Goal: Task Accomplishment & Management: Manage account settings

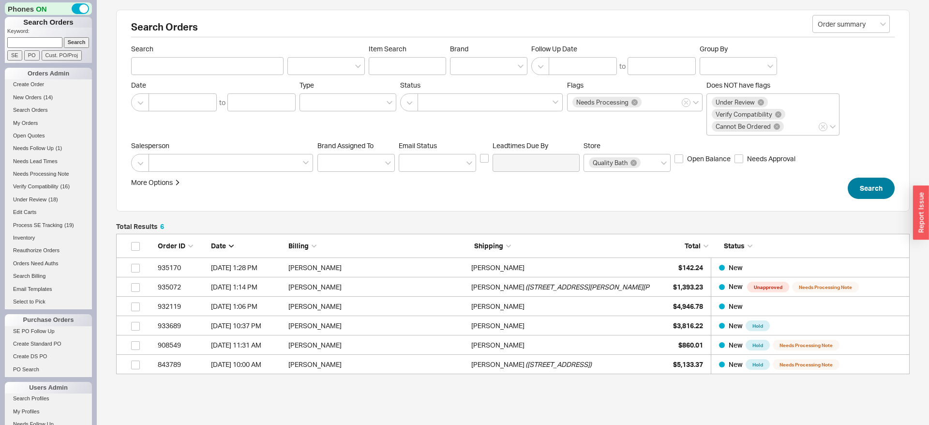
scroll to position [140, 793]
click at [862, 181] on button "Search" at bounding box center [870, 188] width 47 height 21
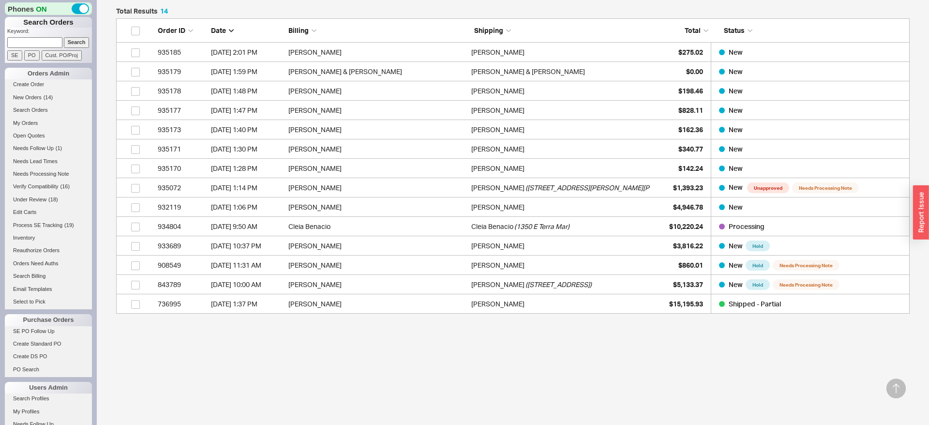
scroll to position [216, 0]
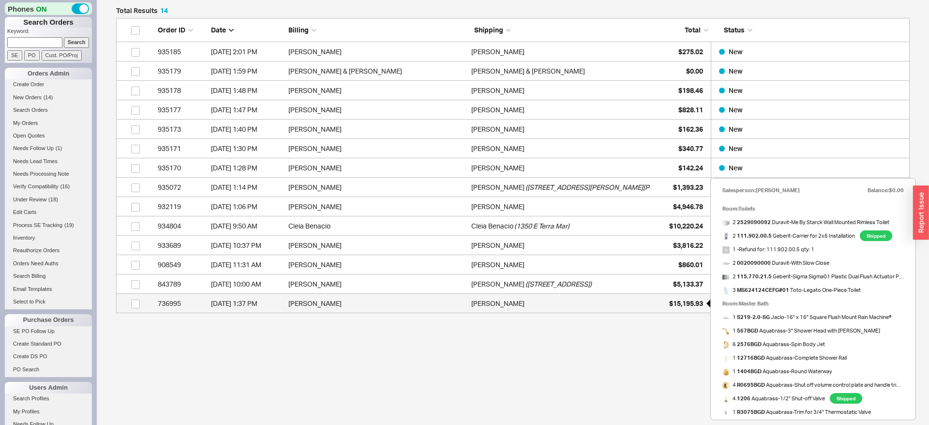
click at [669, 303] on span "$15,195.93" at bounding box center [686, 303] width 34 height 8
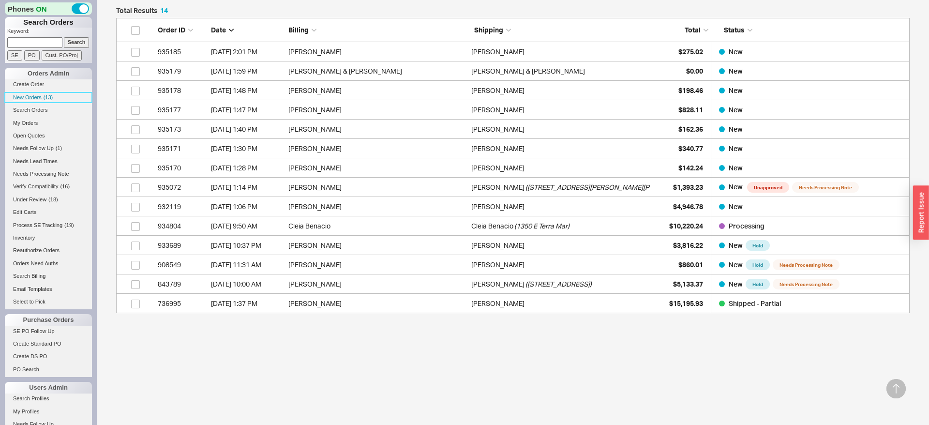
click at [33, 98] on span "New Orders" at bounding box center [27, 97] width 29 height 6
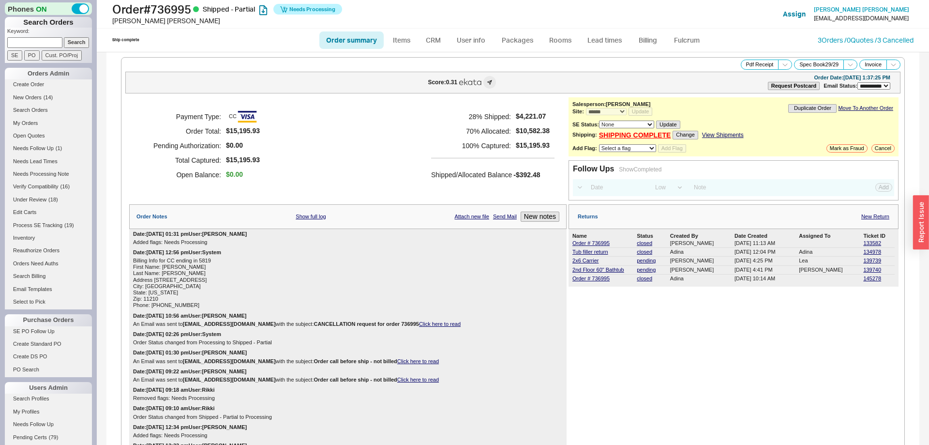
select select "**"
select select "*"
select select "LOW"
select select "3"
click at [677, 38] on link "Fulcrum" at bounding box center [687, 39] width 40 height 17
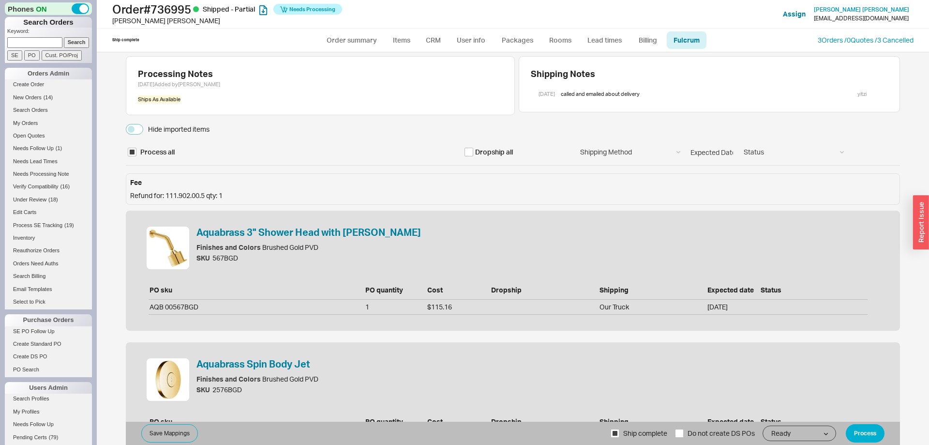
select select "RTO"
select select "HDR"
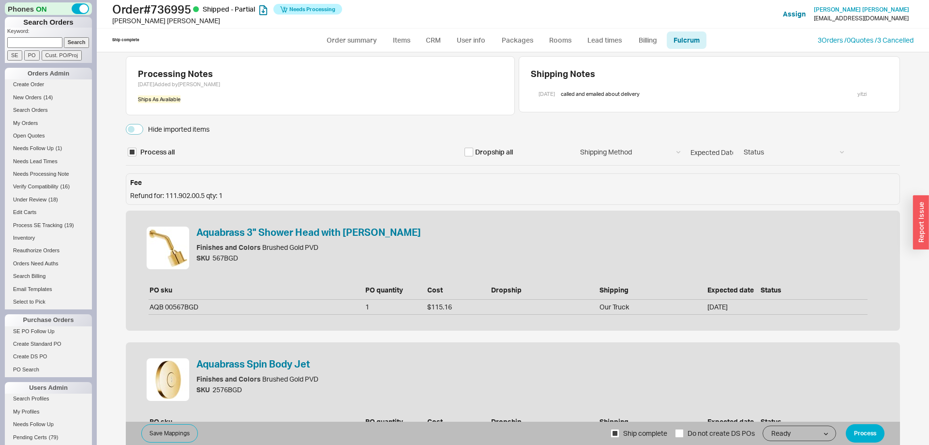
click at [194, 131] on div "Hide imported items" at bounding box center [178, 129] width 61 height 10
click at [143, 131] on button "Hide imported items" at bounding box center [134, 129] width 17 height 11
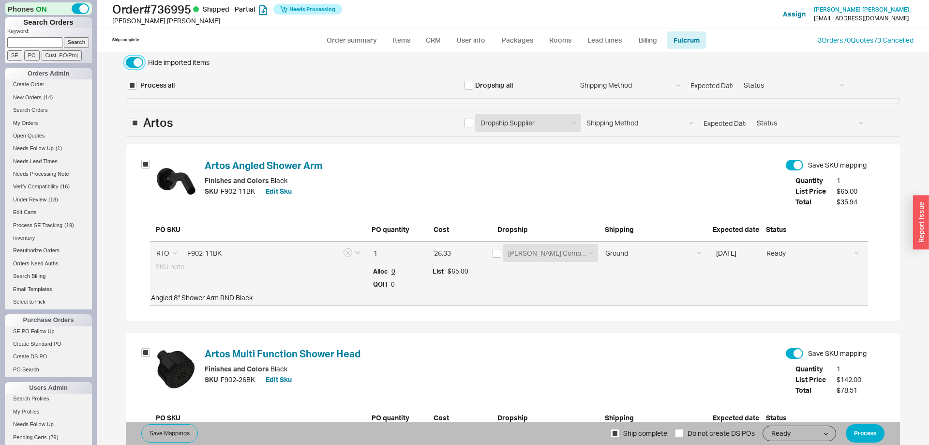
scroll to position [59, 0]
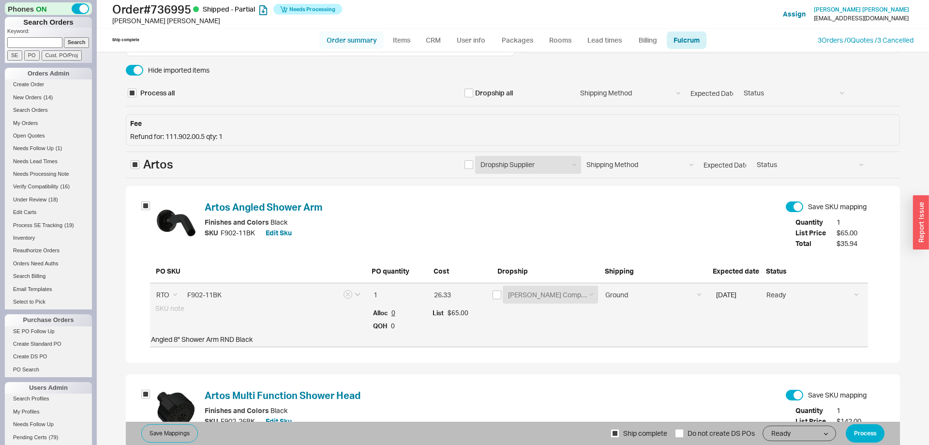
click at [332, 38] on link "Order summary" at bounding box center [351, 39] width 64 height 17
select select "**"
select select "*"
select select "LOW"
select select "3"
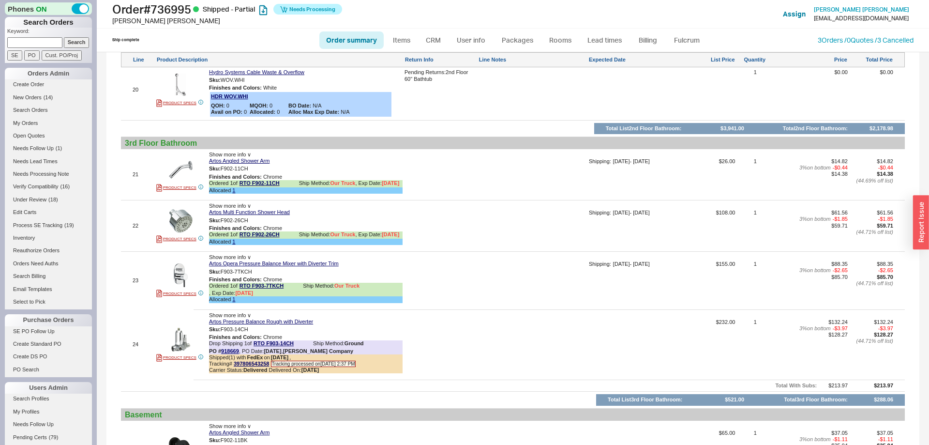
scroll to position [2450, 0]
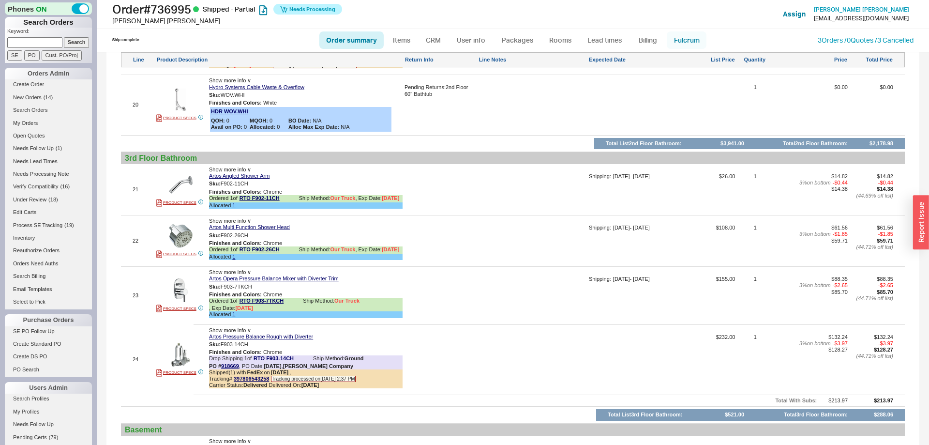
click at [682, 39] on link "Fulcrum" at bounding box center [687, 39] width 40 height 17
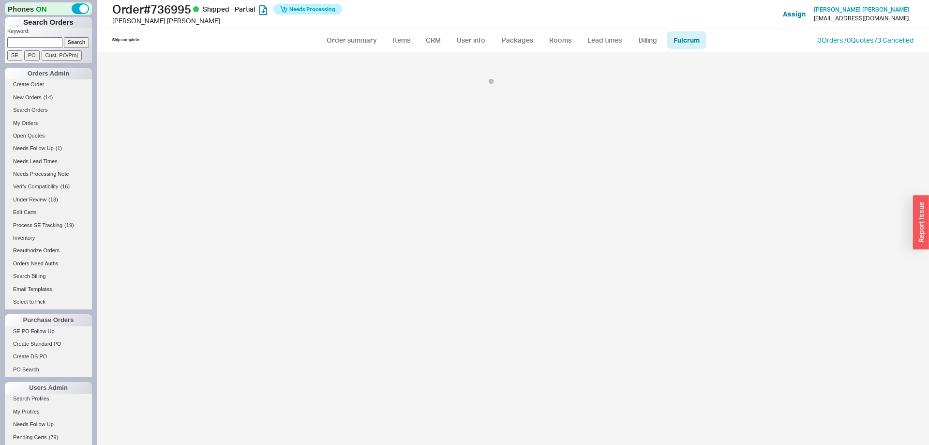
select select "RTO"
select select "HDR"
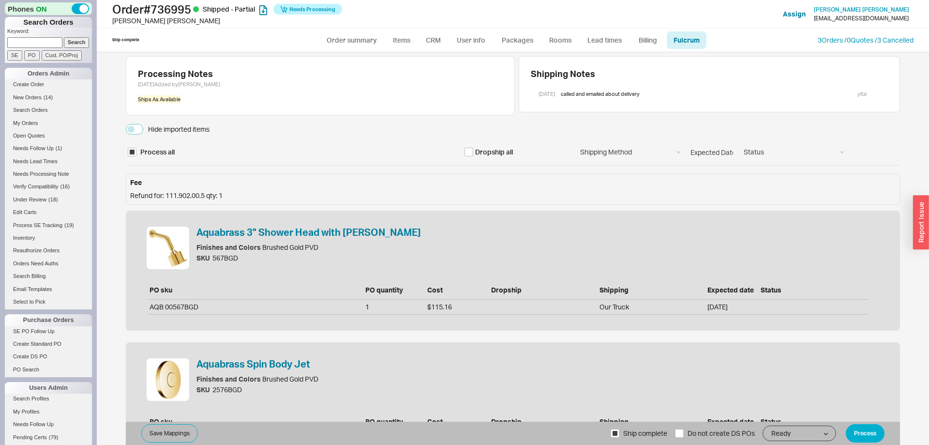
click at [160, 125] on div "Hide imported items" at bounding box center [178, 129] width 61 height 10
click at [143, 125] on button "Hide imported items" at bounding box center [134, 129] width 17 height 11
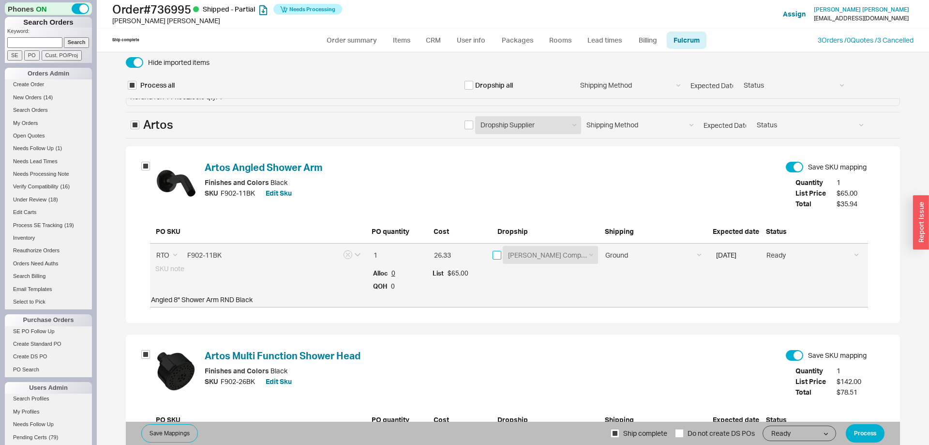
click at [496, 255] on input "checkbox" at bounding box center [496, 255] width 9 height 9
checkbox input "true"
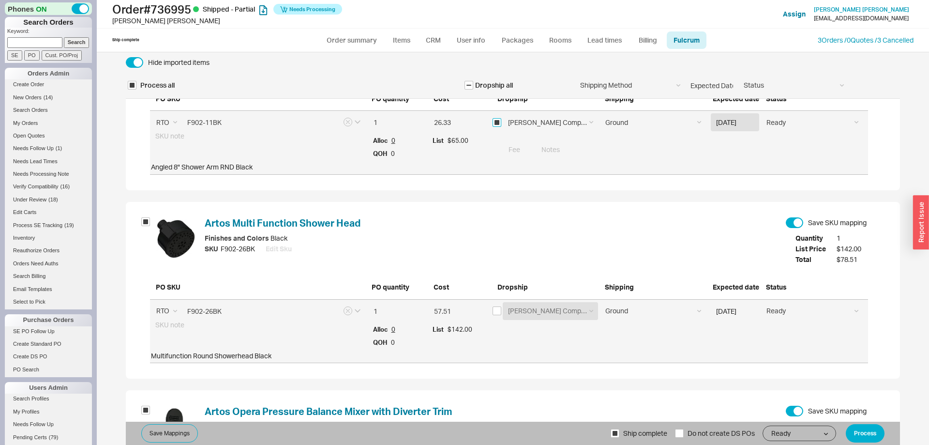
scroll to position [247, 0]
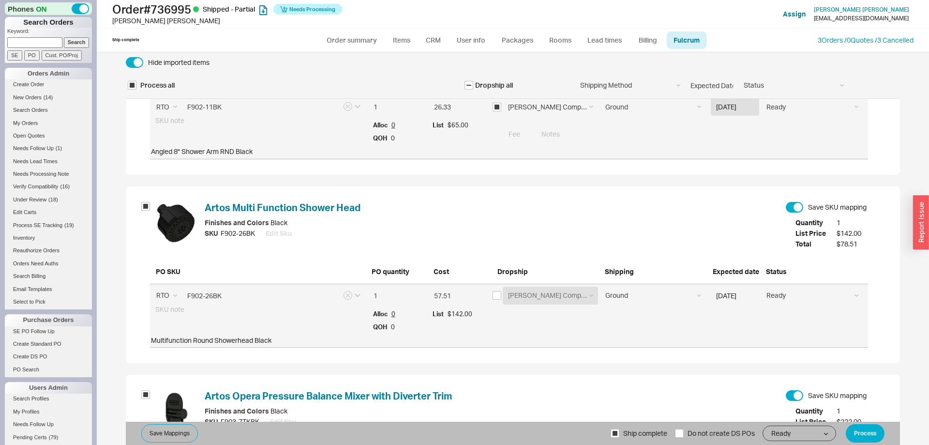
click at [496, 300] on div "Artos - Westover Company 918669 - Artos - Westover Company Artos - Westover Com…" at bounding box center [545, 295] width 106 height 18
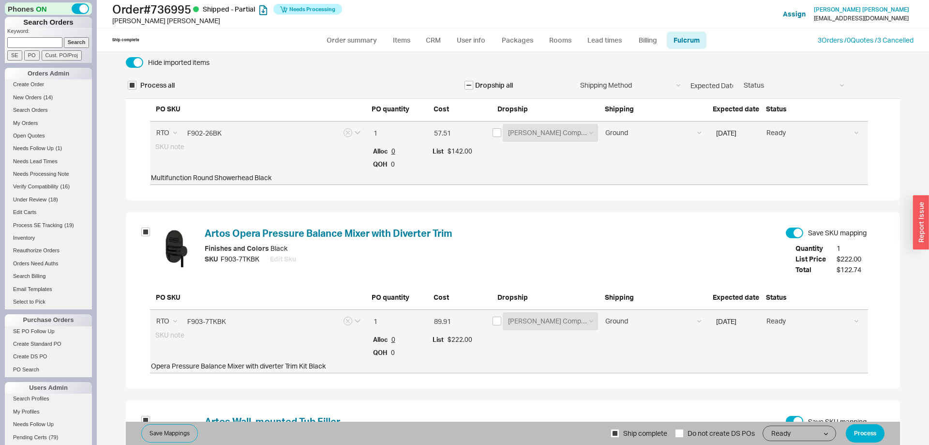
scroll to position [395, 0]
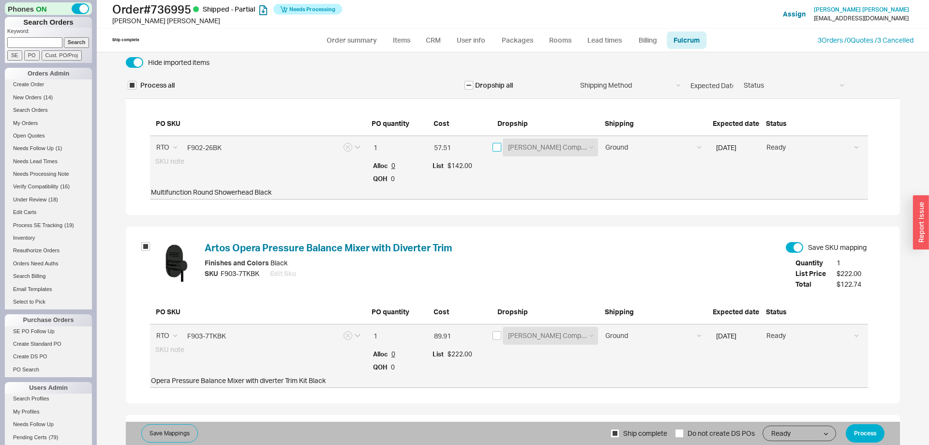
click at [499, 149] on input "checkbox" at bounding box center [496, 147] width 9 height 9
checkbox input "true"
click at [499, 333] on input "checkbox" at bounding box center [496, 335] width 9 height 9
checkbox input "true"
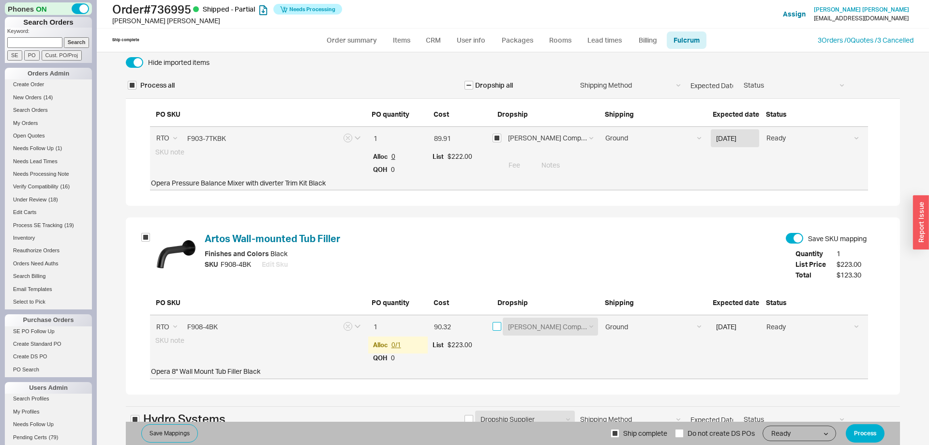
click at [499, 324] on input "checkbox" at bounding box center [496, 326] width 9 height 9
checkbox input "true"
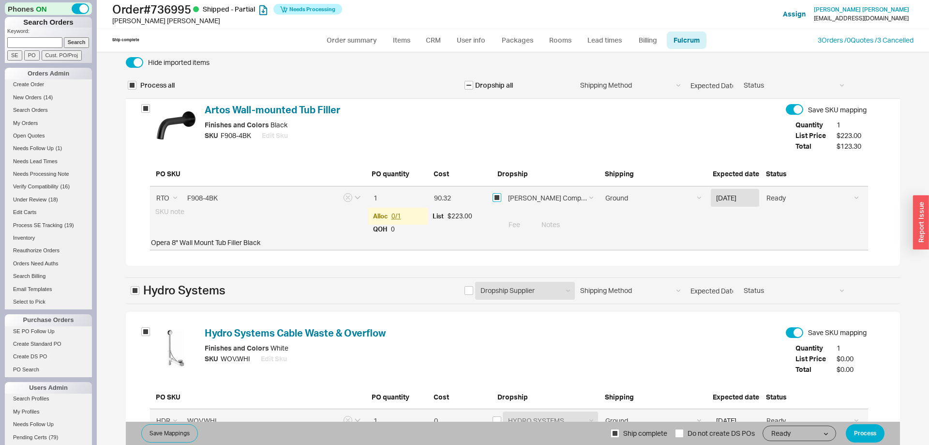
scroll to position [740, 0]
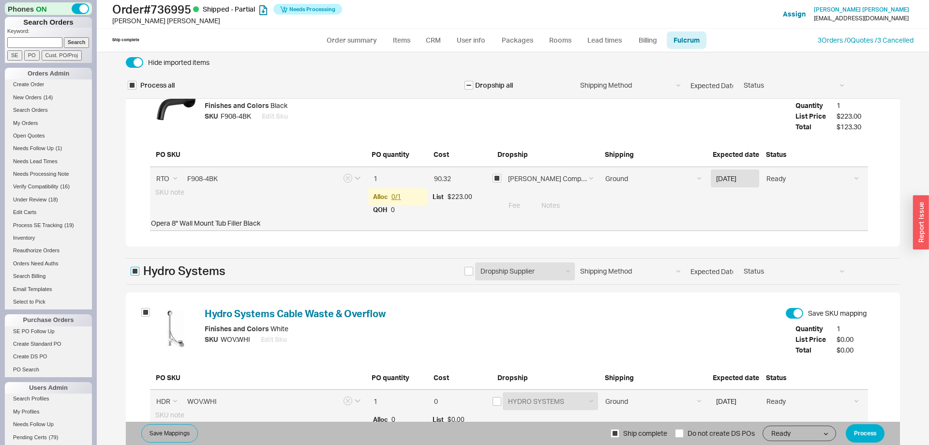
click at [136, 272] on input "Hydro Systems" at bounding box center [135, 271] width 9 height 9
checkbox input "false"
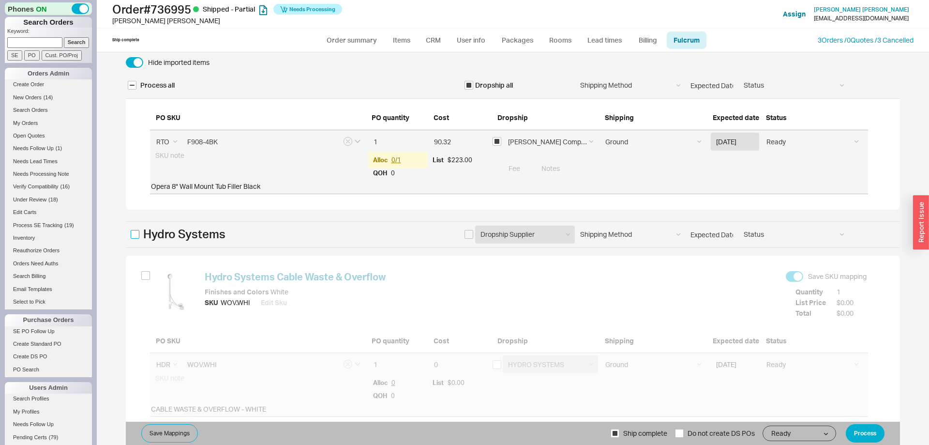
scroll to position [799, 0]
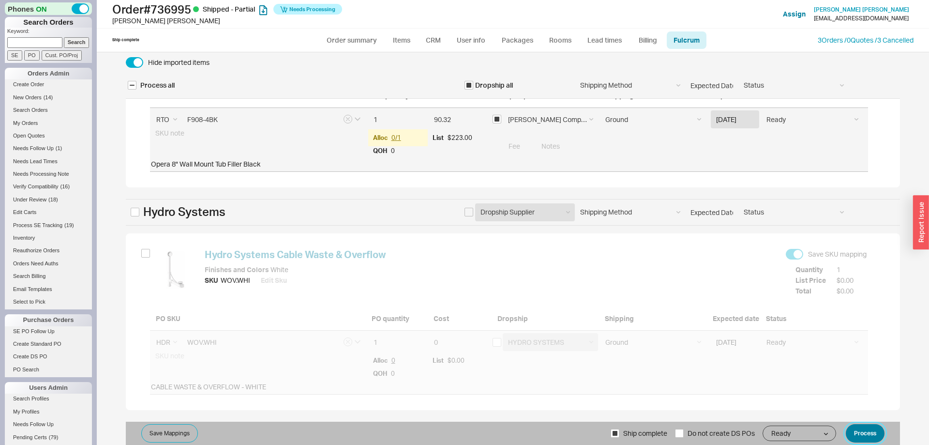
click at [869, 436] on button "Process" at bounding box center [865, 433] width 39 height 18
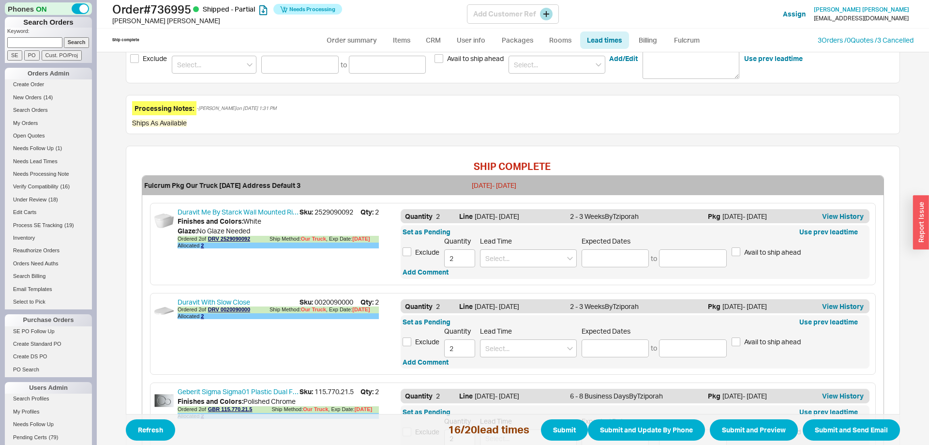
scroll to position [395, 0]
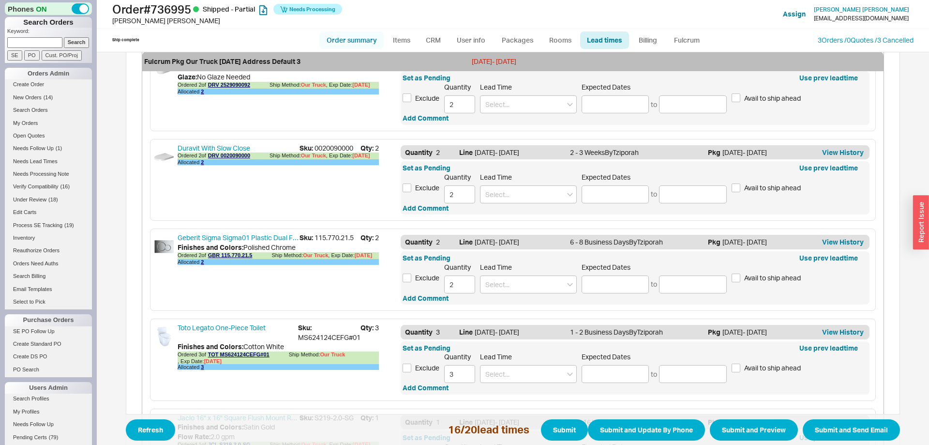
click at [354, 38] on link "Order summary" at bounding box center [351, 39] width 64 height 17
select select "**"
select select "*"
select select "LOW"
select select "3"
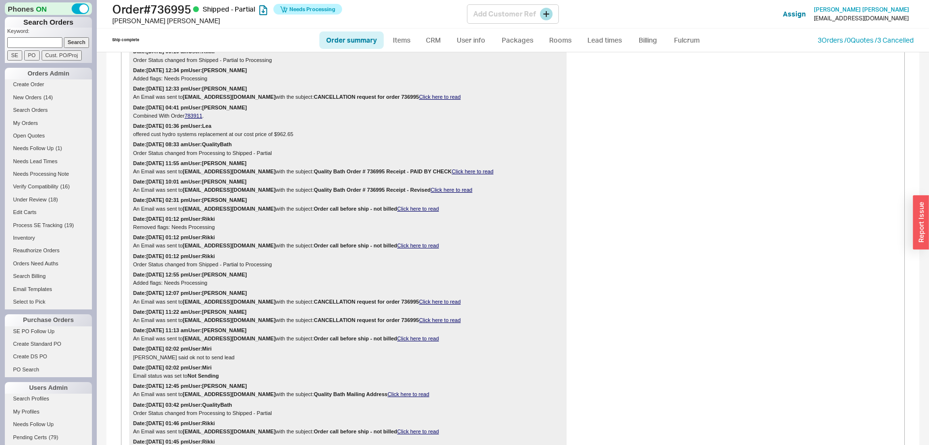
scroll to position [282, 0]
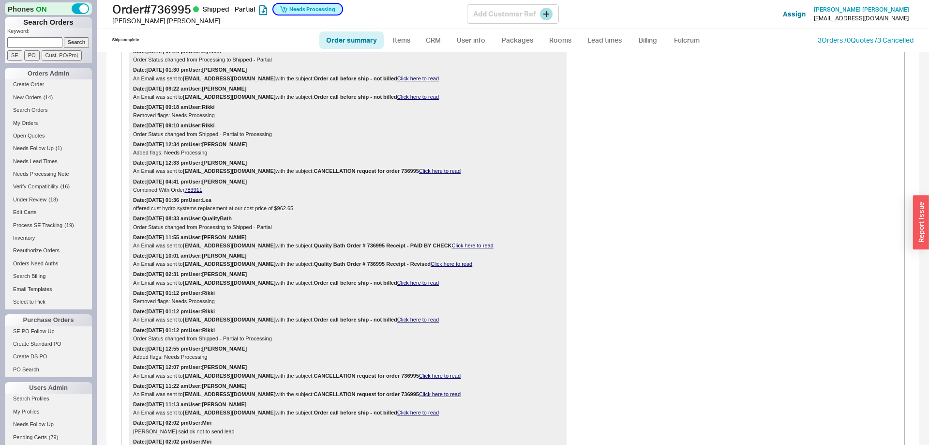
click at [321, 6] on span "Needs Processing" at bounding box center [312, 9] width 46 height 14
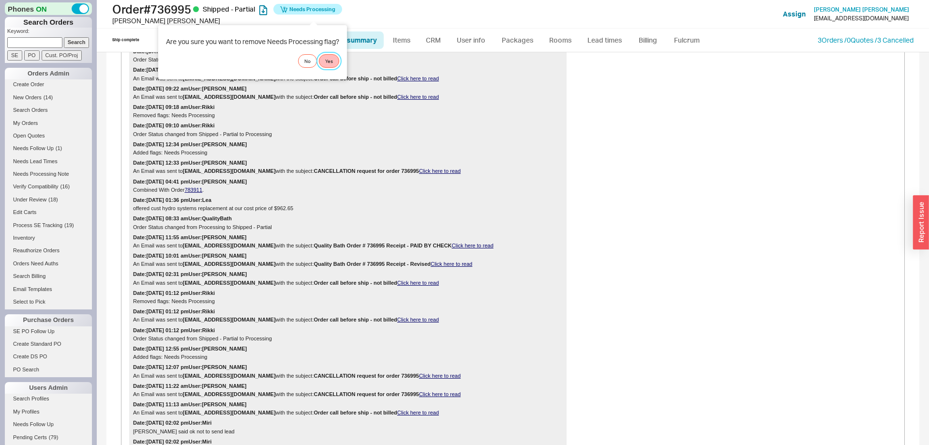
click at [325, 58] on button "Yes" at bounding box center [329, 61] width 20 height 14
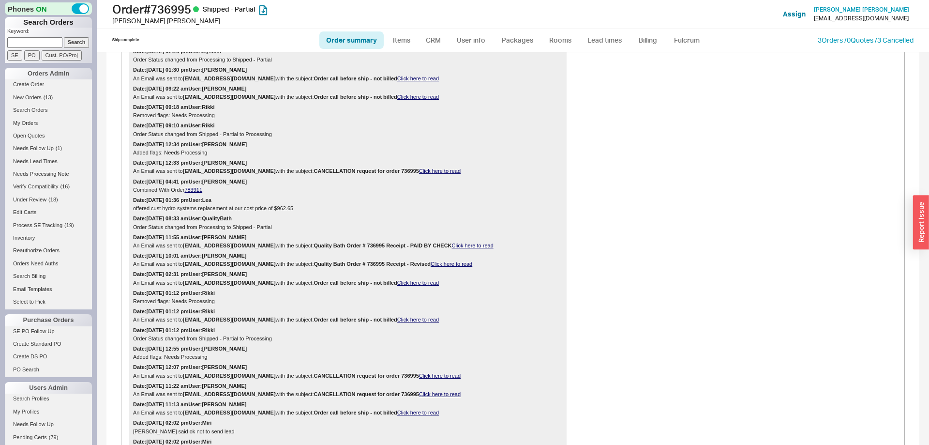
click at [351, 36] on link "Order summary" at bounding box center [351, 39] width 64 height 17
select select "**"
select select "*"
select select "LOW"
select select "3"
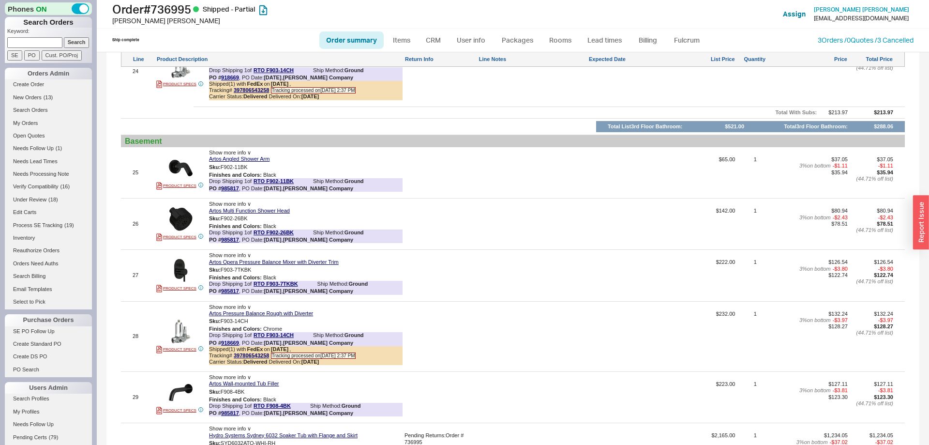
scroll to position [2571, 0]
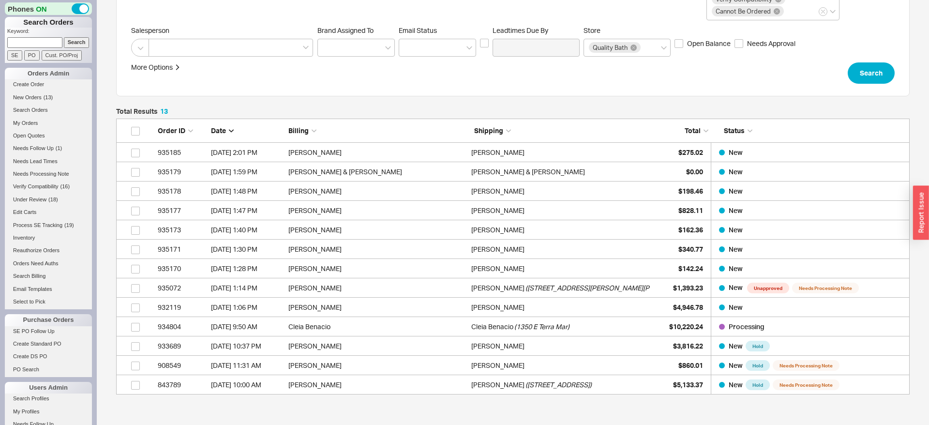
scroll to position [196, 0]
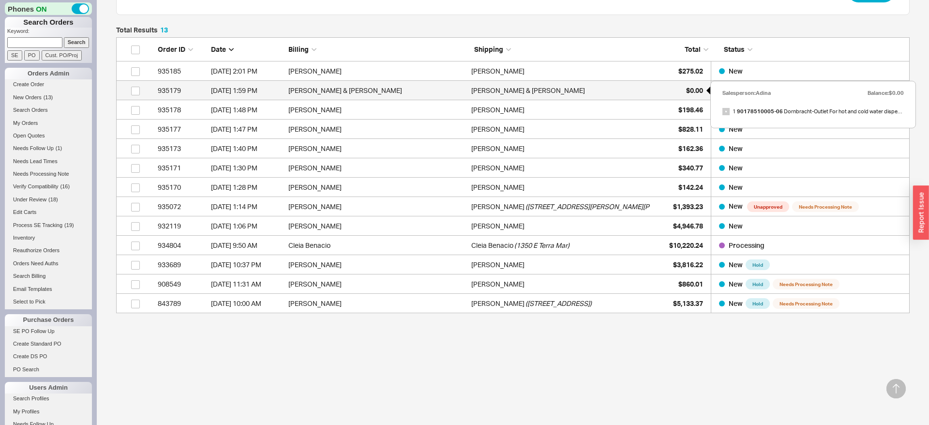
click at [688, 91] on span "$0.00" at bounding box center [694, 90] width 17 height 8
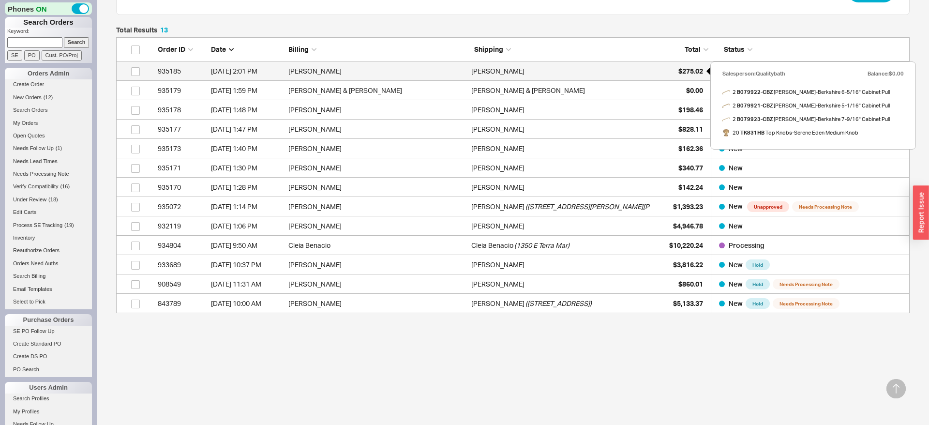
click at [683, 67] on span "$275.02" at bounding box center [690, 71] width 25 height 8
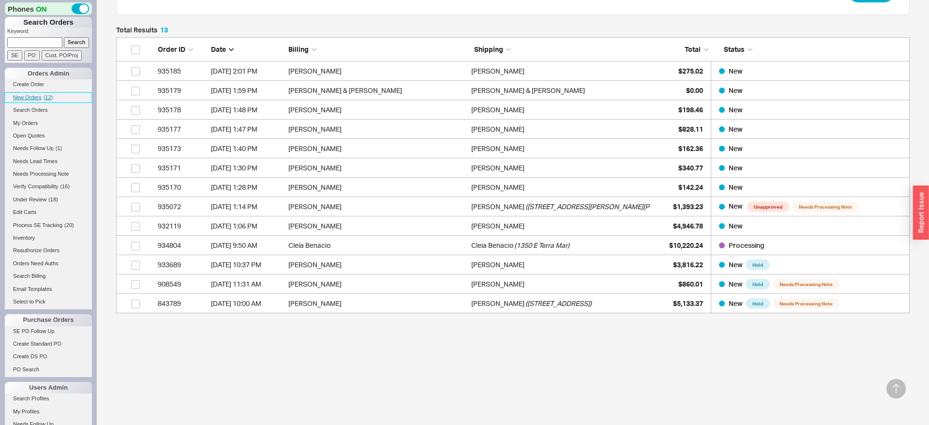
click at [38, 97] on span "New Orders" at bounding box center [27, 97] width 29 height 6
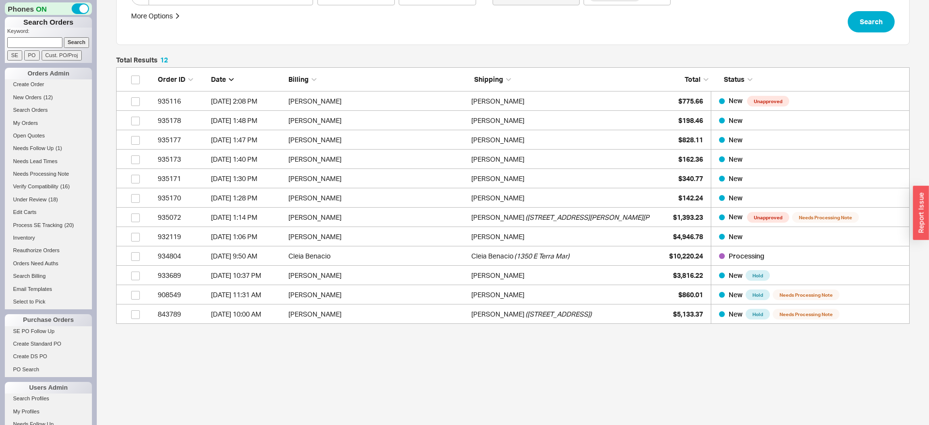
scroll to position [177, 0]
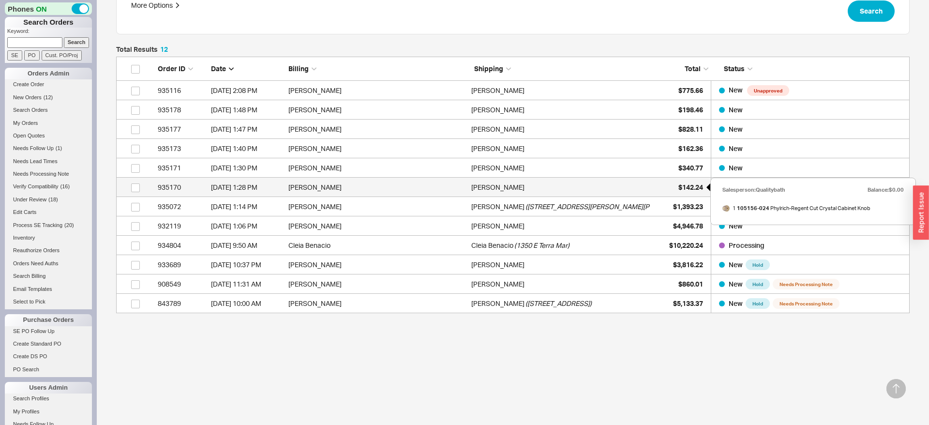
click at [687, 191] on span "$142.24" at bounding box center [690, 187] width 25 height 8
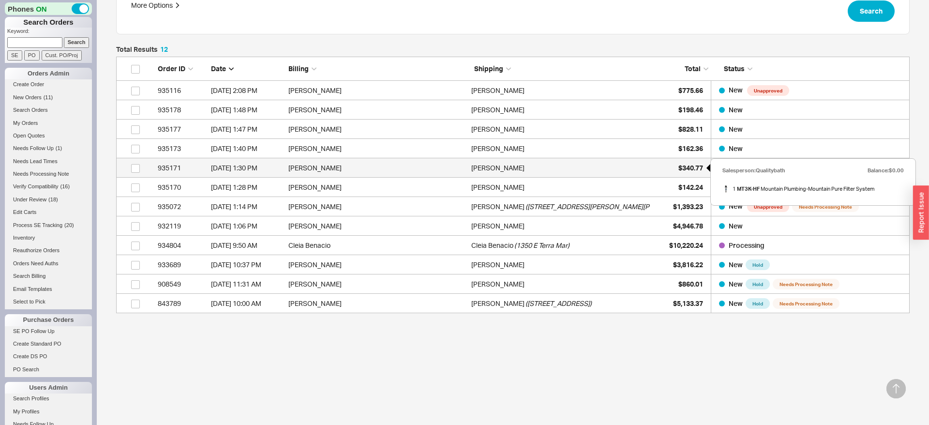
click at [688, 171] on span "$340.77" at bounding box center [690, 167] width 25 height 8
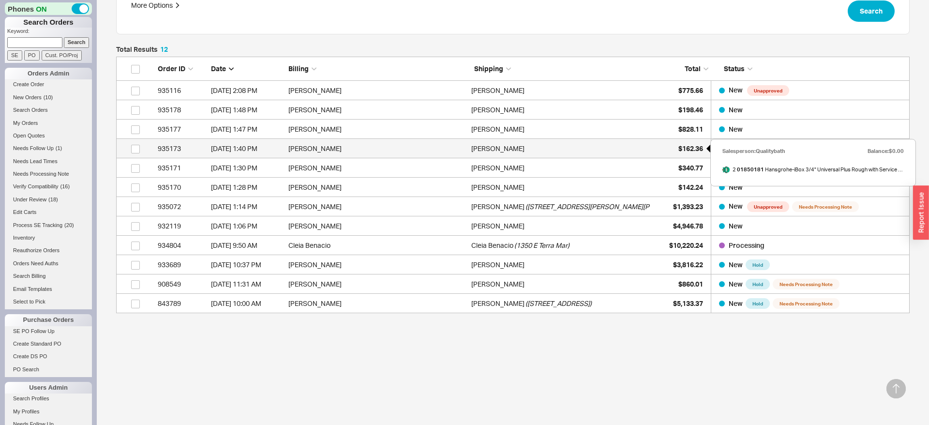
click at [691, 151] on span "$162.36" at bounding box center [690, 148] width 25 height 8
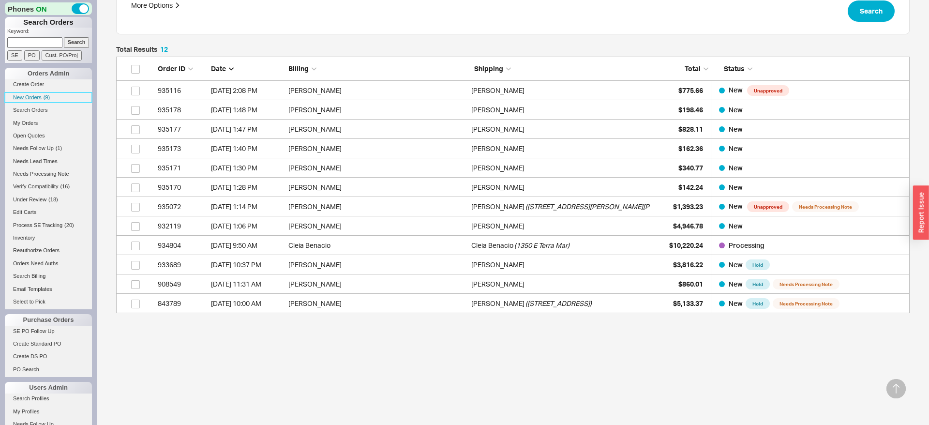
click at [32, 95] on span "New Orders" at bounding box center [27, 97] width 29 height 6
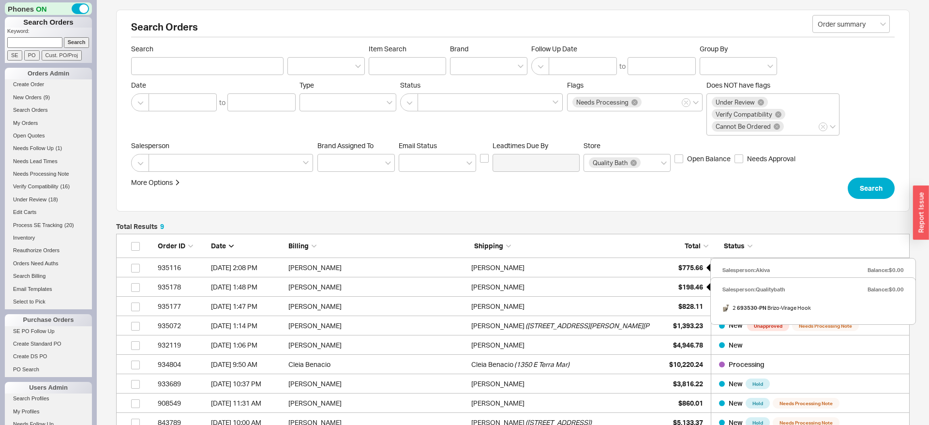
scroll to position [119, 0]
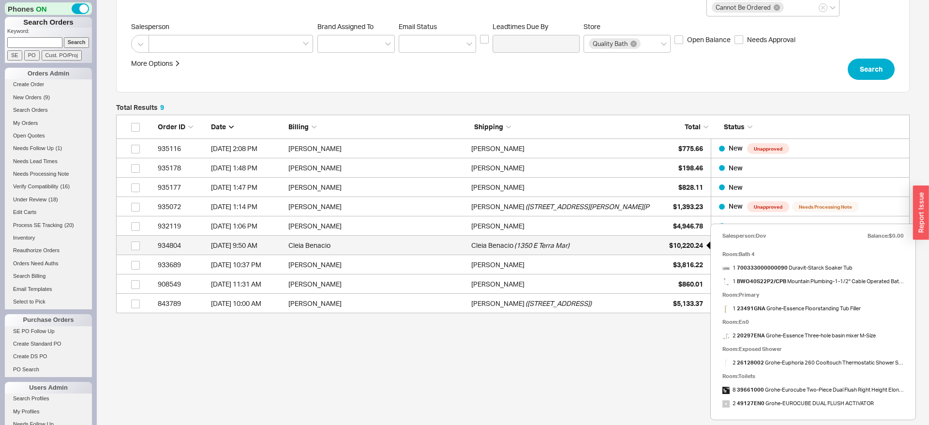
click at [687, 246] on span "$10,220.24" at bounding box center [686, 245] width 34 height 8
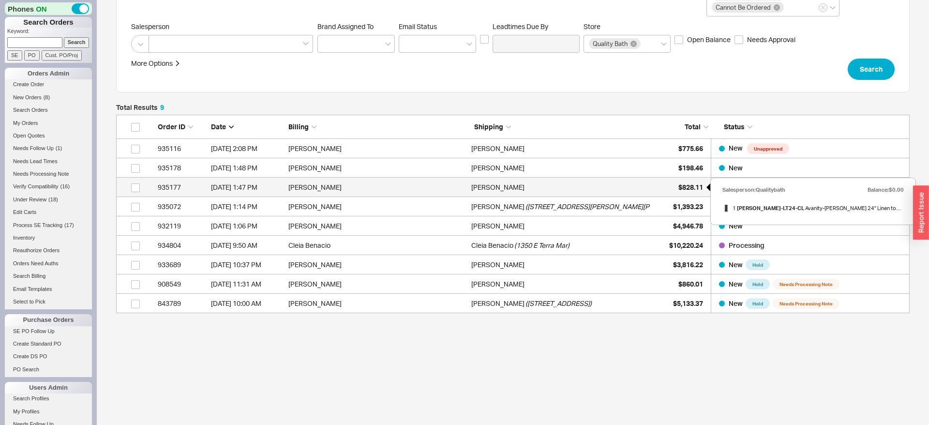
click at [694, 184] on span "$828.11" at bounding box center [690, 187] width 25 height 8
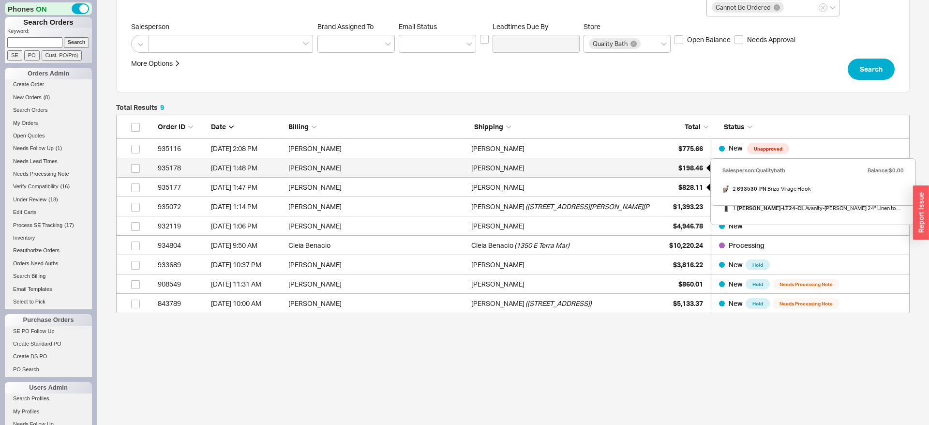
click at [684, 170] on span "$198.46" at bounding box center [690, 167] width 25 height 8
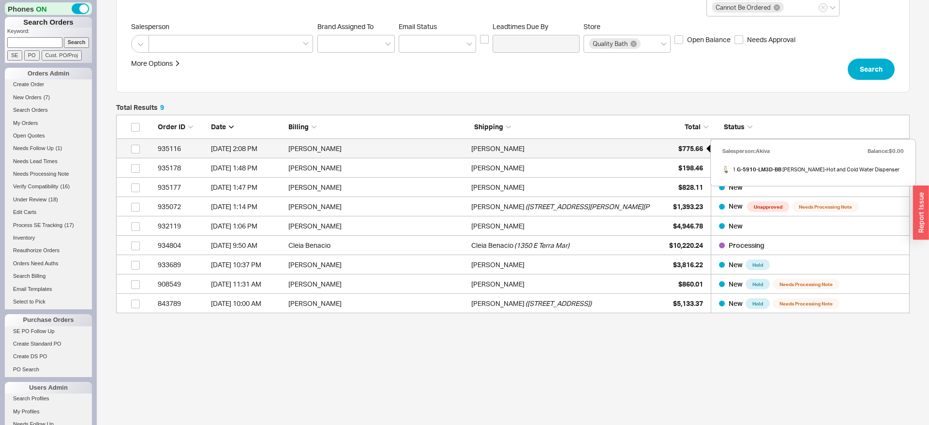
click at [693, 150] on span "$775.66" at bounding box center [690, 148] width 25 height 8
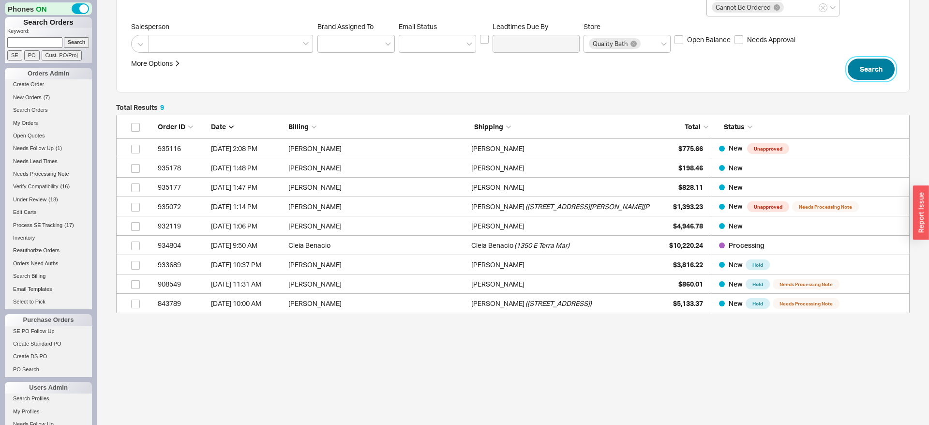
click at [866, 75] on button "Search" at bounding box center [870, 69] width 47 height 21
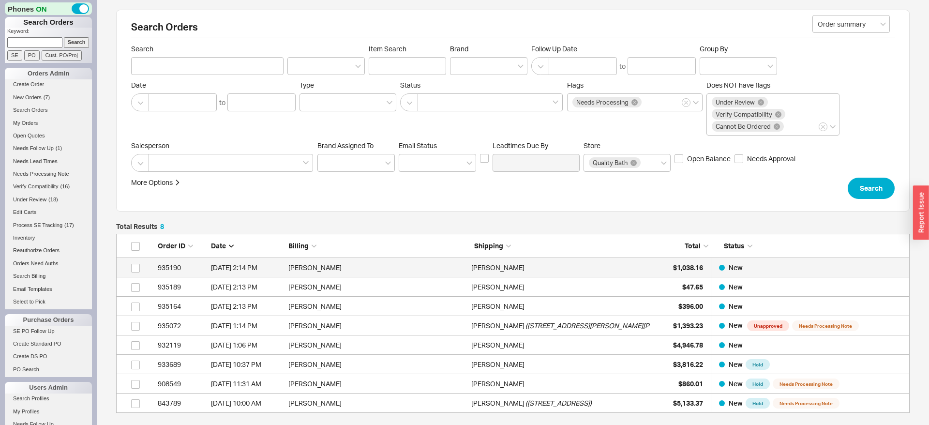
scroll to position [100, 0]
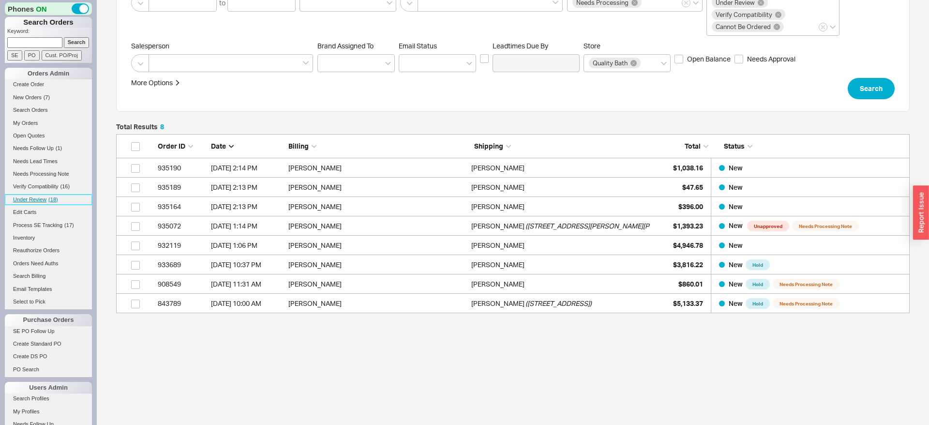
click at [45, 199] on span "Under Review" at bounding box center [29, 199] width 33 height 6
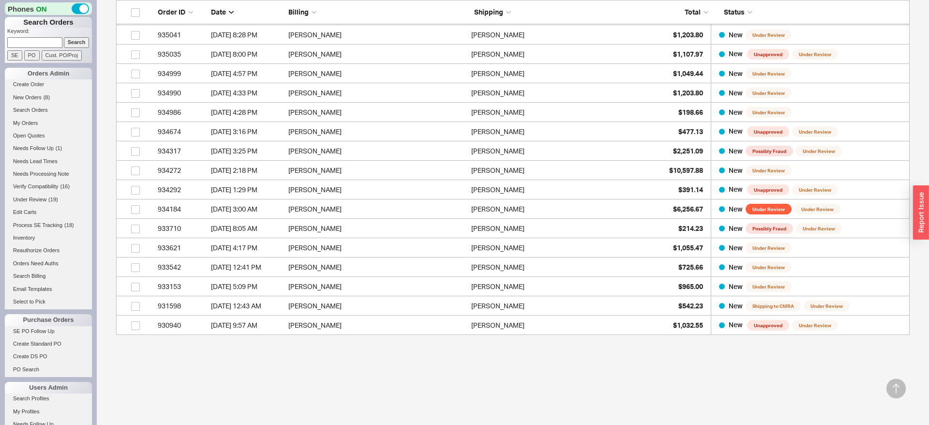
scroll to position [288, 0]
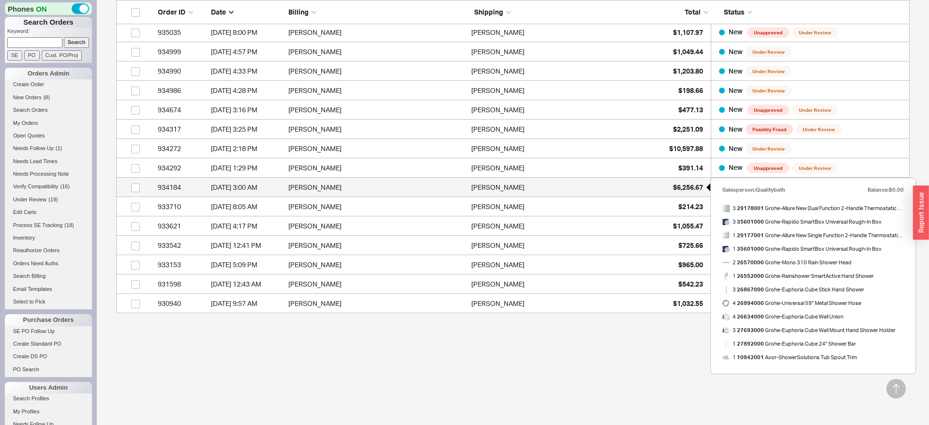
click at [673, 187] on span "$6,256.67" at bounding box center [688, 187] width 30 height 8
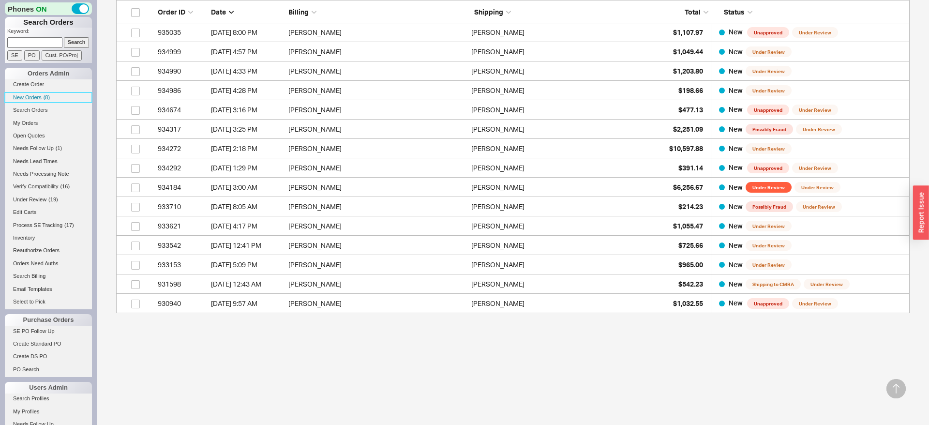
click at [40, 93] on link "New Orders ( 8 )" at bounding box center [48, 97] width 87 height 10
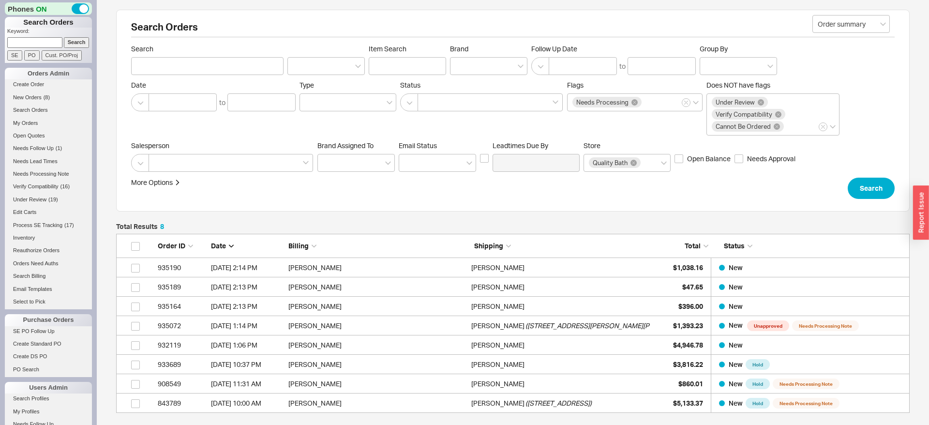
scroll to position [100, 0]
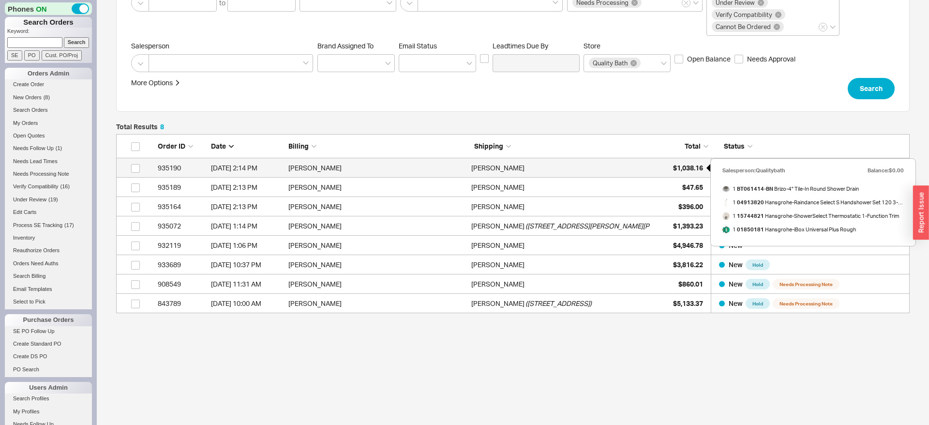
click at [669, 171] on div "$1,038.16" at bounding box center [678, 167] width 48 height 19
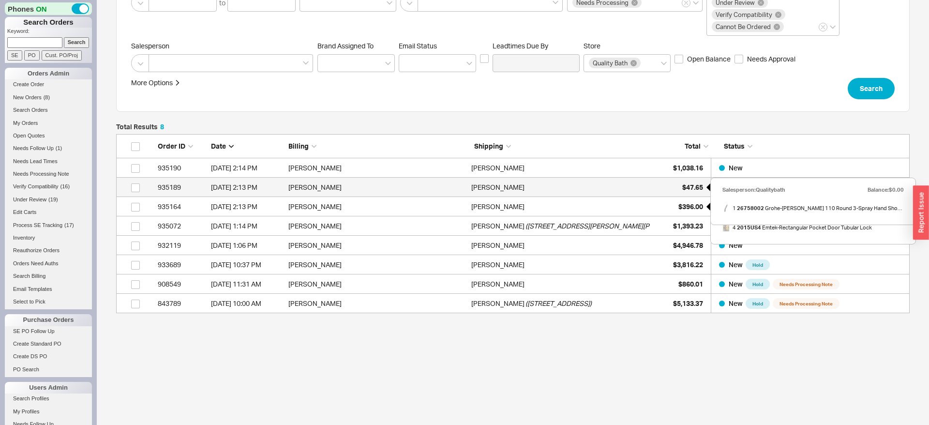
click at [690, 188] on span "$47.65" at bounding box center [692, 187] width 21 height 8
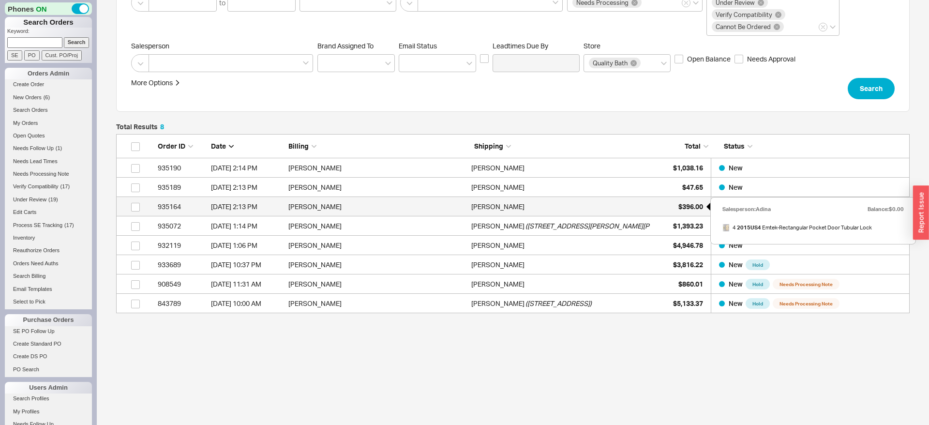
click at [681, 209] on span "$396.00" at bounding box center [690, 206] width 25 height 8
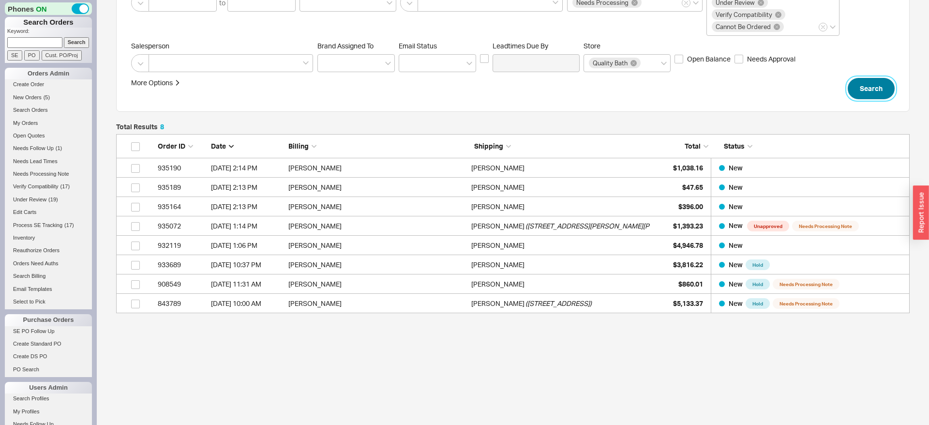
click at [871, 80] on button "Search" at bounding box center [870, 88] width 47 height 21
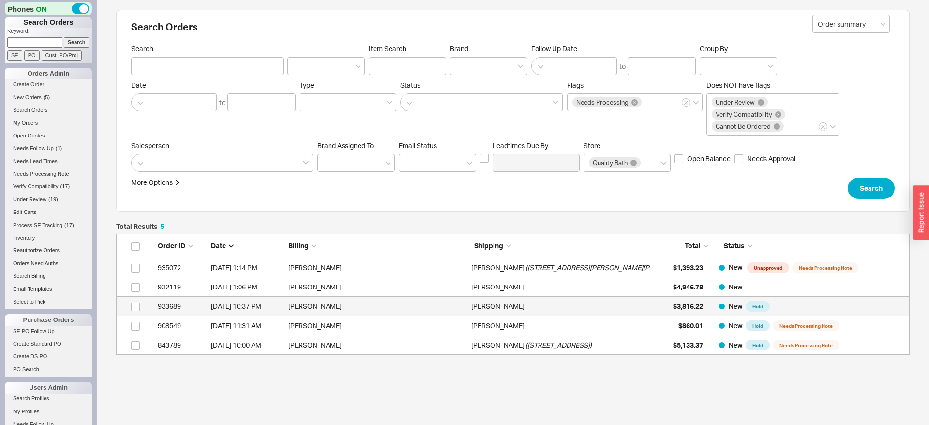
scroll to position [42, 0]
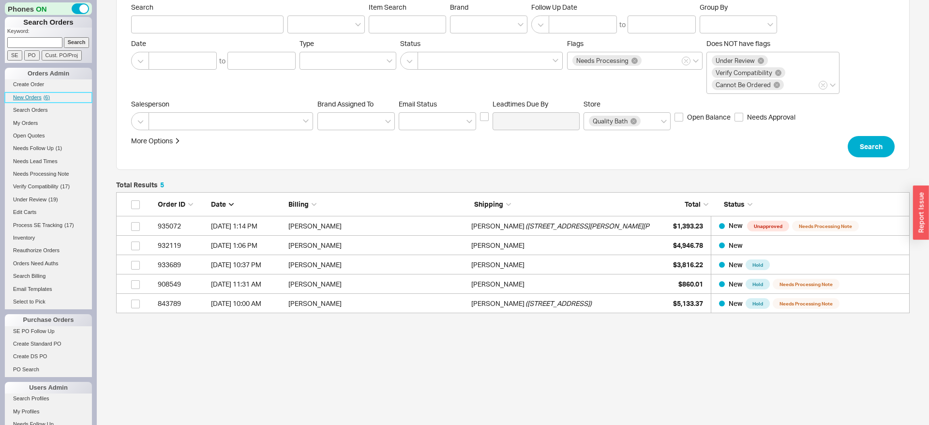
click at [34, 102] on link "New Orders ( 6 )" at bounding box center [48, 97] width 87 height 10
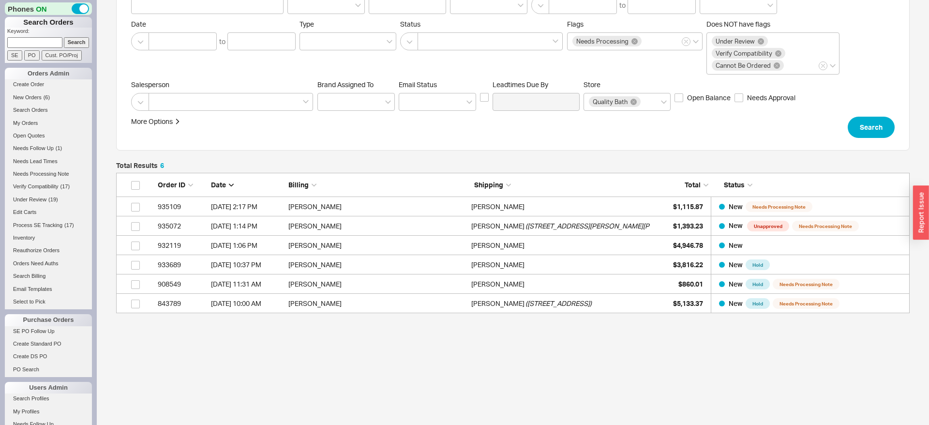
scroll to position [374, 0]
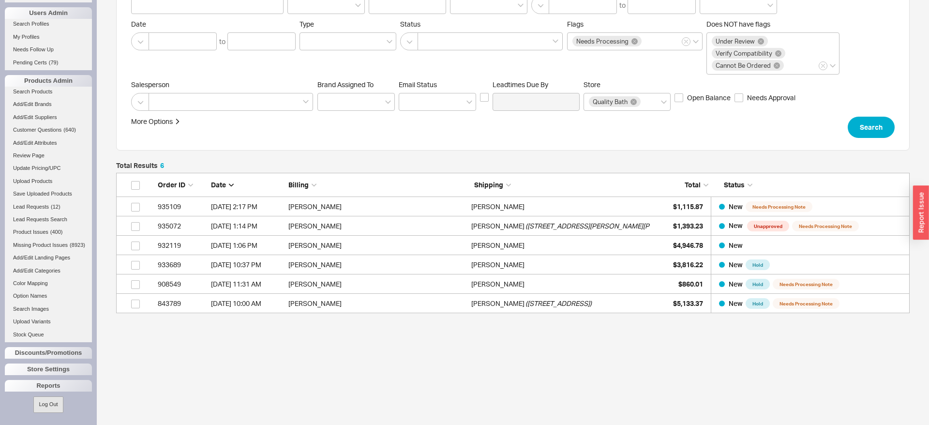
click at [54, 401] on button "Log Out" at bounding box center [48, 404] width 30 height 16
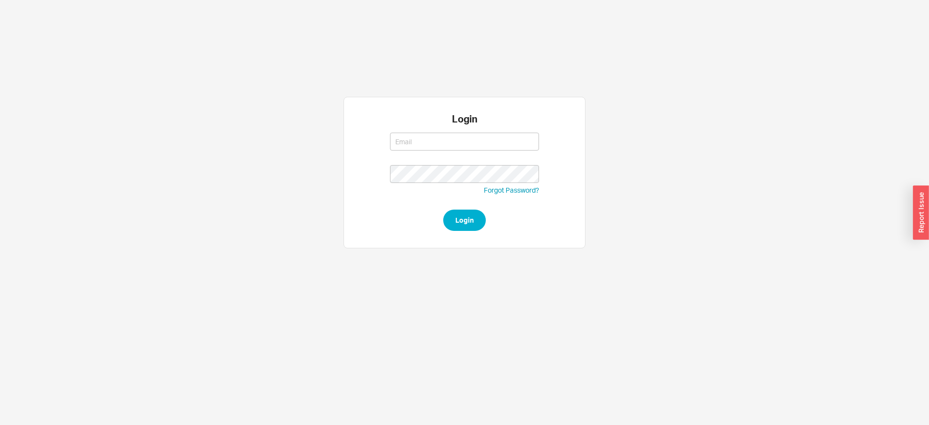
scroll to position [0, 0]
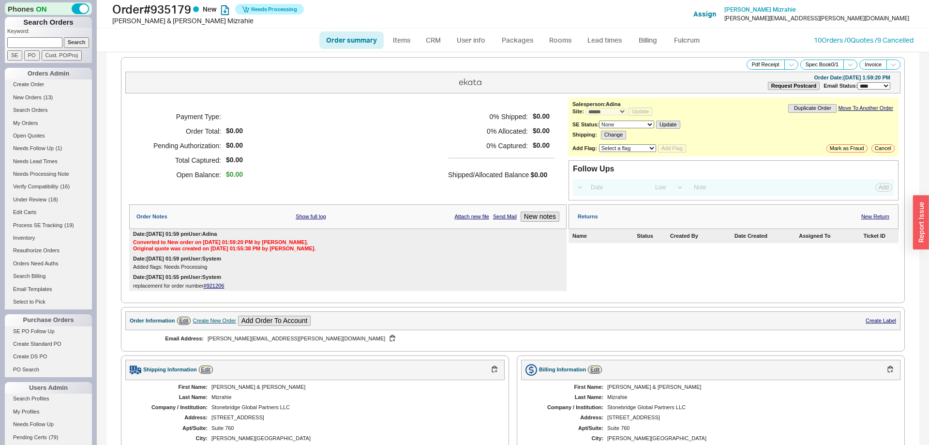
select select "*"
select select "LOW"
select select "3"
click at [696, 35] on link "Fulcrum" at bounding box center [687, 39] width 40 height 17
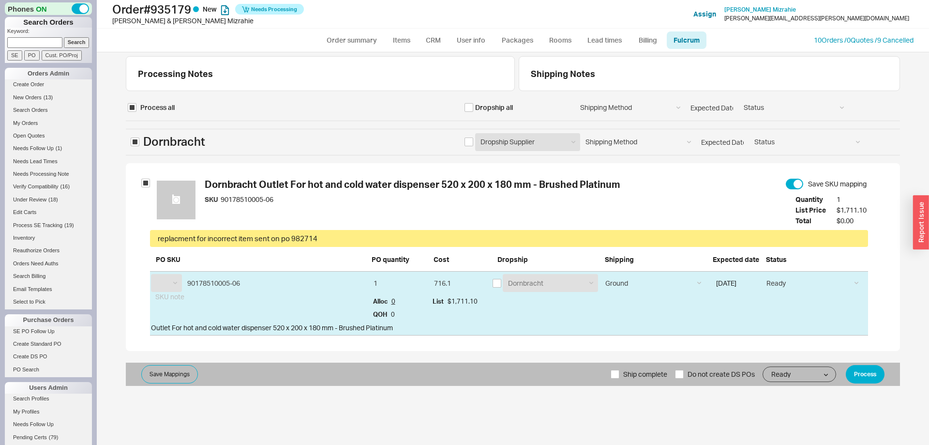
select select "DRN"
click at [869, 374] on button "Process" at bounding box center [865, 374] width 39 height 18
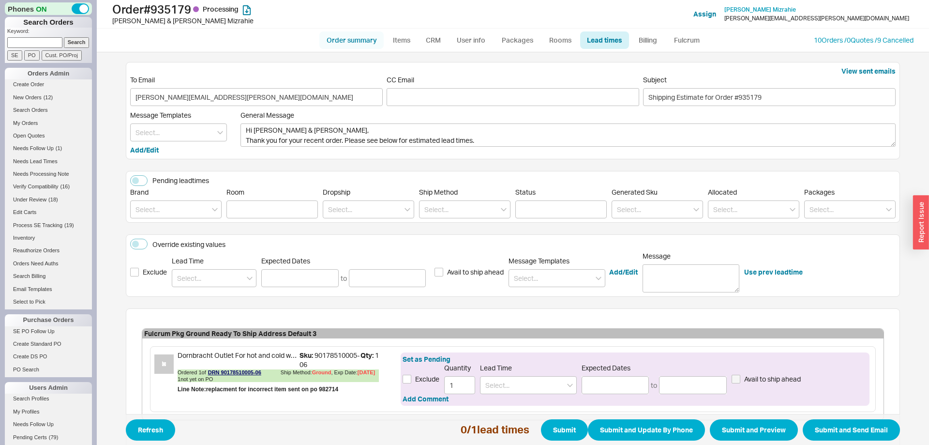
click at [350, 41] on link "Order summary" at bounding box center [351, 39] width 64 height 17
select select "*"
select select "LOW"
select select "3"
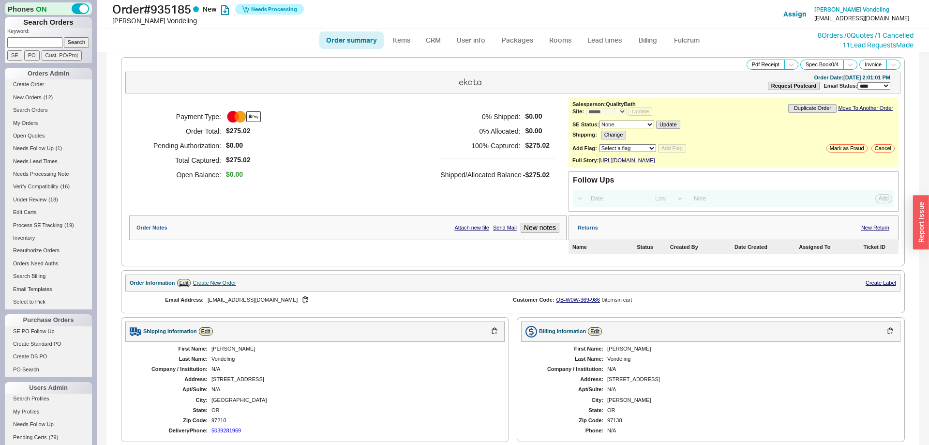
select select "*"
select select "LOW"
select select "3"
click at [688, 42] on link "Fulcrum" at bounding box center [687, 39] width 40 height 17
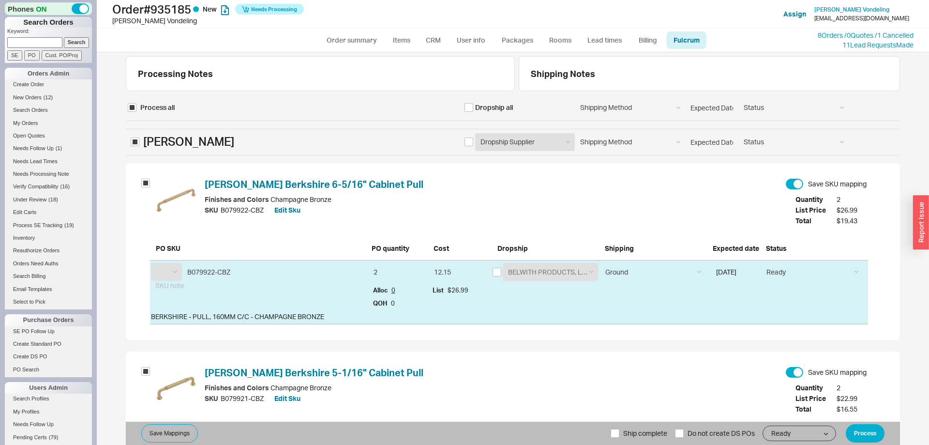
select select "KLR"
select select "TOP"
click at [467, 143] on input "checkbox" at bounding box center [468, 141] width 9 height 9
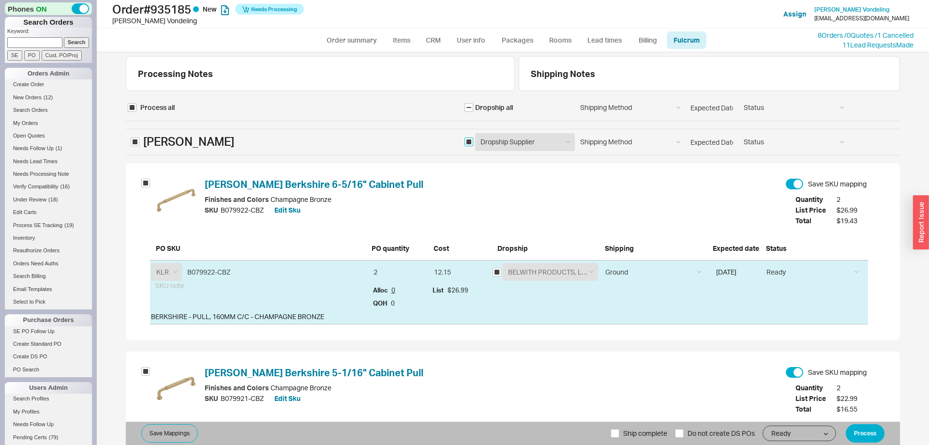
checkbox input "true"
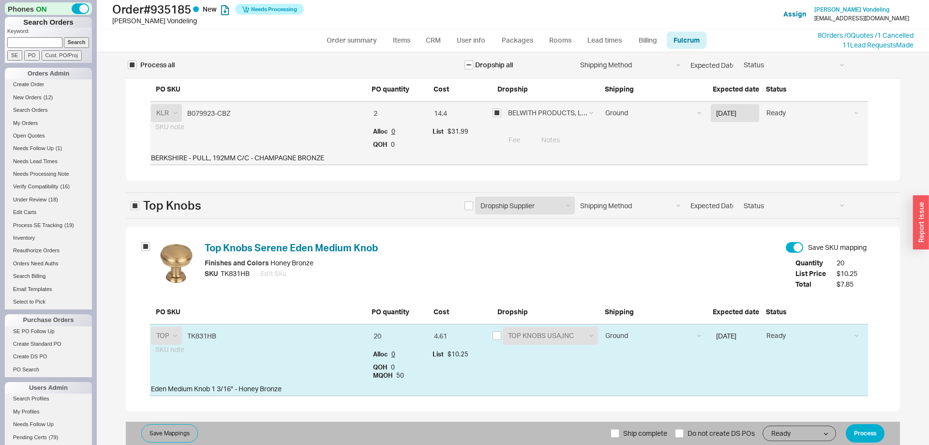
scroll to position [537, 0]
click at [468, 204] on input "checkbox" at bounding box center [468, 204] width 9 height 9
checkbox input "true"
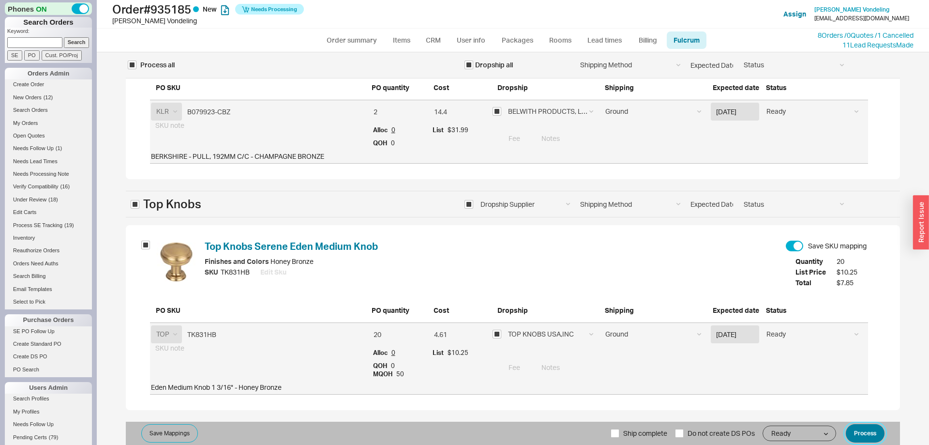
click at [854, 425] on button "Process" at bounding box center [865, 433] width 39 height 18
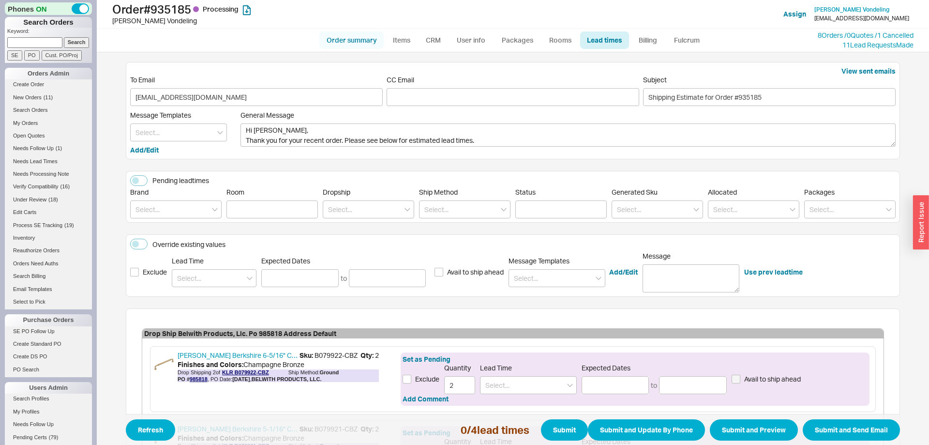
click at [344, 45] on link "Order summary" at bounding box center [351, 39] width 64 height 17
select select "*"
select select "LOW"
select select "3"
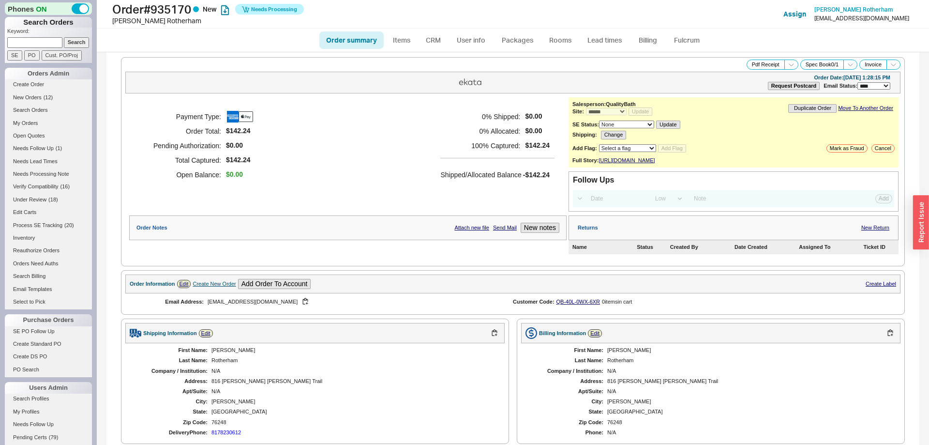
select select "*"
select select "LOW"
select select "3"
click at [695, 37] on link "Fulcrum" at bounding box center [687, 39] width 40 height 17
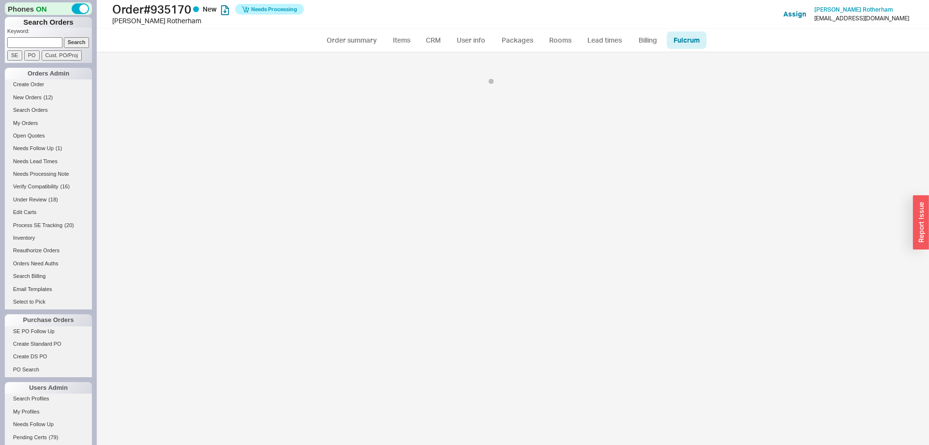
select select "426"
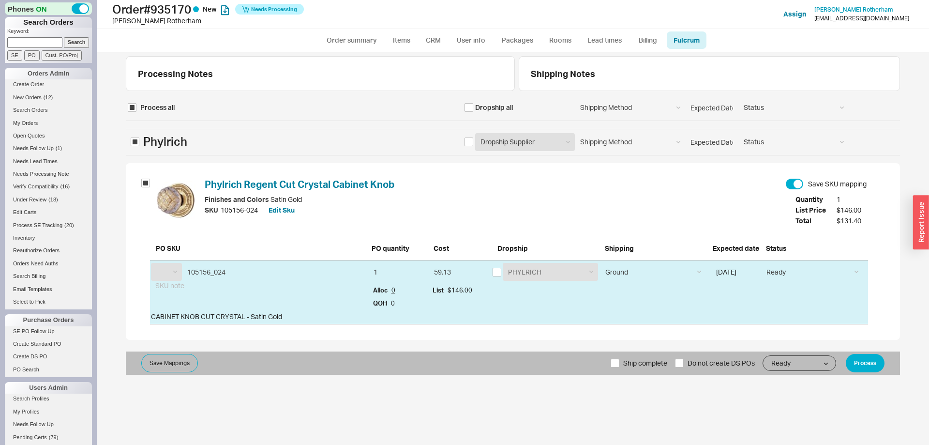
select select "PHL"
click at [878, 361] on button "Process" at bounding box center [865, 363] width 39 height 18
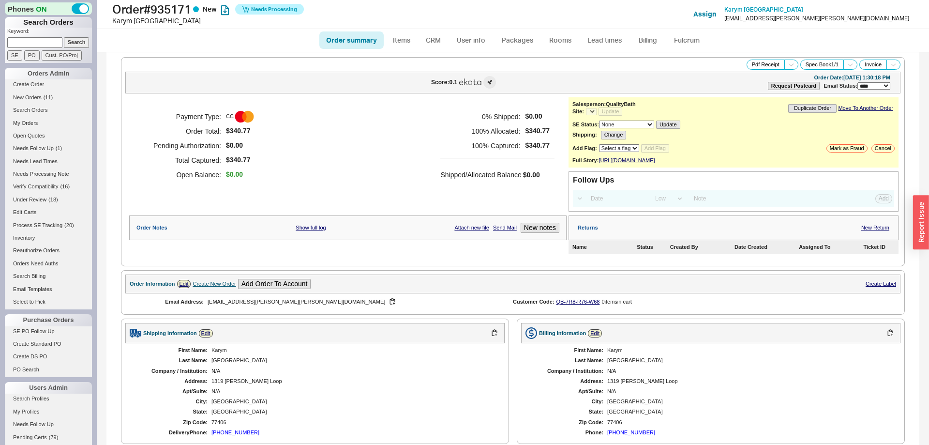
select select "*"
select select "LOW"
select select "3"
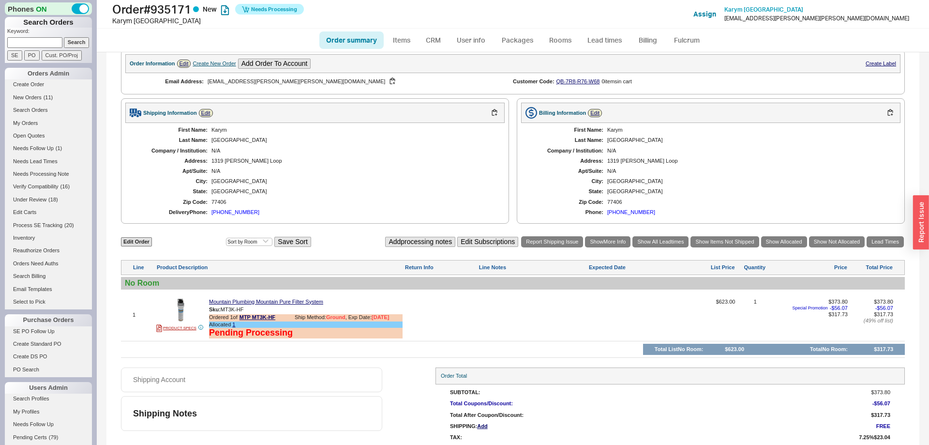
scroll to position [264, 0]
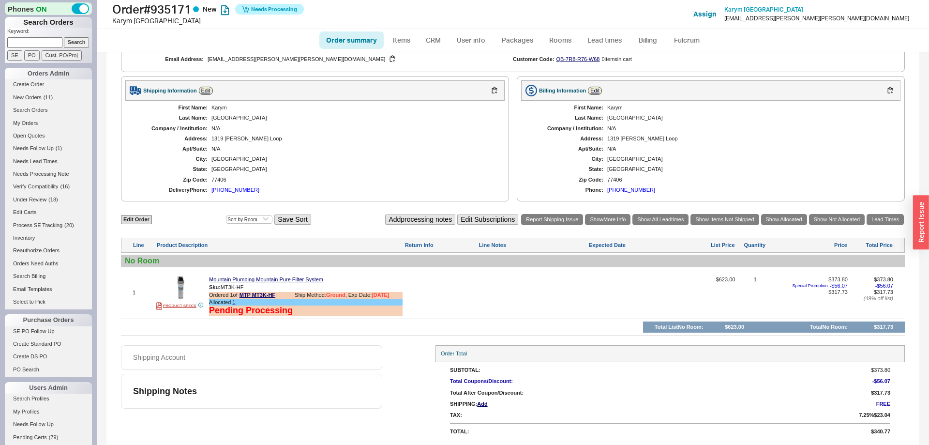
select select "*"
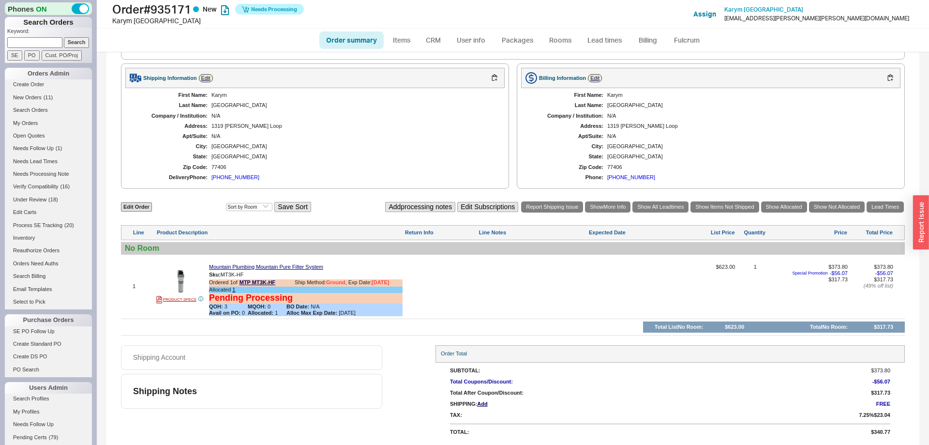
scroll to position [0, 0]
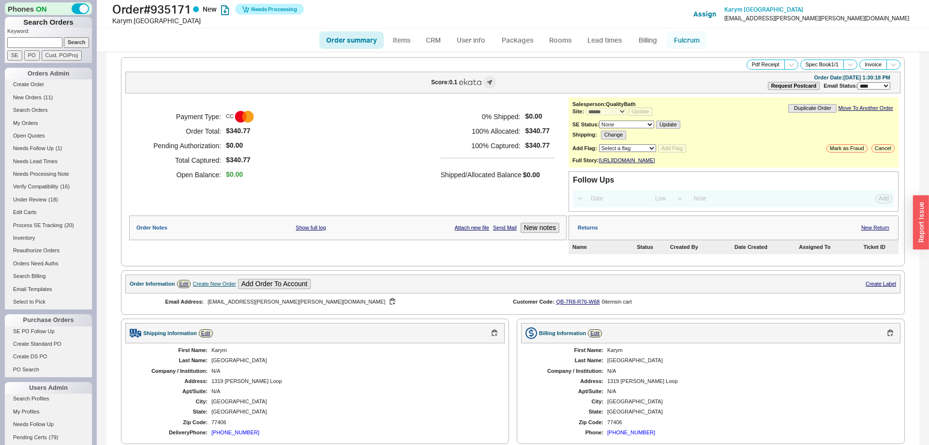
click at [687, 42] on link "Fulcrum" at bounding box center [687, 39] width 40 height 17
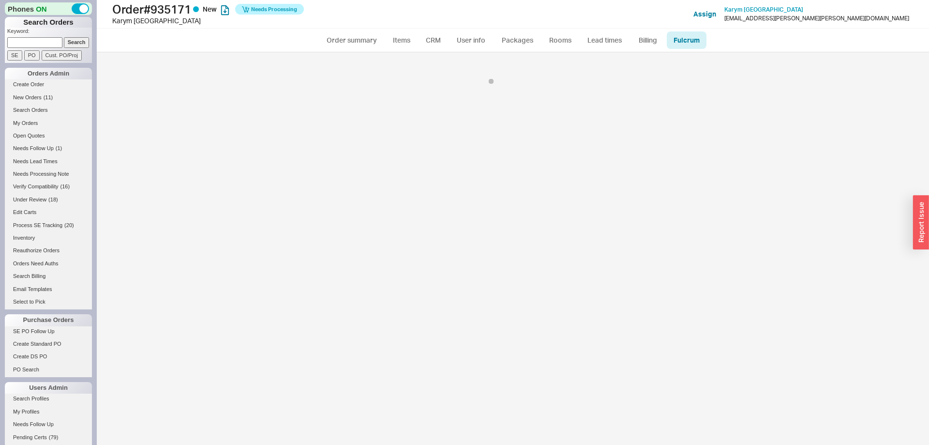
select select "MTP"
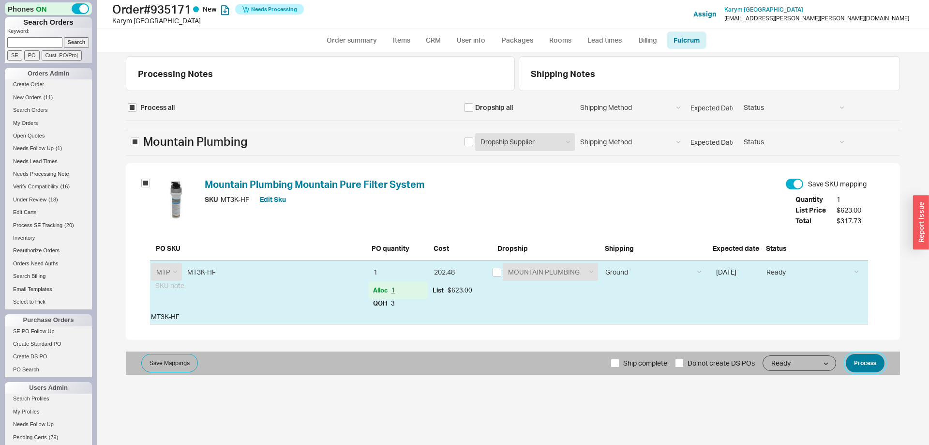
click at [877, 363] on button "Process" at bounding box center [865, 363] width 39 height 18
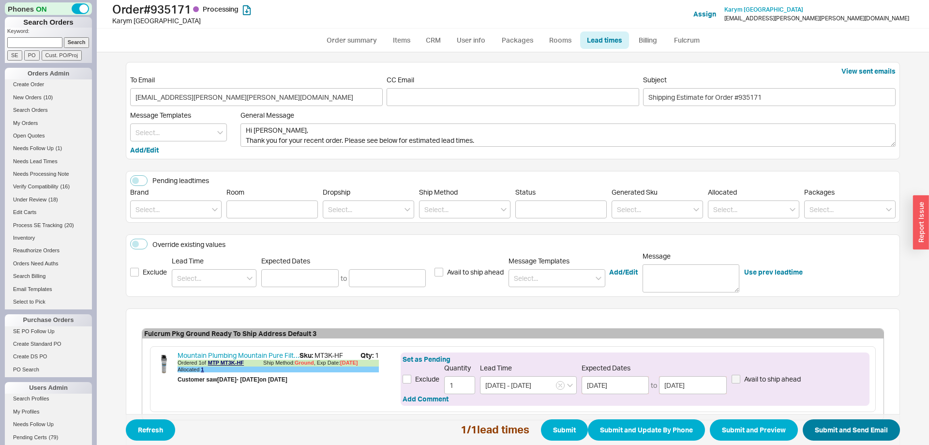
scroll to position [55, 0]
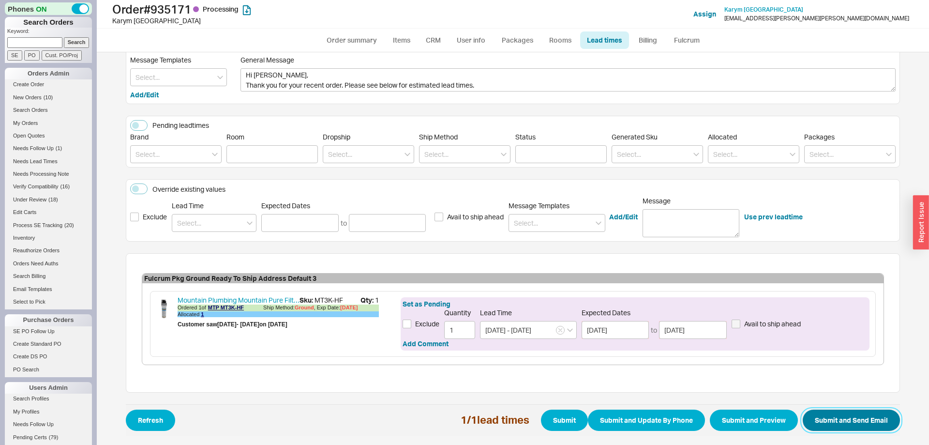
click at [867, 422] on button "Submit and Send Email" at bounding box center [851, 419] width 97 height 21
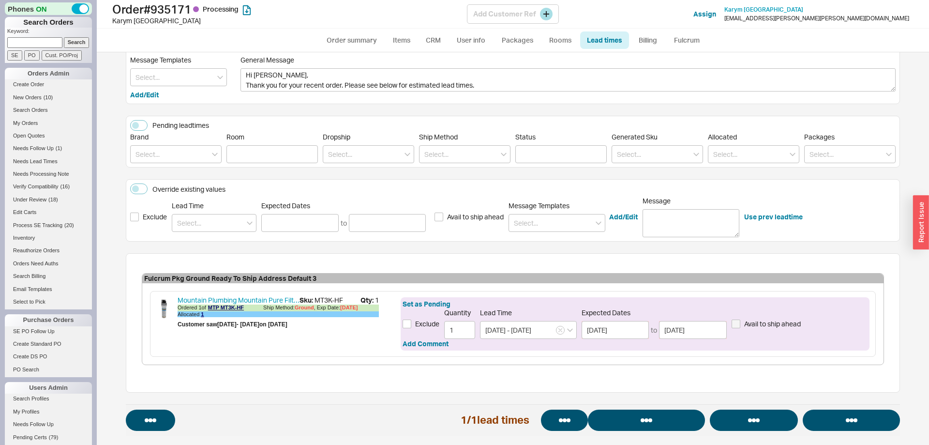
select select "*"
select select "LOW"
select select "3"
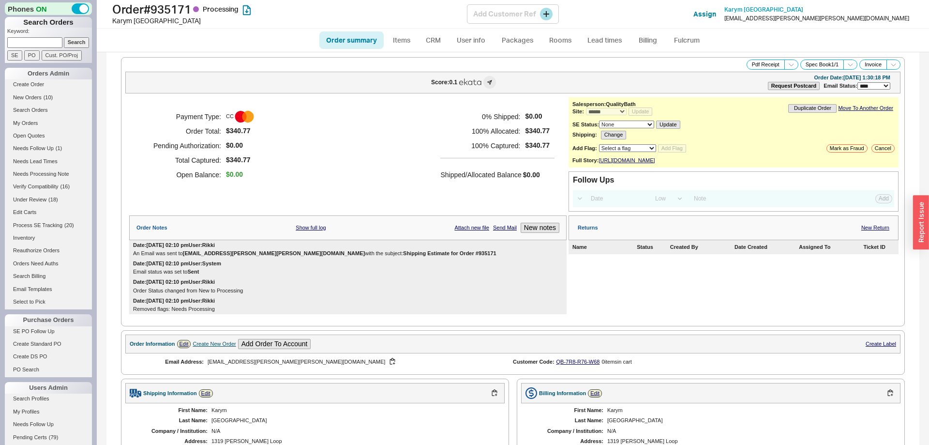
select select "*"
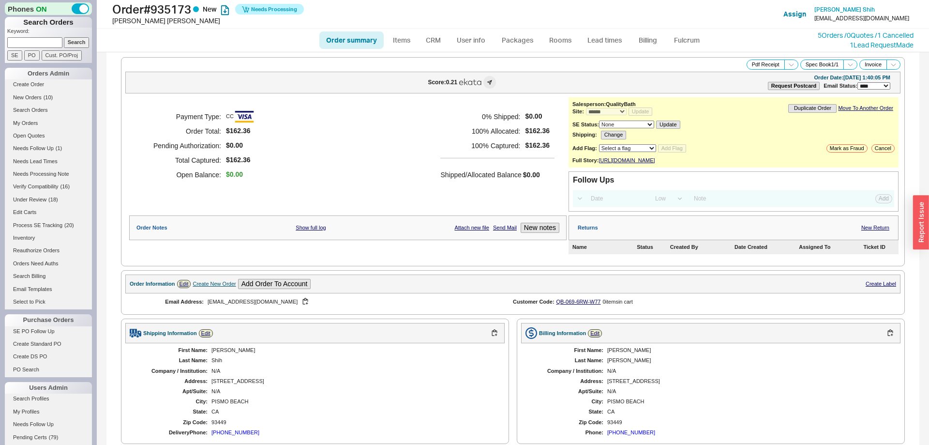
select select "*"
select select "LOW"
select select "3"
click at [679, 32] on link "Fulcrum" at bounding box center [687, 39] width 40 height 17
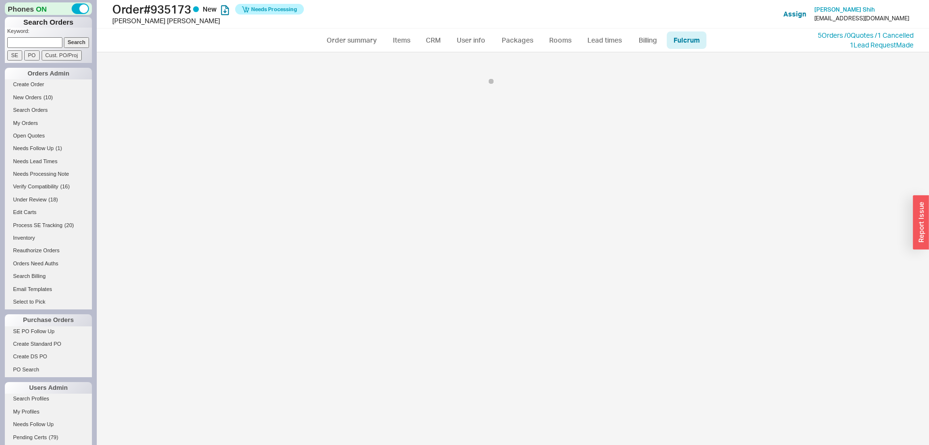
select select "5"
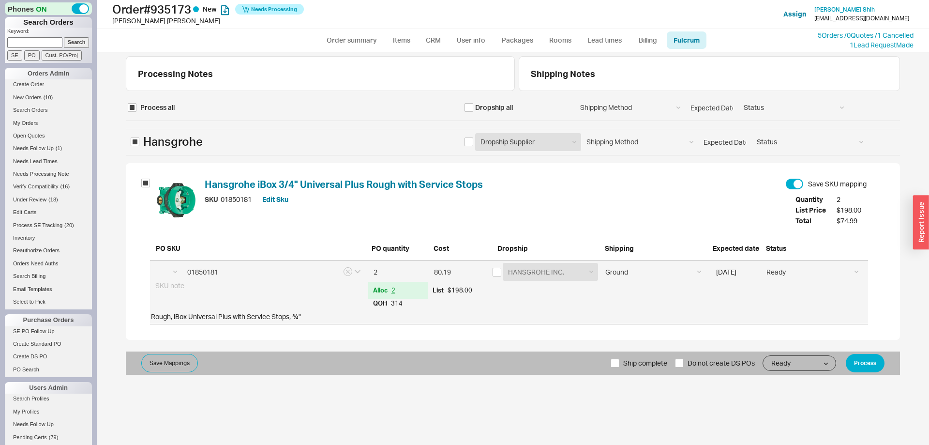
select select "HGR"
click at [632, 366] on span "Ship complete" at bounding box center [645, 362] width 44 height 23
click at [619, 366] on input "Ship complete" at bounding box center [614, 362] width 9 height 9
checkbox input "true"
click at [855, 370] on button "Process" at bounding box center [865, 363] width 39 height 18
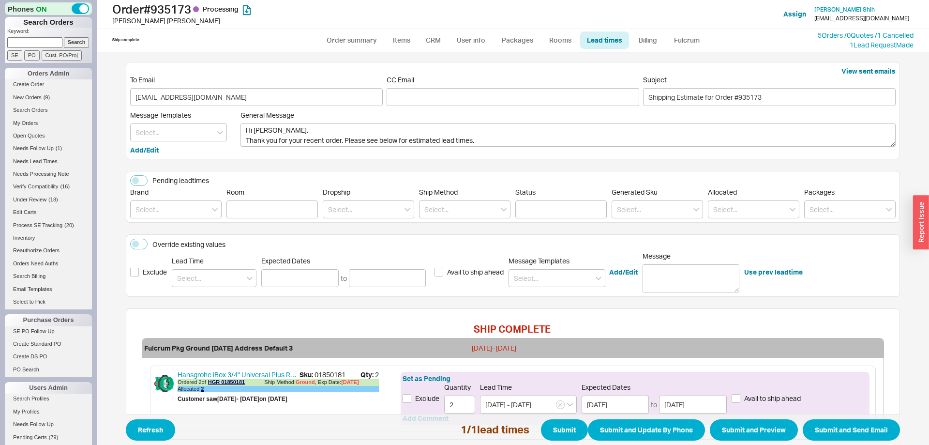
scroll to position [74, 0]
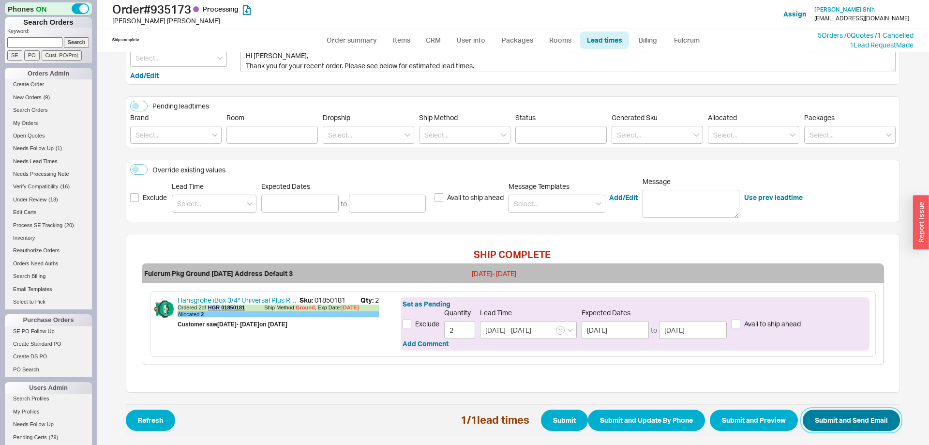
click at [883, 429] on button "Submit and Send Email" at bounding box center [851, 419] width 97 height 21
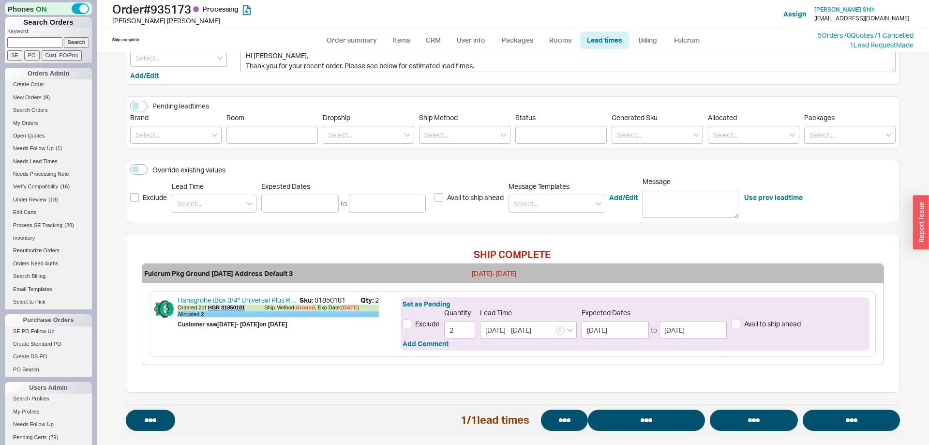
select select "*"
select select "LOW"
select select "3"
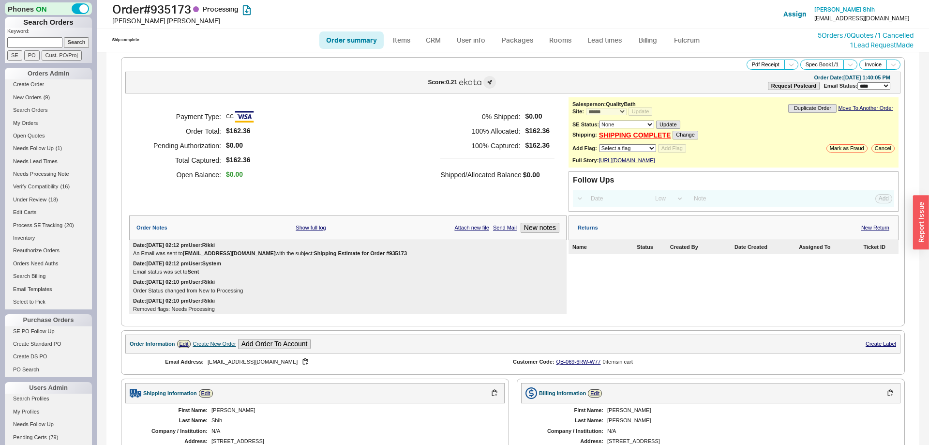
select select "*"
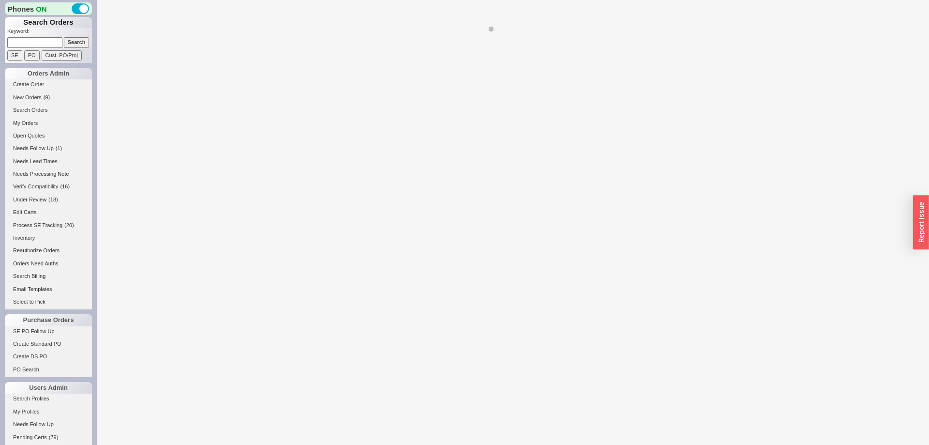
select select "*"
select select "LOW"
select select "3"
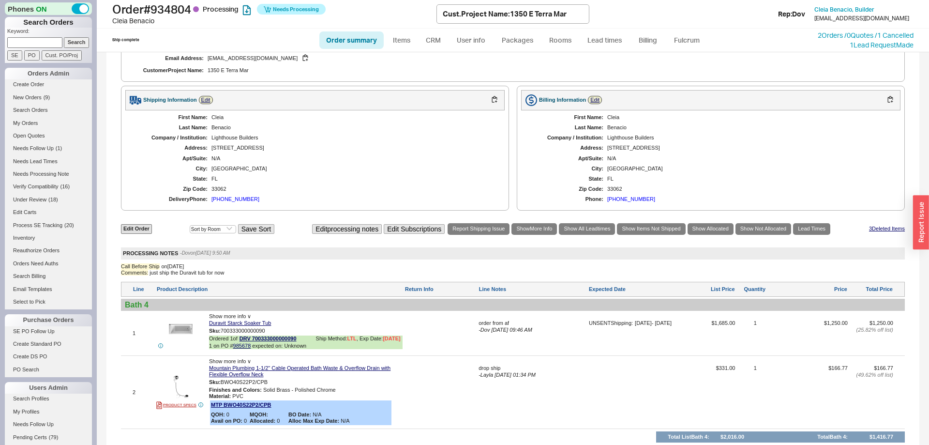
scroll to position [592, 0]
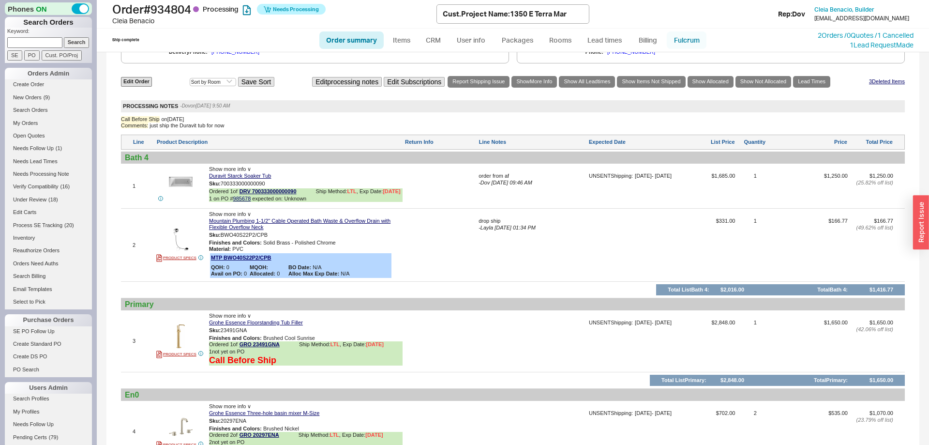
click at [678, 42] on link "Fulcrum" at bounding box center [687, 39] width 40 height 17
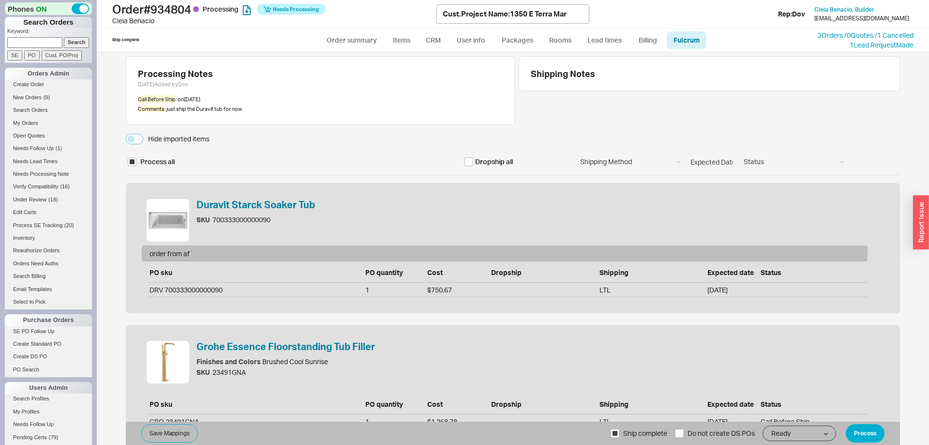
select select "MTP"
click at [194, 141] on div "Hide imported items" at bounding box center [178, 139] width 61 height 10
click at [143, 141] on button "Hide imported items" at bounding box center [134, 139] width 17 height 11
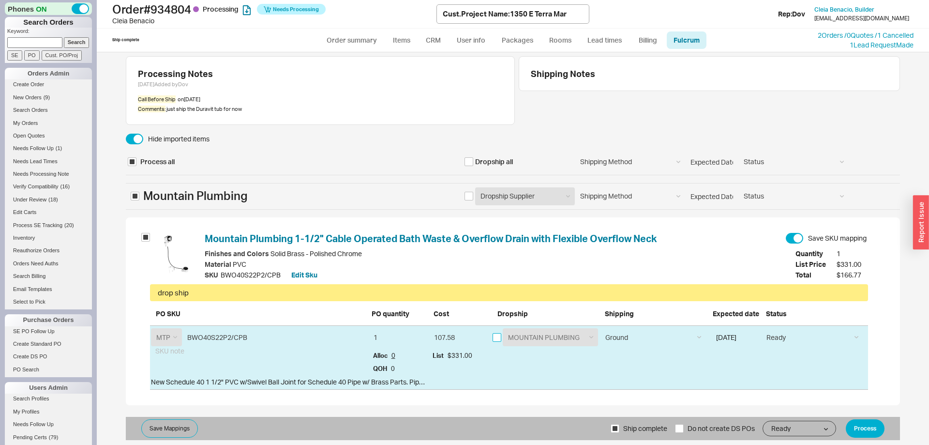
click at [498, 338] on input "checkbox" at bounding box center [496, 337] width 9 height 9
checkbox input "true"
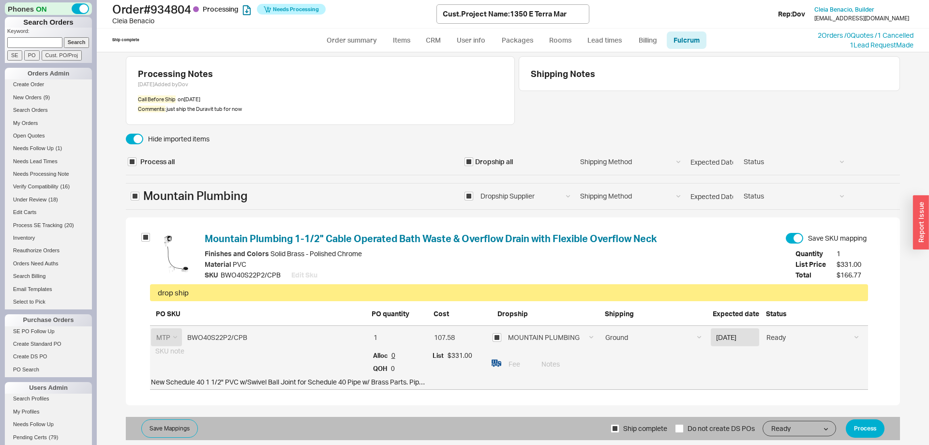
click at [859, 417] on div "Save Mappings Ship complete Do not create DS POs Ready On Hold Call Before Ship…" at bounding box center [513, 427] width 774 height 23
click at [862, 424] on button "Process" at bounding box center [865, 428] width 39 height 18
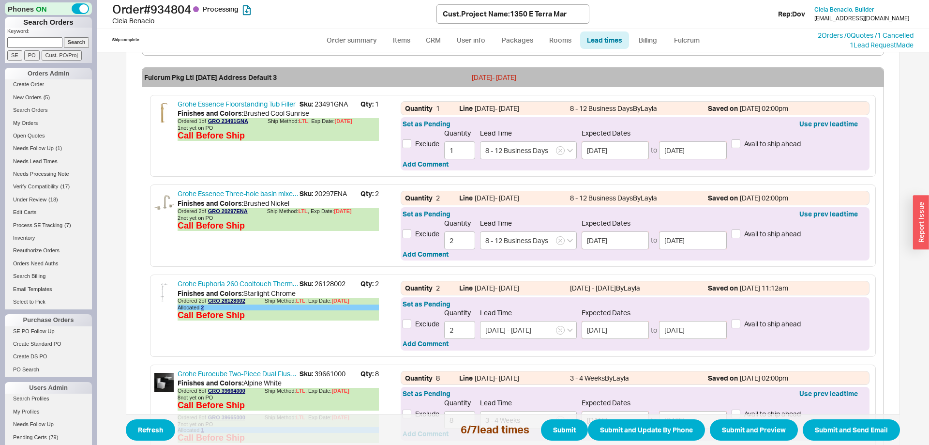
scroll to position [493, 0]
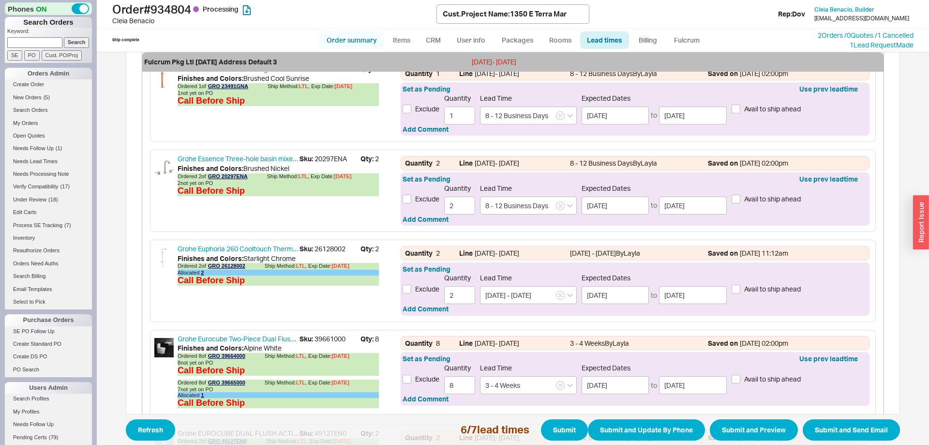
click at [348, 37] on link "Order summary" at bounding box center [351, 39] width 64 height 17
select select "*"
select select "LOW"
select select "3"
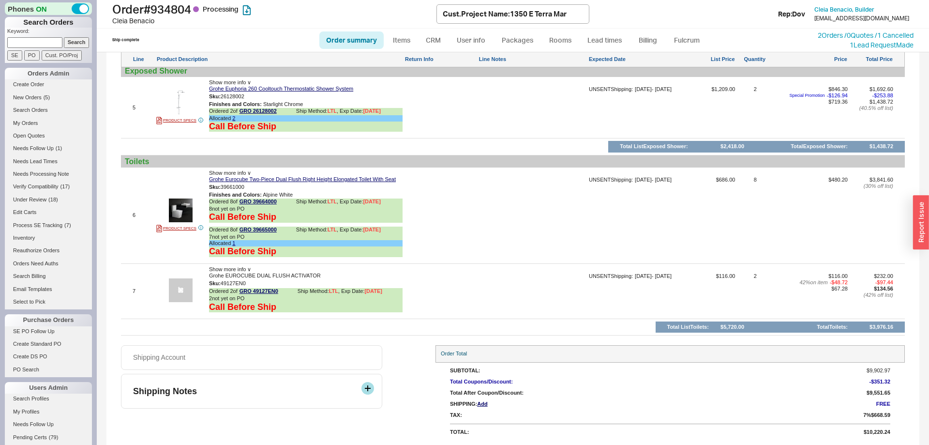
scroll to position [1022, 0]
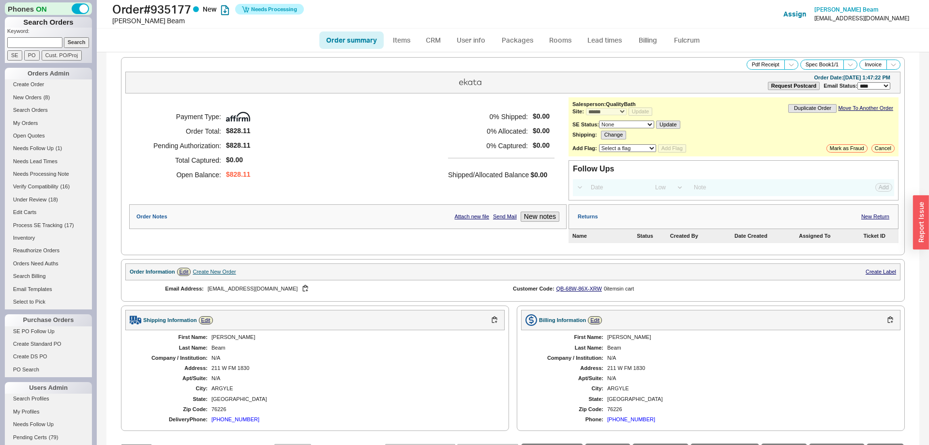
select select "*"
select select "LOW"
select select "3"
click at [690, 35] on link "Fulcrum" at bounding box center [687, 39] width 40 height 17
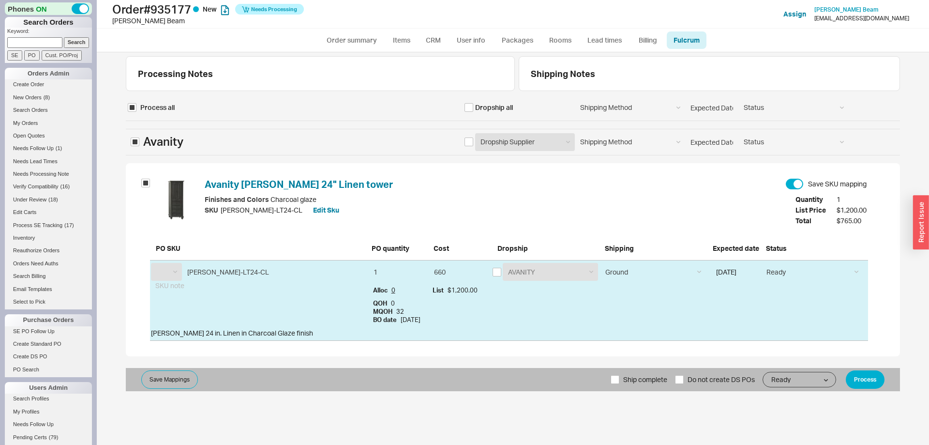
select select "AVA"
drag, startPoint x: 492, startPoint y: 274, endPoint x: 498, endPoint y: 273, distance: 5.8
click at [492, 274] on div "AVANITY AVANITY" at bounding box center [545, 271] width 108 height 23
click at [499, 273] on input "checkbox" at bounding box center [496, 272] width 9 height 9
checkbox input "true"
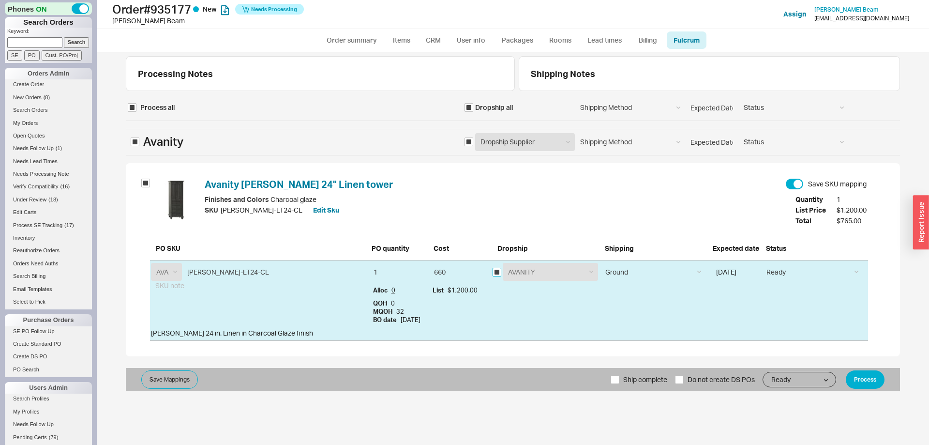
checkbox input "true"
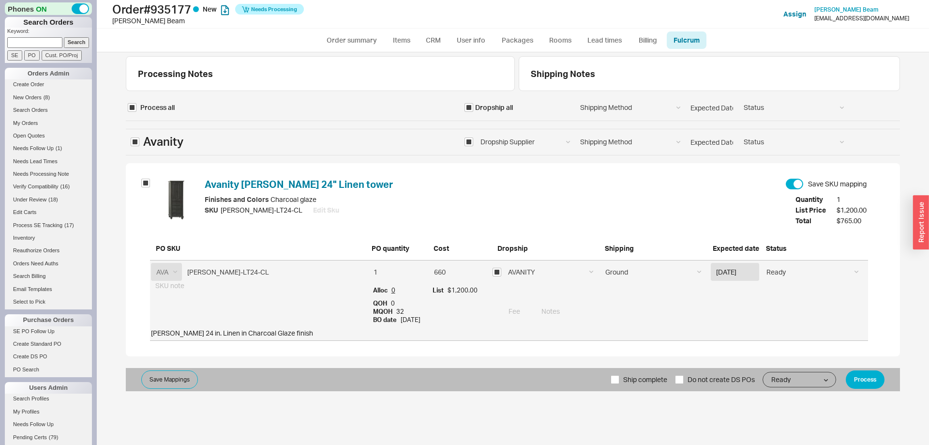
click at [878, 376] on div "Save Mappings Ship complete Do not create DS POs Ready On Hold Call Before Ship…" at bounding box center [513, 379] width 774 height 23
click at [872, 387] on button "Process" at bounding box center [865, 379] width 39 height 18
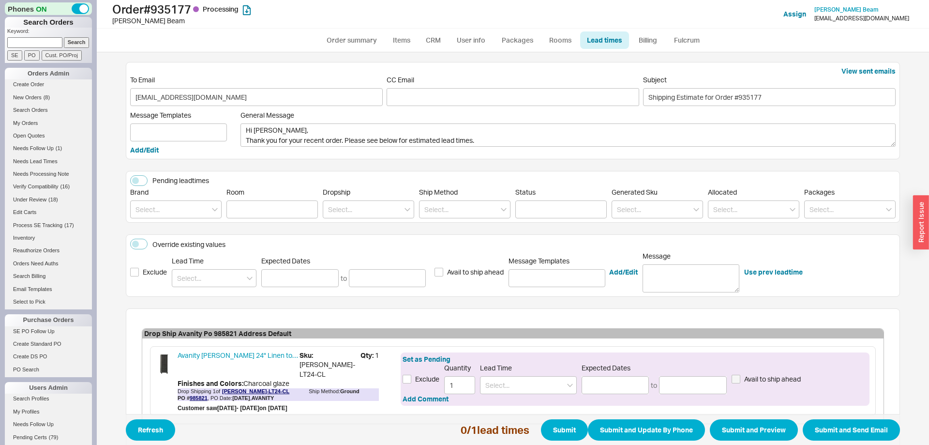
scroll to position [55, 0]
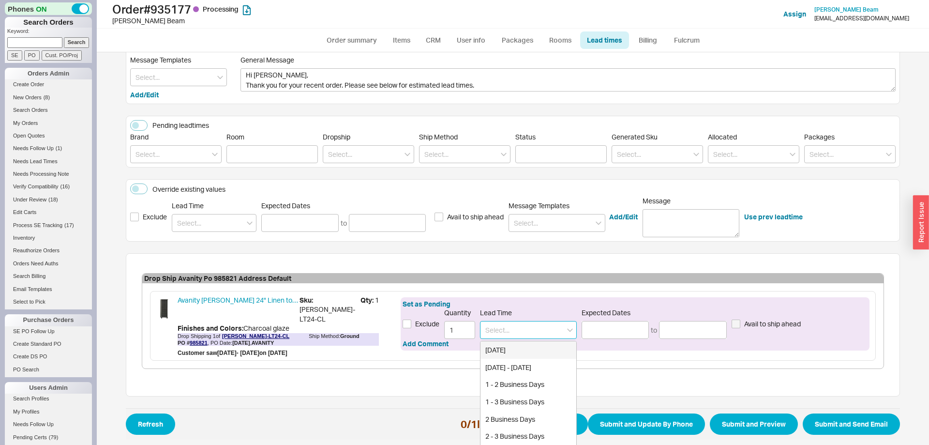
click at [533, 336] on input at bounding box center [528, 330] width 97 height 18
click at [545, 350] on div "2 - 5 Business Days" at bounding box center [528, 349] width 96 height 17
type input "2 - 5 Business Days"
type input "08/22/2025"
type input "08/27/2025"
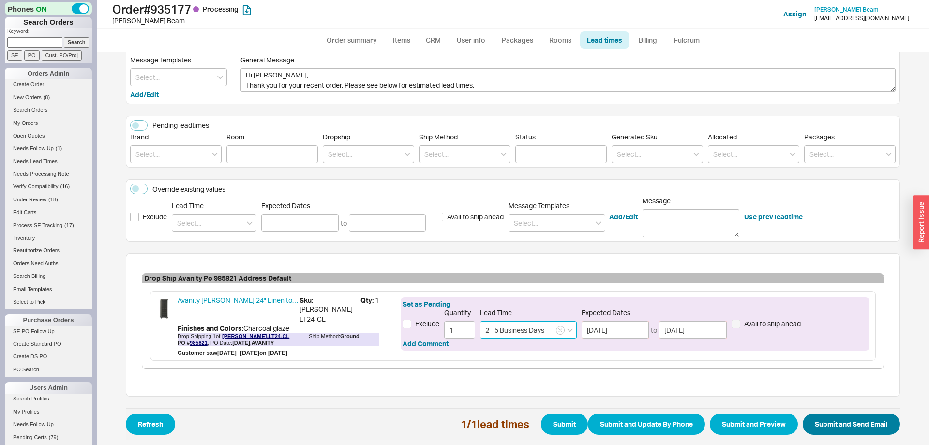
type input "2 - 5 Business Days"
click at [859, 414] on button "Submit and Send Email" at bounding box center [851, 423] width 97 height 21
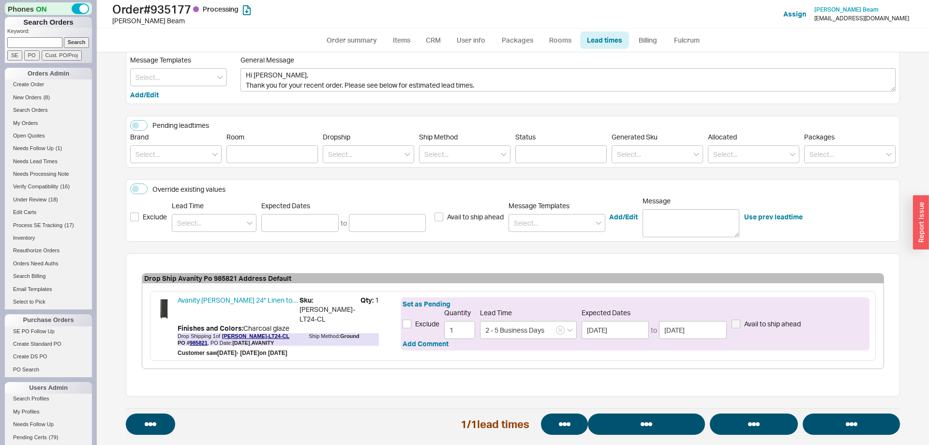
select select "*"
select select "LOW"
select select "3"
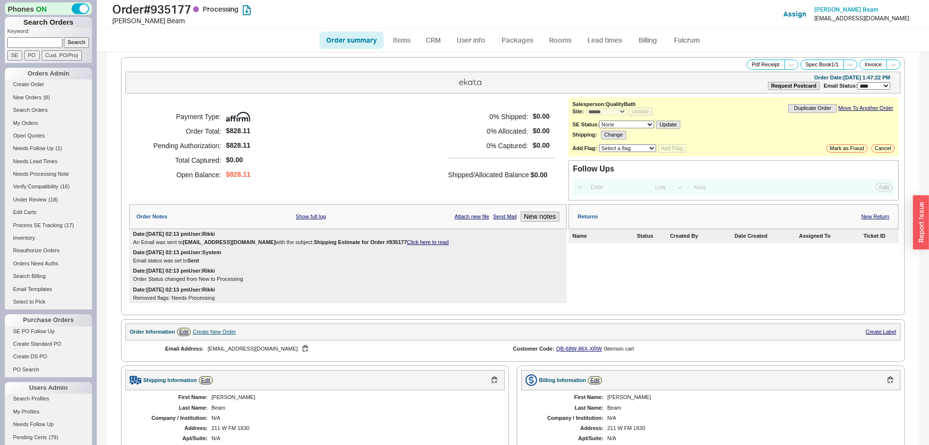
select select "*"
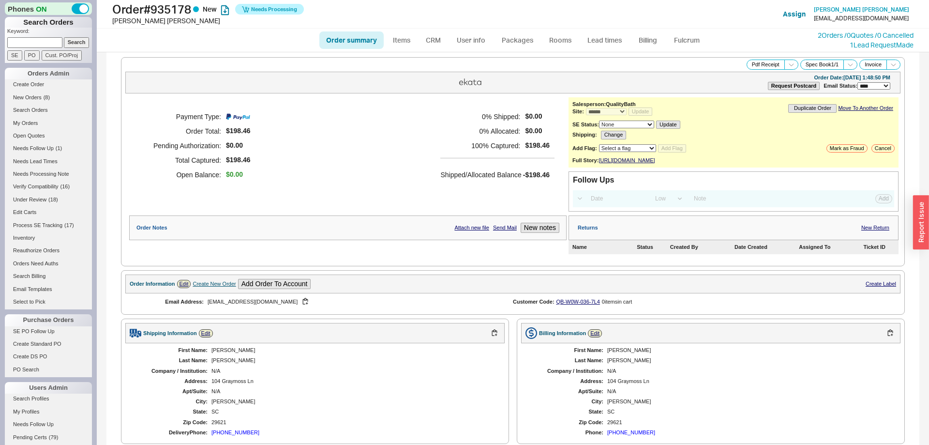
select select "*"
select select "LOW"
select select "3"
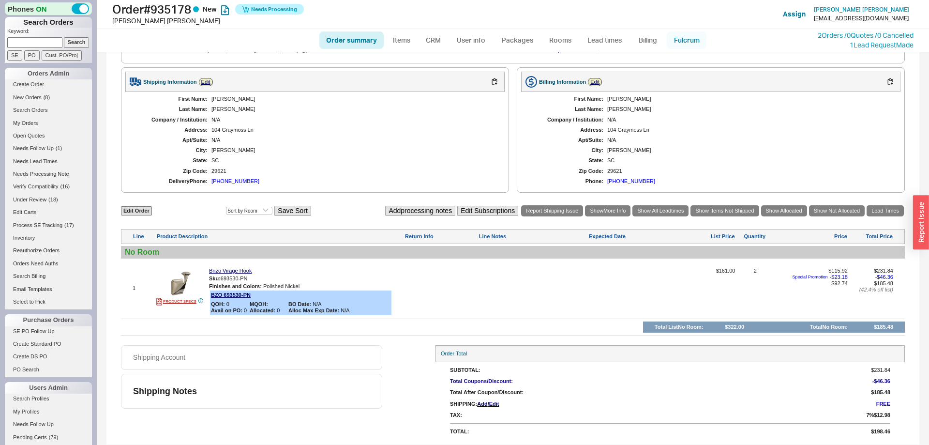
scroll to position [62, 0]
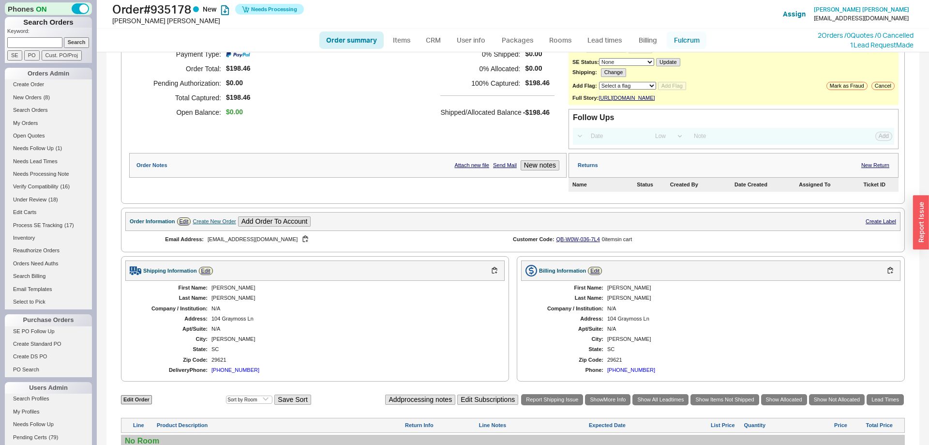
click at [697, 43] on link "Fulcrum" at bounding box center [687, 39] width 40 height 17
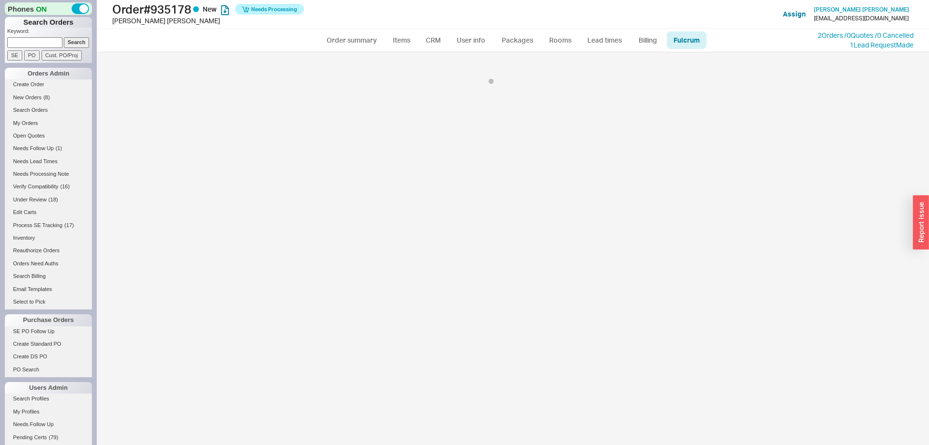
select select "BZO"
select select "725"
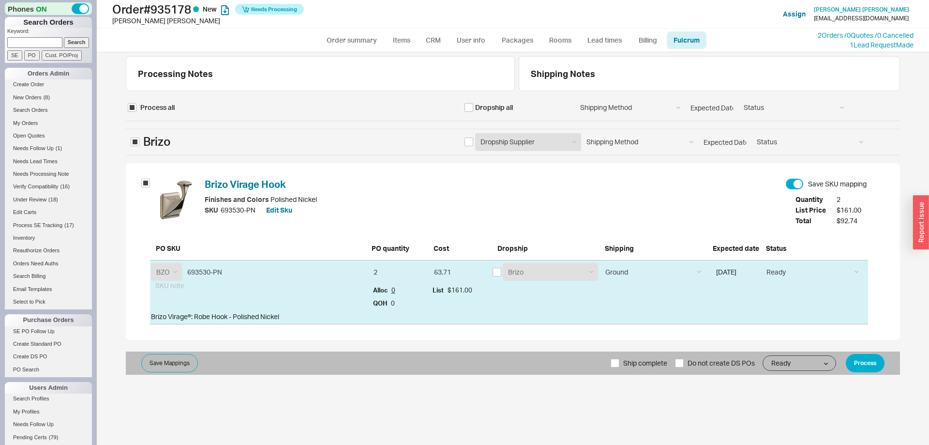
click at [637, 365] on span "Ship complete" at bounding box center [645, 362] width 44 height 23
click at [619, 365] on input "Ship complete" at bounding box center [614, 362] width 9 height 9
checkbox input "true"
click at [851, 368] on button "Process" at bounding box center [865, 363] width 39 height 18
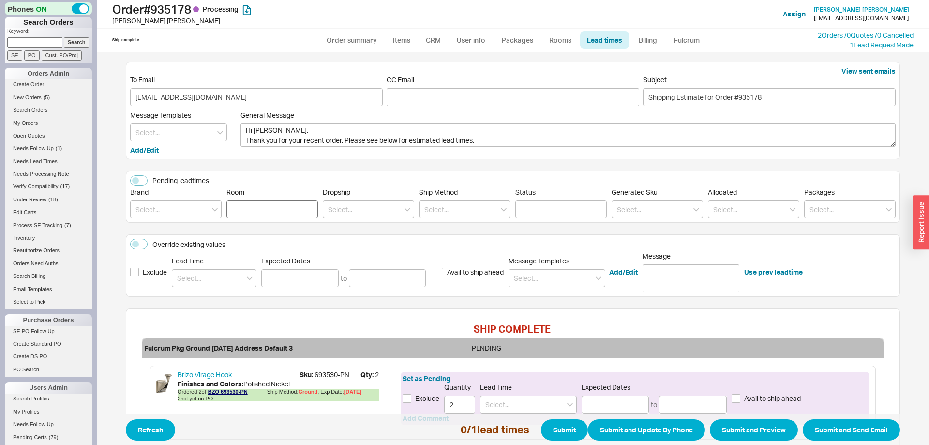
scroll to position [74, 0]
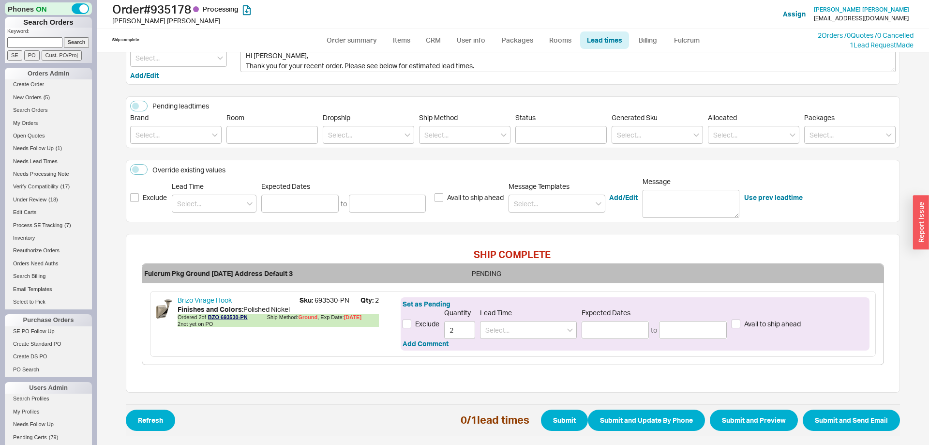
click at [357, 50] on ul "Order summary Items CRM User info Packages Rooms Lead times Billing Fulcrum" at bounding box center [512, 40] width 395 height 23
click at [362, 38] on link "Order summary" at bounding box center [351, 39] width 64 height 17
select select "*"
select select "LOW"
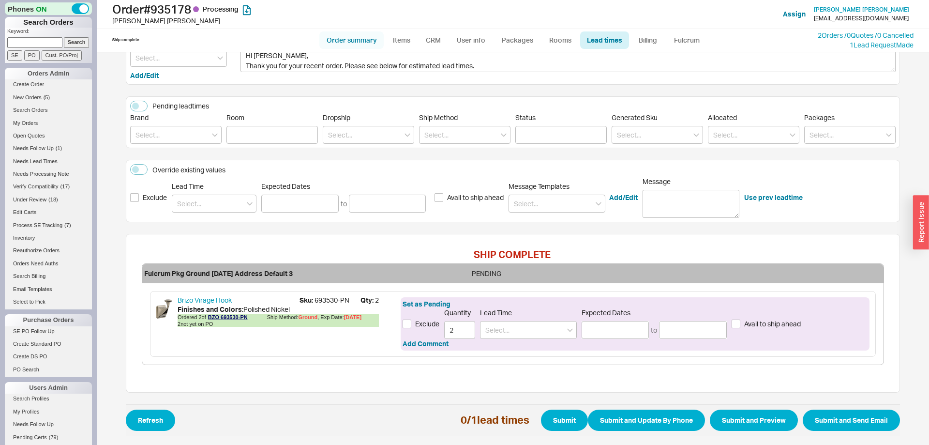
select select "3"
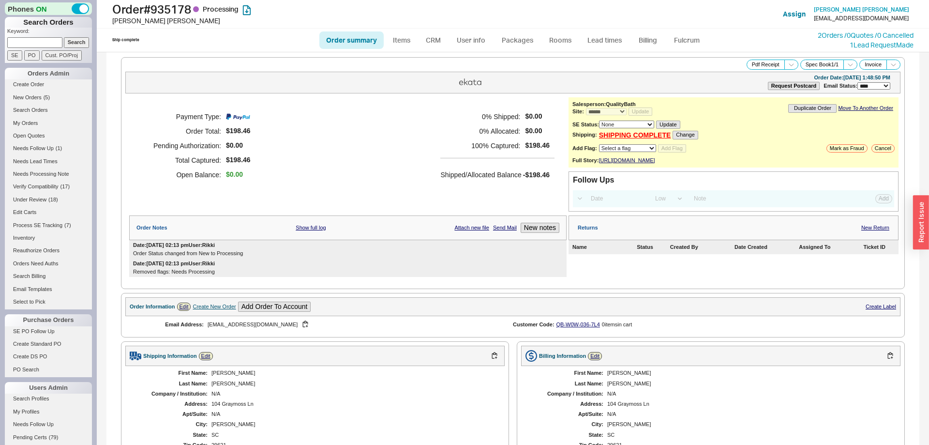
scroll to position [274, 0]
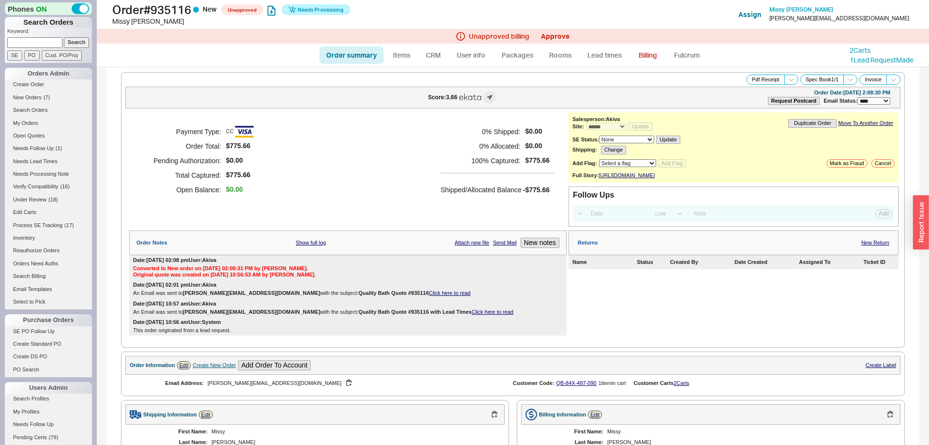
select select "*"
select select "LOW"
select select "3"
click at [644, 163] on div "**********" at bounding box center [733, 147] width 330 height 70
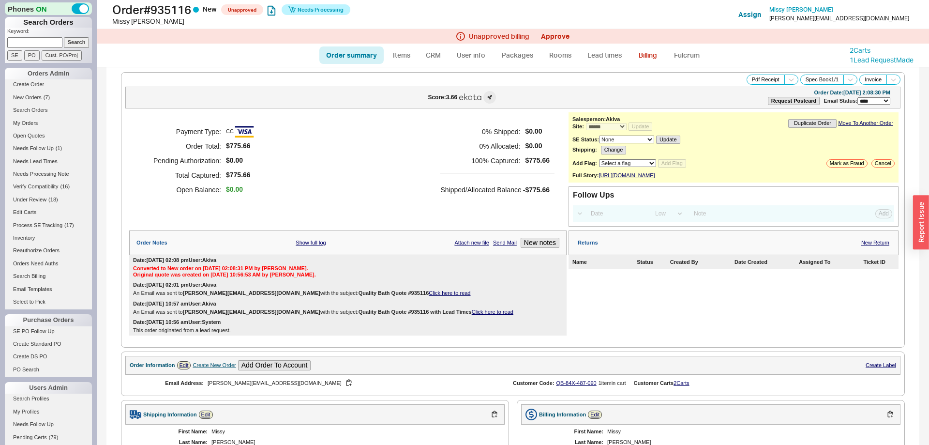
click at [599, 159] on select "Select a flag Under Review Hold Verify Compatibility Cannot Be Ordered" at bounding box center [627, 163] width 57 height 8
select select "10"
click option "Under Review" at bounding box center [0, 0] width 0 height 0
click at [672, 167] on button "Add Flag" at bounding box center [672, 163] width 28 height 8
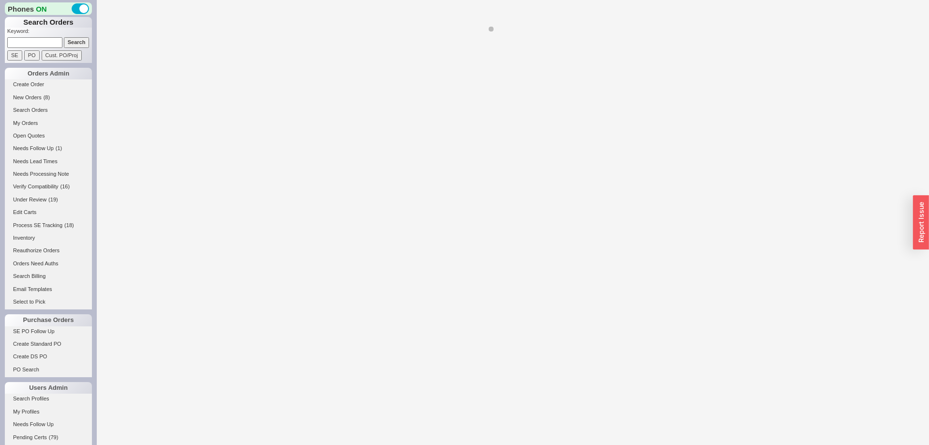
select select "*"
select select "Under Review"
select select "LOW"
select select "3"
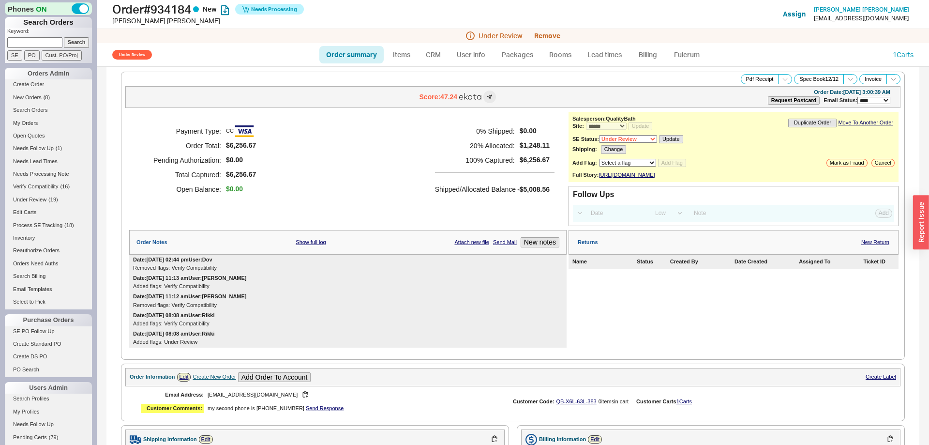
scroll to position [395, 0]
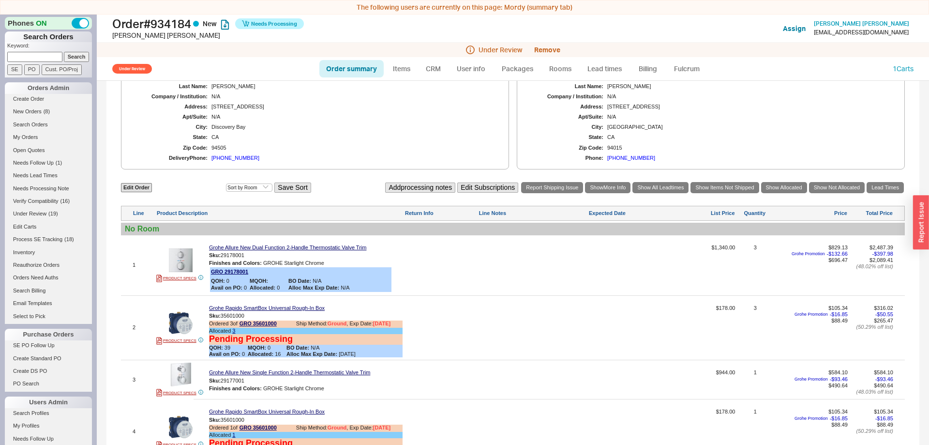
click at [627, 161] on div "[PHONE_NUMBER]" at bounding box center [631, 158] width 48 height 6
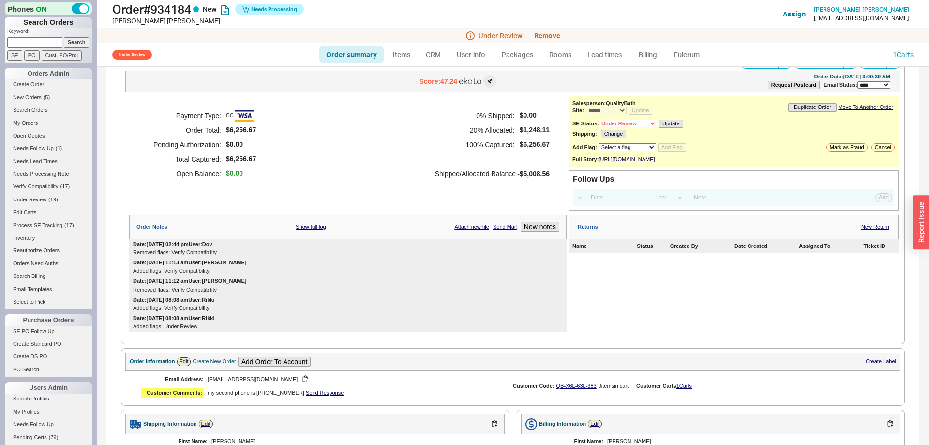
scroll to position [0, 0]
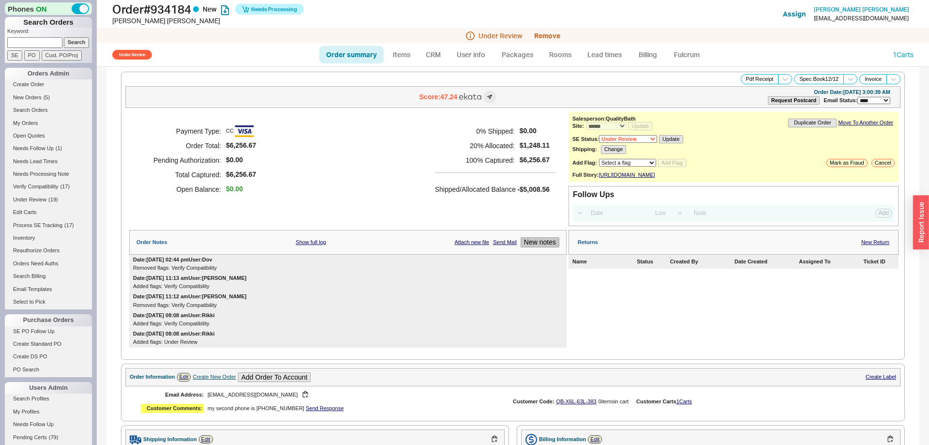
drag, startPoint x: 546, startPoint y: 262, endPoint x: 546, endPoint y: 255, distance: 6.3
click at [545, 254] on div "Order Notes Show full log Attach new file Send Mail New notes" at bounding box center [347, 242] width 437 height 25
click at [546, 247] on button "New notes" at bounding box center [539, 242] width 39 height 10
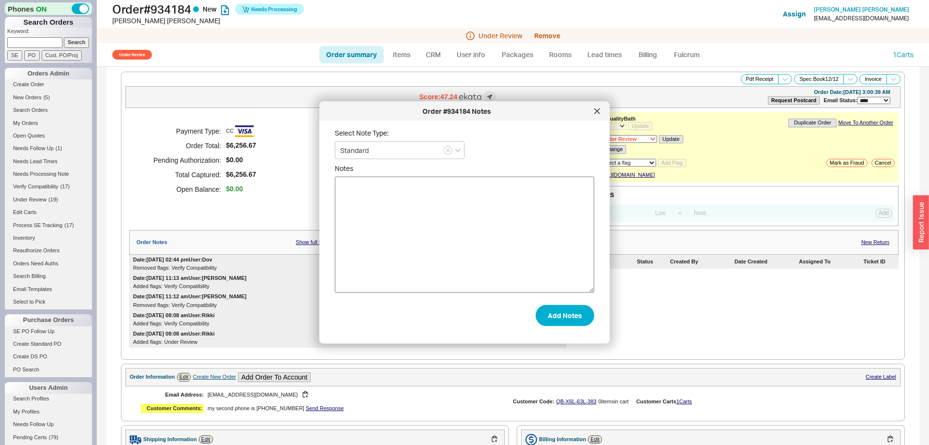
click at [459, 251] on textarea "Notes" at bounding box center [464, 235] width 259 height 116
type textarea "LEFT A VOICE MAIL ON BILLING NUMBER PER MORDY"
click at [560, 324] on button "Add Notes" at bounding box center [564, 314] width 59 height 21
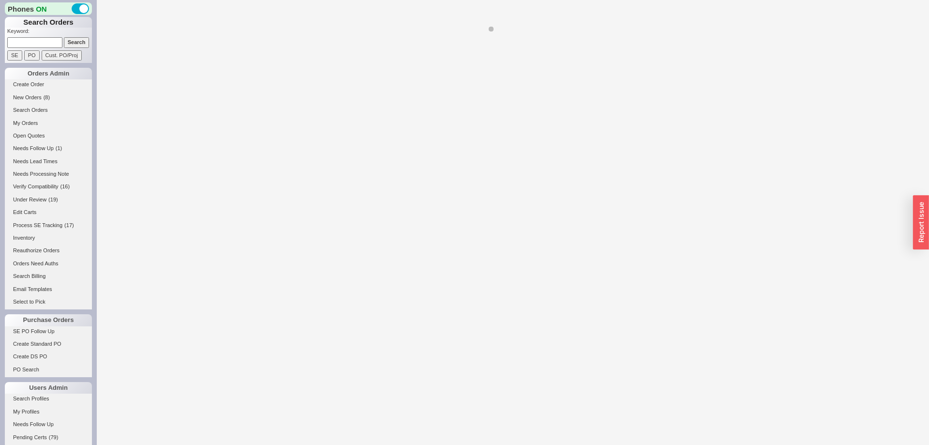
select select "*"
select select "LOW"
select select "3"
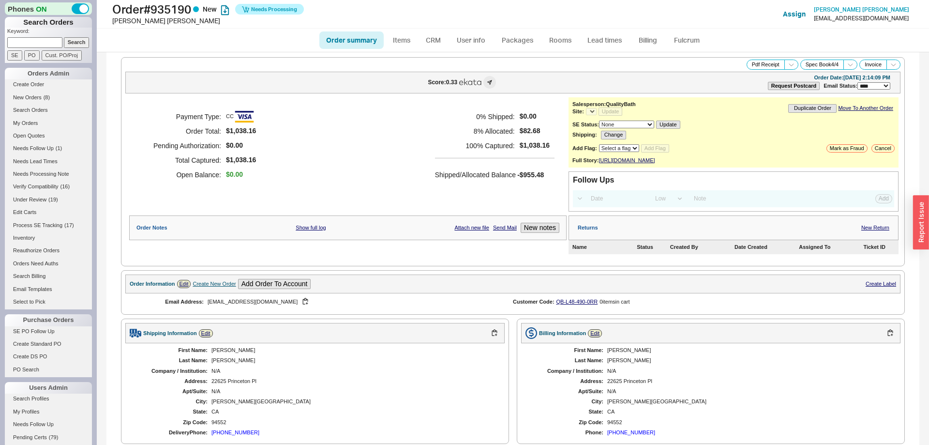
select select "*"
click at [599, 144] on select "Select a flag Under Review Hold Verify Compatibility Cannot Be Ordered" at bounding box center [627, 148] width 57 height 8
select select "8"
click option "Verify Compatibility" at bounding box center [0, 0] width 0 height 0
click at [680, 152] on button "Add Flag" at bounding box center [672, 148] width 28 height 8
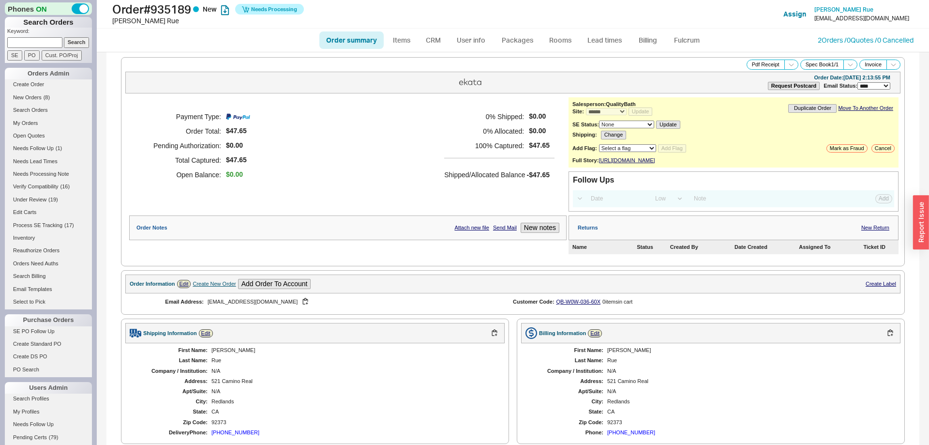
select select "*"
select select "LOW"
select select "3"
click at [685, 42] on link "Fulcrum" at bounding box center [687, 39] width 40 height 17
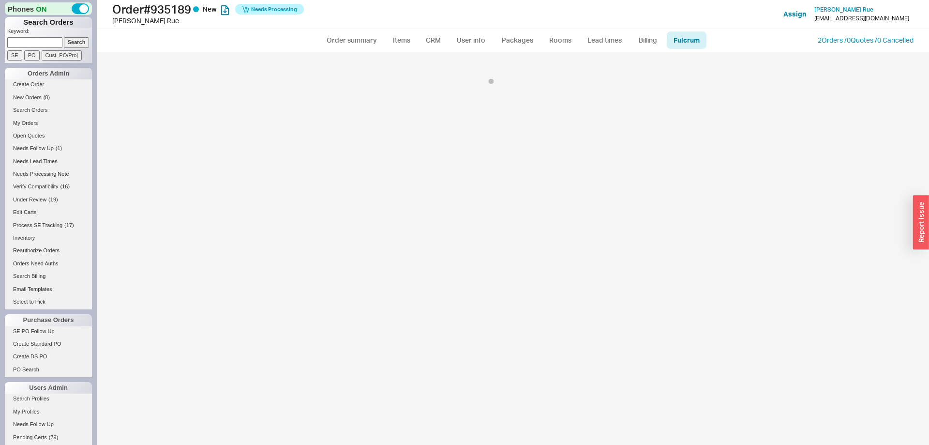
select select "GRO"
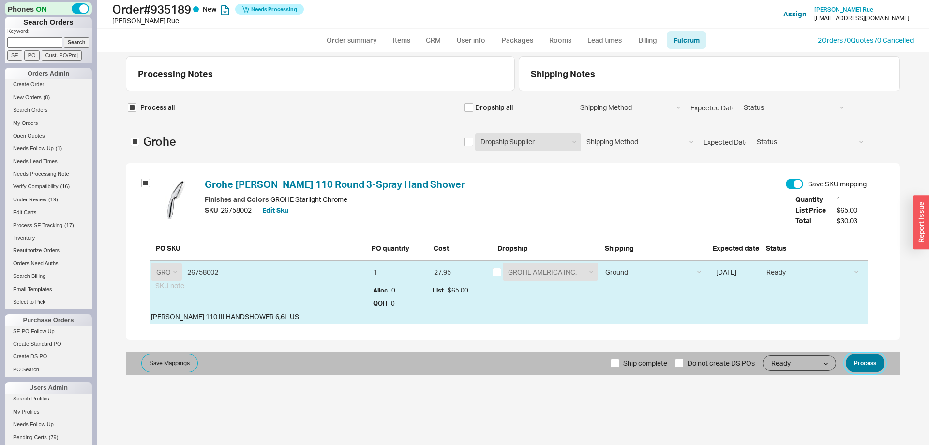
click at [865, 361] on button "Process" at bounding box center [865, 363] width 39 height 18
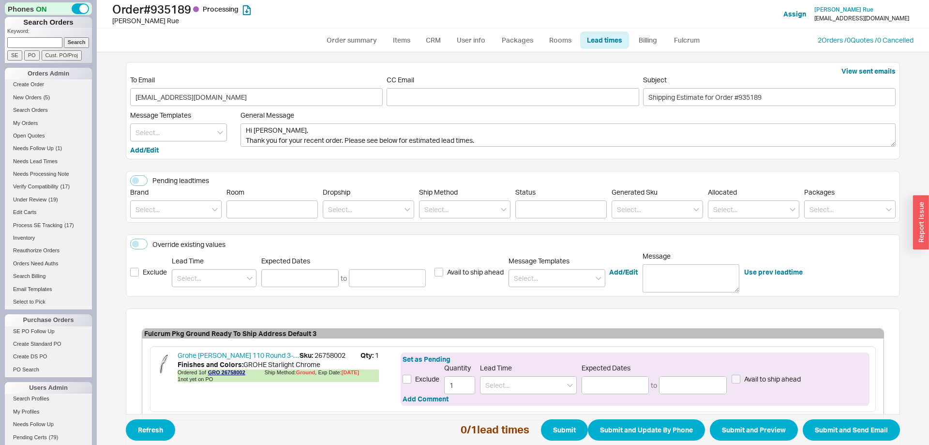
scroll to position [55, 0]
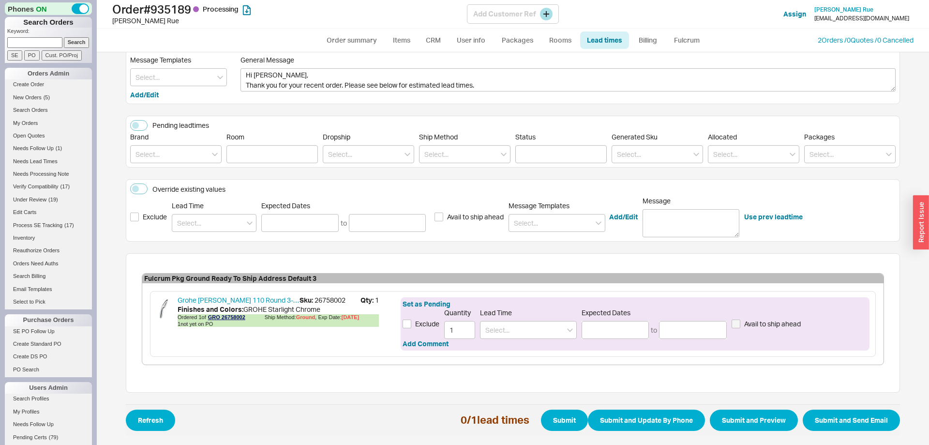
click at [365, 28] on div "Order # 935189 Processing Patty Rue Add Customer Ref Assign Patty Rue pabrue68@…" at bounding box center [513, 14] width 832 height 29
drag, startPoint x: 358, startPoint y: 41, endPoint x: 233, endPoint y: 4, distance: 130.0
click at [357, 41] on link "Order summary" at bounding box center [351, 39] width 64 height 17
select select "*"
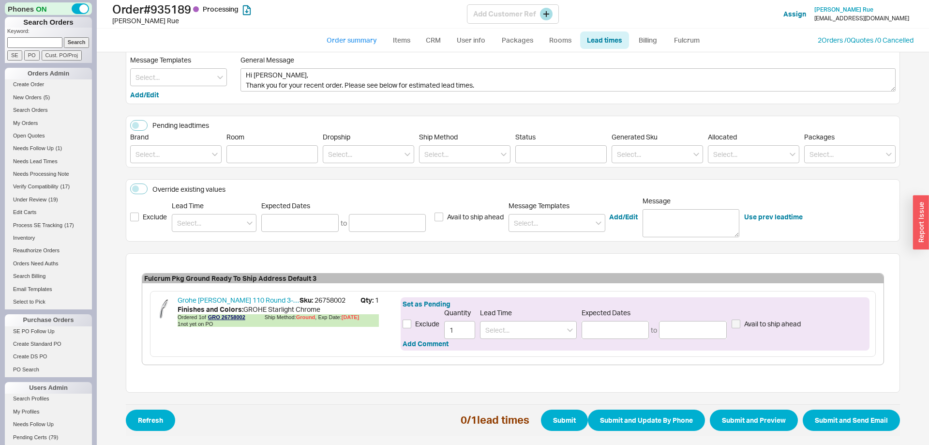
select select "LOW"
select select "3"
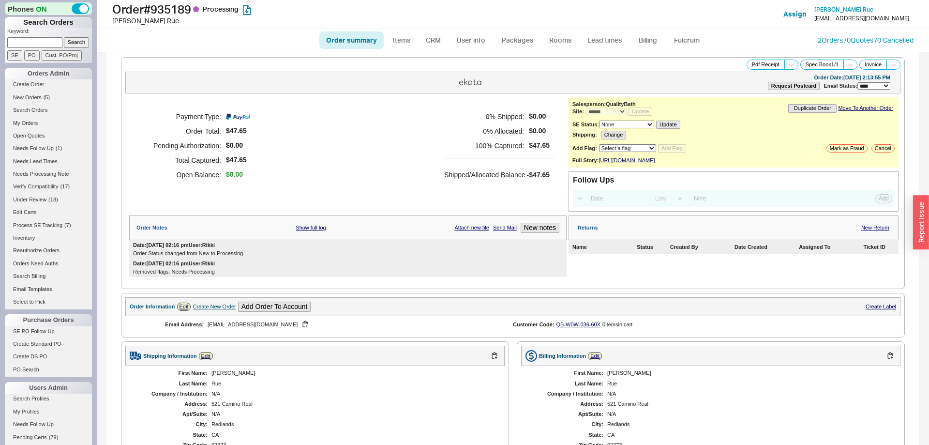
click at [342, 41] on link "Order summary" at bounding box center [351, 39] width 64 height 17
select select "*"
select select "LOW"
select select "3"
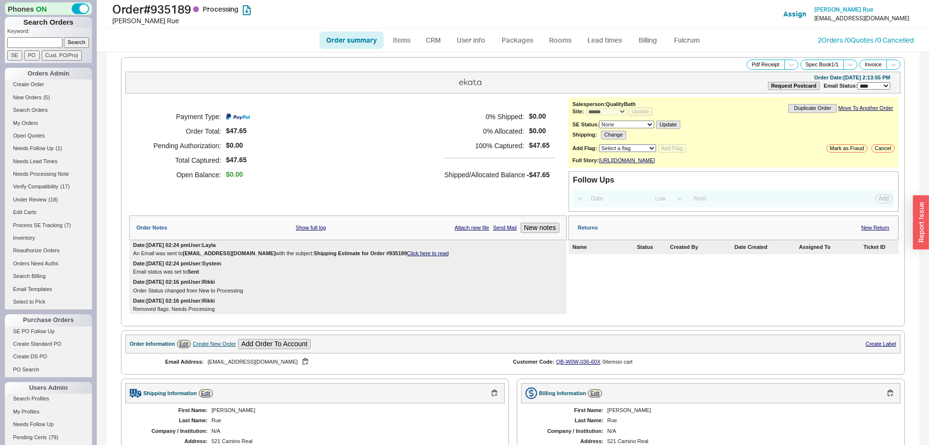
select select "*"
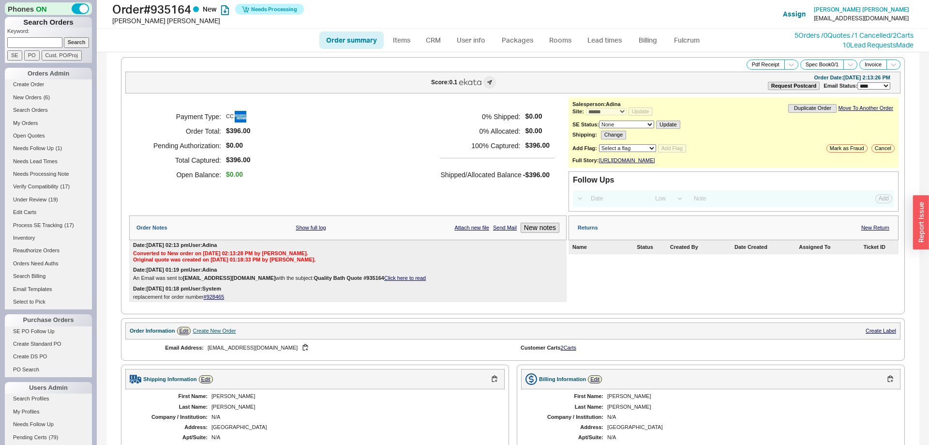
select select "*"
select select "LOW"
select select "3"
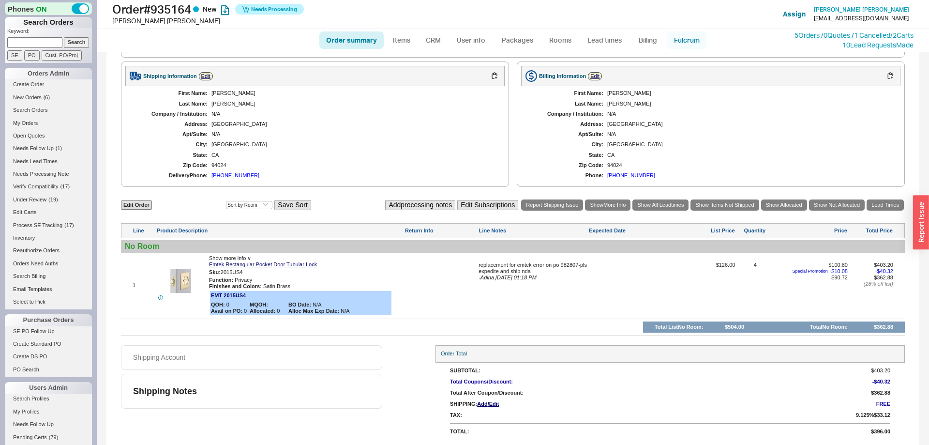
click at [698, 34] on link "Fulcrum" at bounding box center [687, 39] width 40 height 17
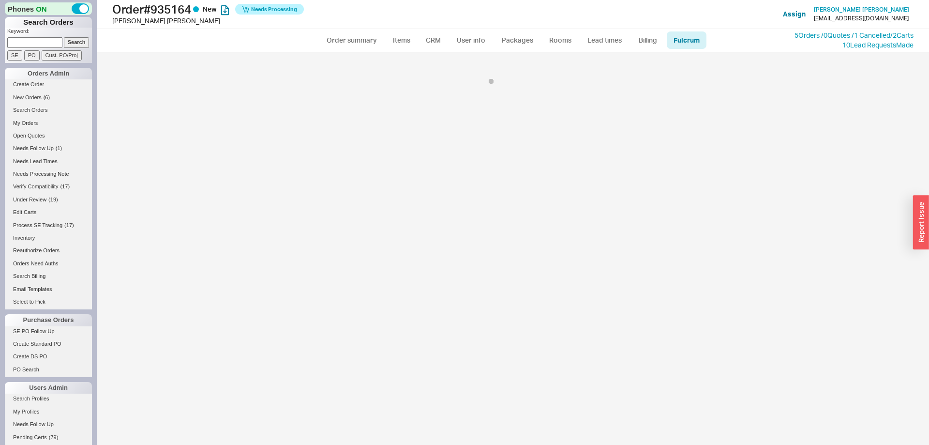
select select "EMT"
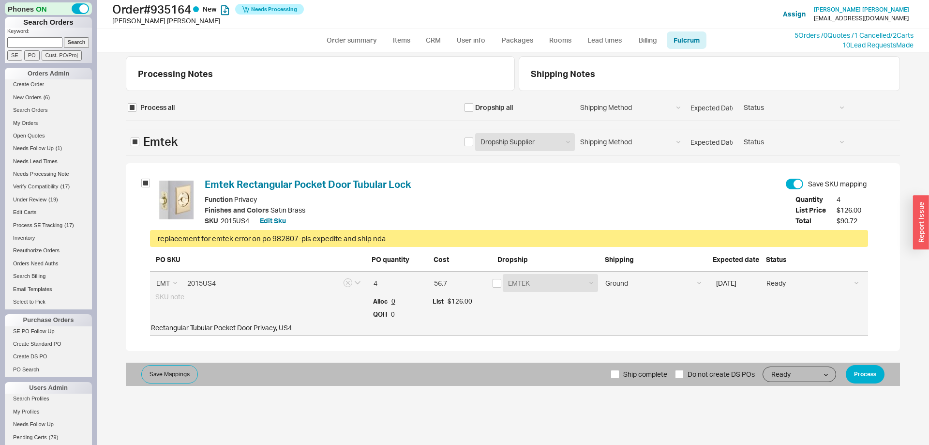
click at [501, 286] on div "EMTEK Emtek Samples Emtek Cabinet Hardware EMTEK" at bounding box center [545, 283] width 106 height 18
click at [498, 282] on input "checkbox" at bounding box center [496, 283] width 9 height 9
checkbox input "true"
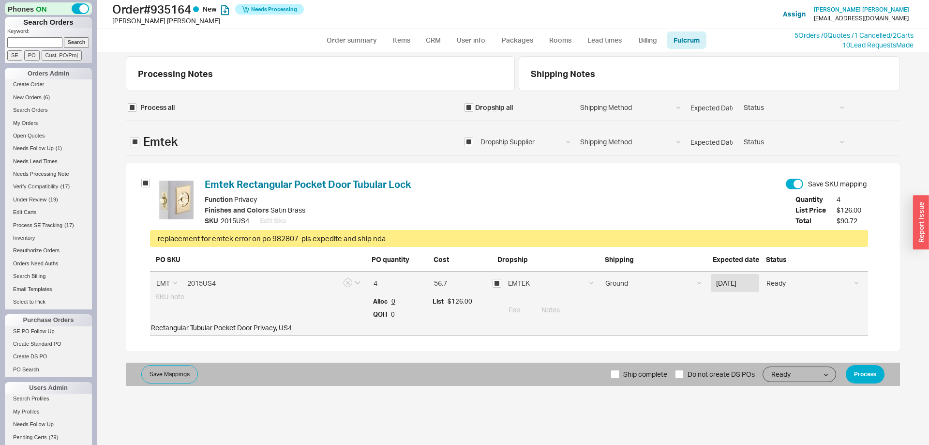
click at [175, 231] on div "replacement for emtek error on po 982807-pls expedite and ship nda" at bounding box center [509, 238] width 718 height 17
drag, startPoint x: 175, startPoint y: 231, endPoint x: 411, endPoint y: 238, distance: 236.7
click at [411, 238] on div "replacement for emtek error on po 982807-pls expedite and ship nda" at bounding box center [509, 238] width 718 height 17
copy div "replacement for emtek error on po 982807-pls expedite and ship nda"
click at [631, 312] on input at bounding box center [702, 309] width 332 height 18
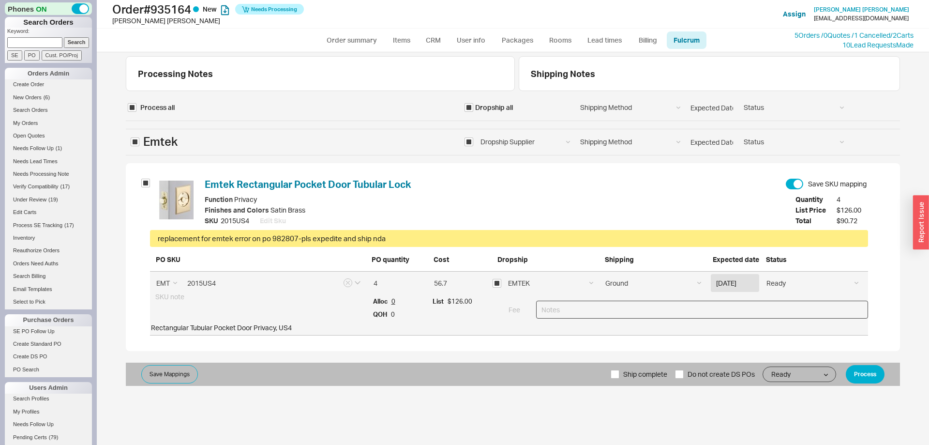
paste input "replacement for emtek error on po 982807-pls expedite and ship nda"
click at [544, 311] on input "replacement for emtek error on po 982807-pls expedite and ship nda" at bounding box center [702, 309] width 332 height 18
type input "Replacement for emtek error on po 982807-pls expedite and ship nda"
click at [600, 274] on select "Ground LTL Our Truck --------------- Customer Pickup - Showroom Customer Pickup…" at bounding box center [653, 283] width 106 height 18
select select "4"
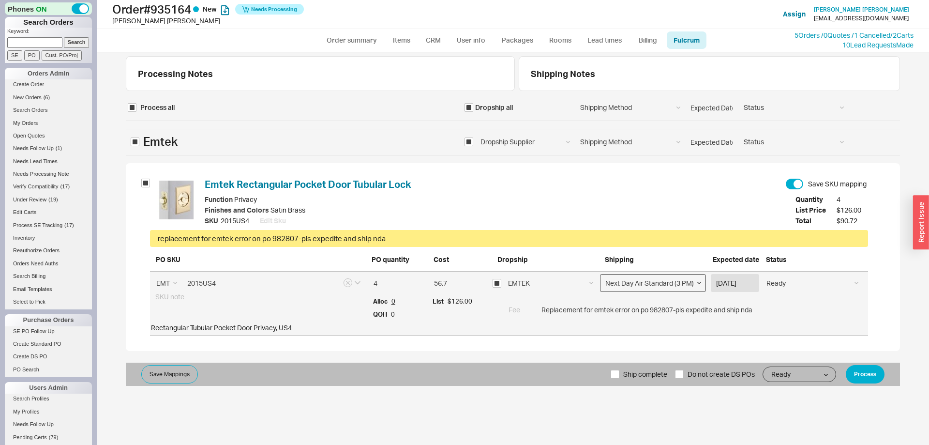
click option "Next Day Air Standard (3 PM)" at bounding box center [0, 0] width 0 height 0
click at [877, 370] on button "Process" at bounding box center [865, 374] width 39 height 18
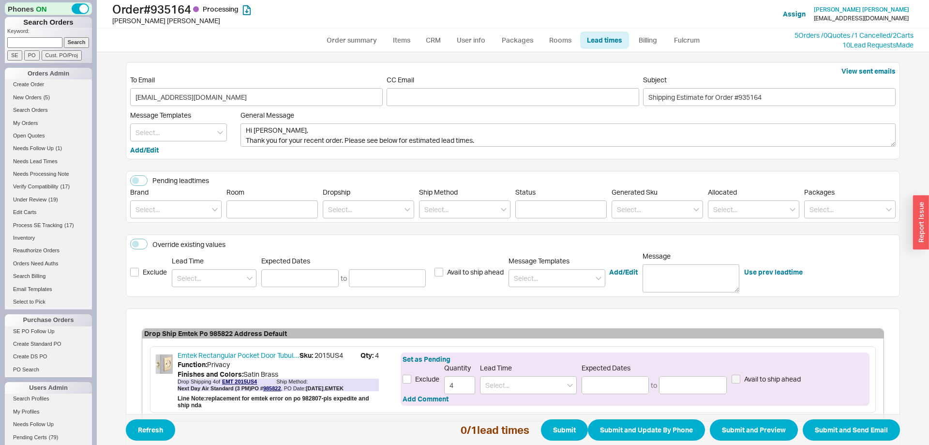
scroll to position [58, 0]
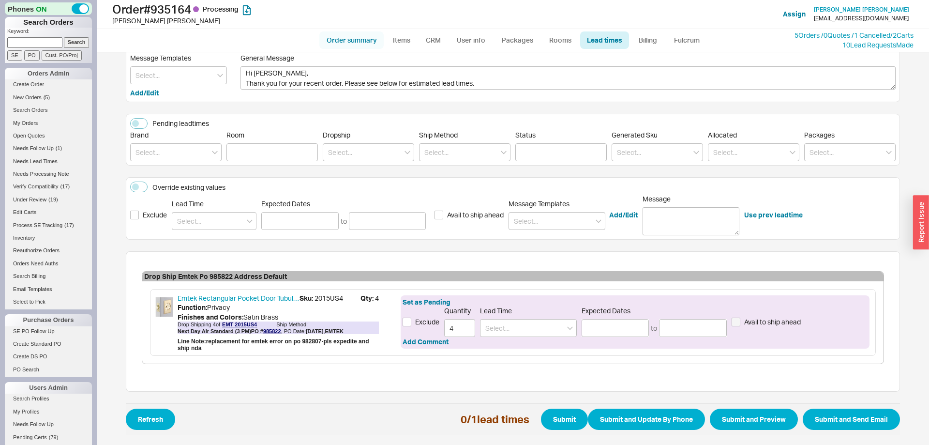
click at [353, 40] on link "Order summary" at bounding box center [351, 39] width 64 height 17
select select "*"
select select "LOW"
select select "3"
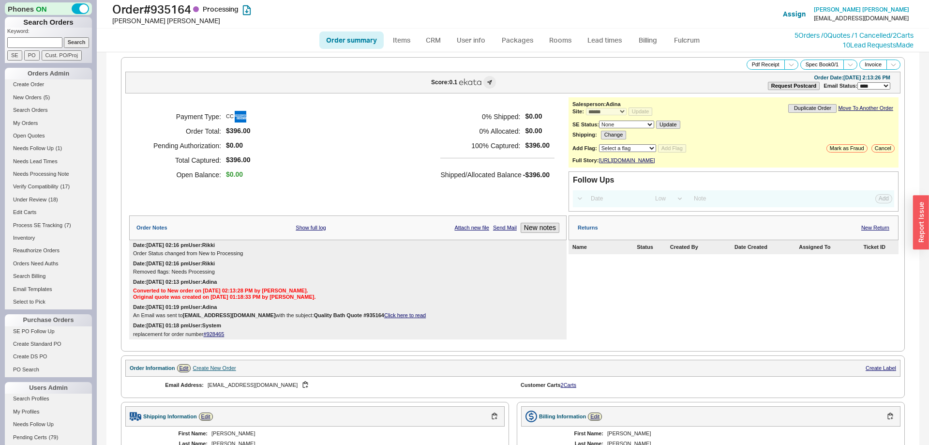
click at [364, 31] on link "Order summary" at bounding box center [351, 39] width 64 height 17
select select "*"
select select "LOW"
select select "3"
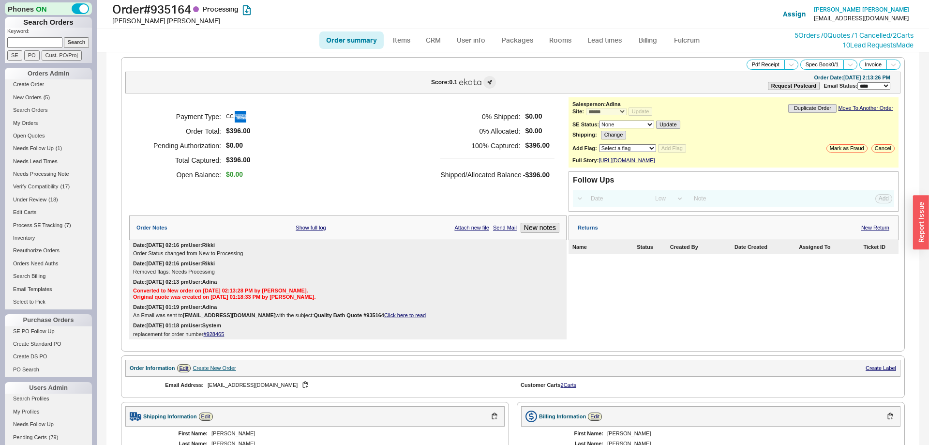
click at [366, 37] on link "Order summary" at bounding box center [351, 39] width 64 height 17
select select "*"
select select "LOW"
select select "3"
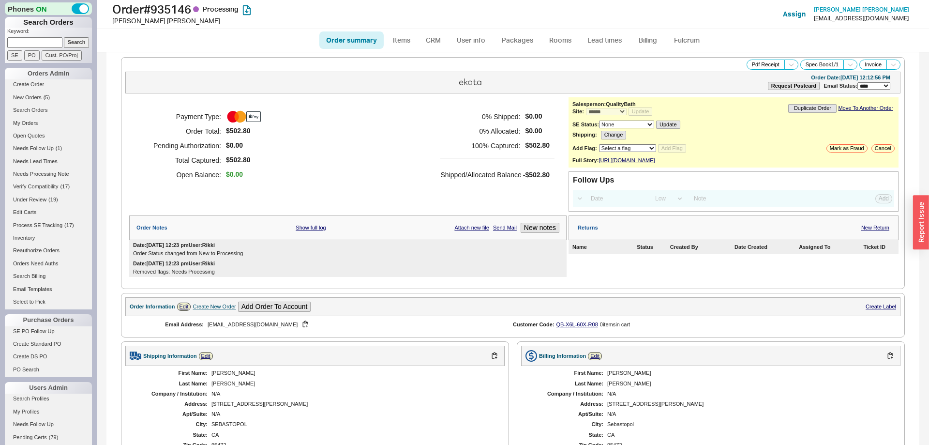
select select "*"
select select "LOW"
select select "3"
click at [370, 36] on link "Order summary" at bounding box center [351, 39] width 64 height 17
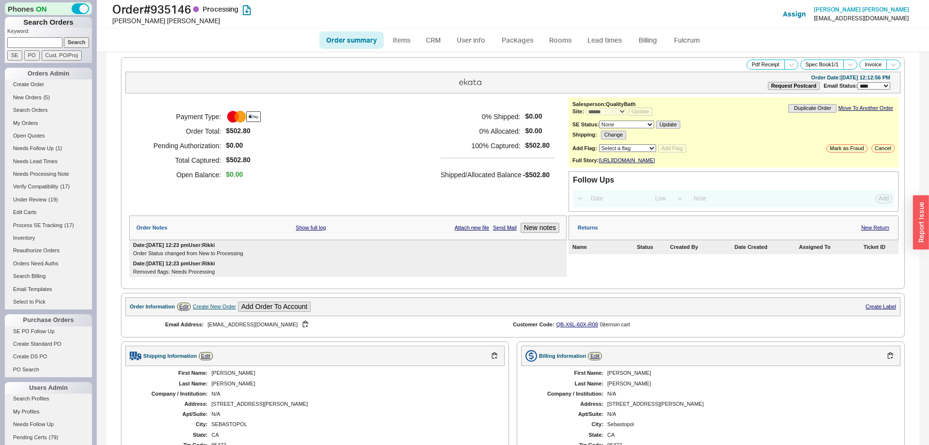
select select "*"
select select "LOW"
select select "3"
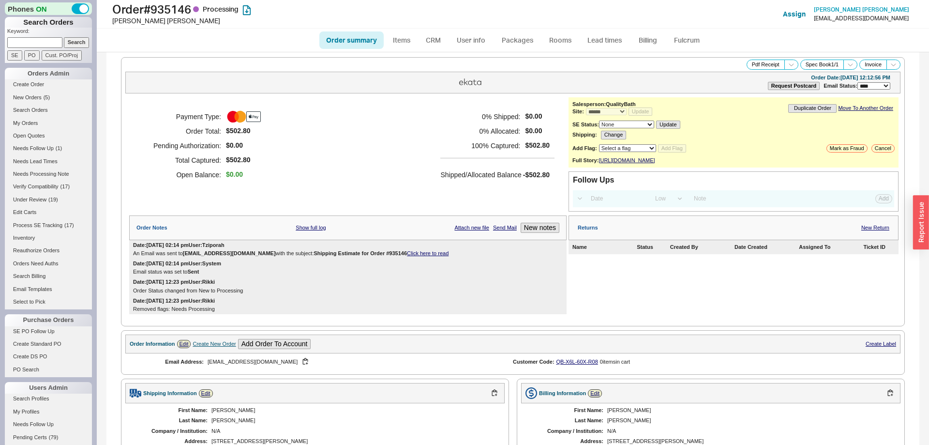
scroll to position [311, 0]
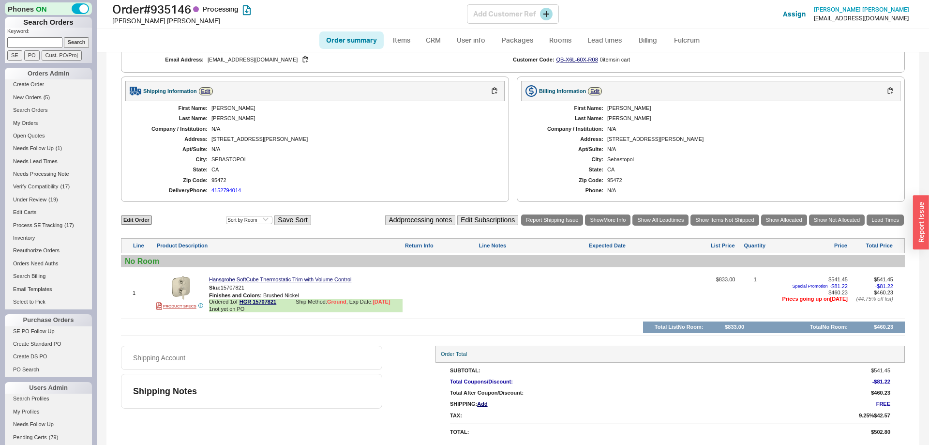
select select "*"
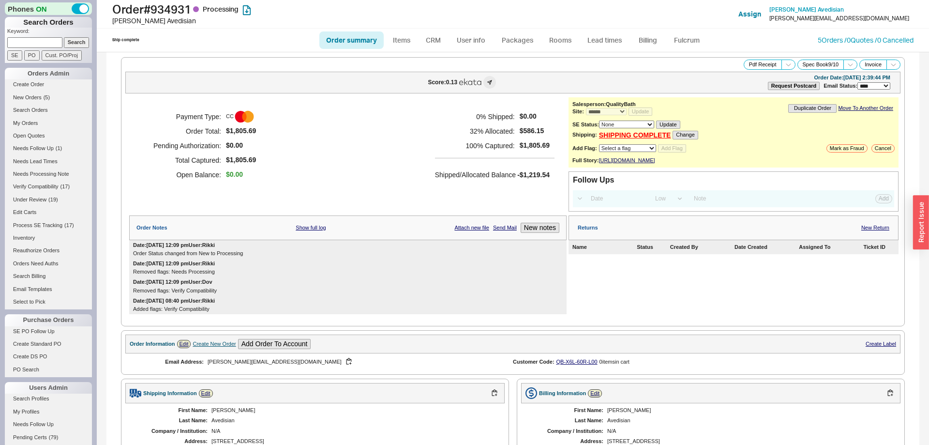
select select "*"
select select "LOW"
select select "3"
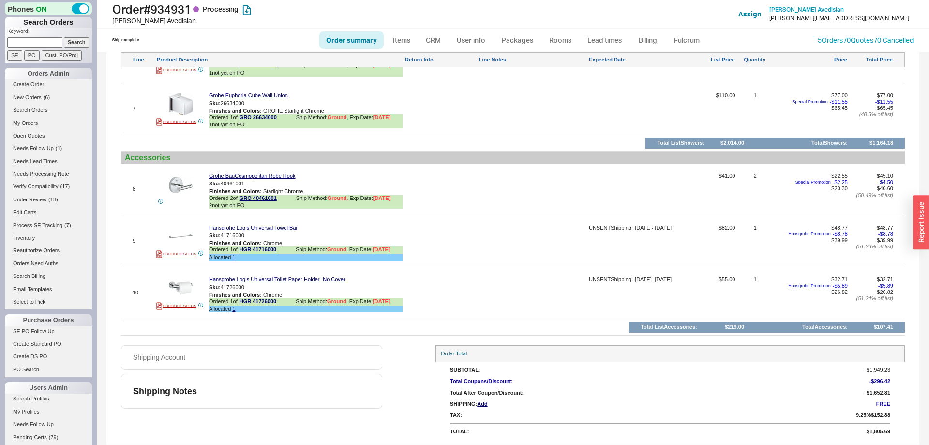
click at [362, 32] on link "Order summary" at bounding box center [351, 39] width 64 height 17
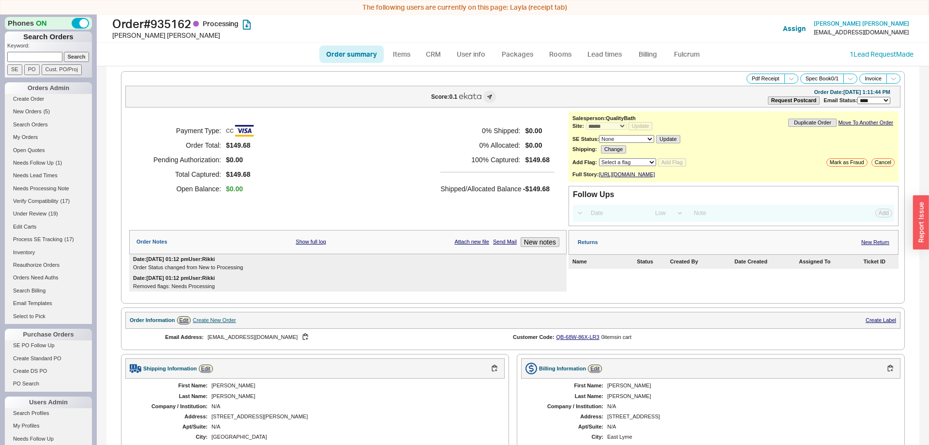
select select "*"
select select "LOW"
select select "3"
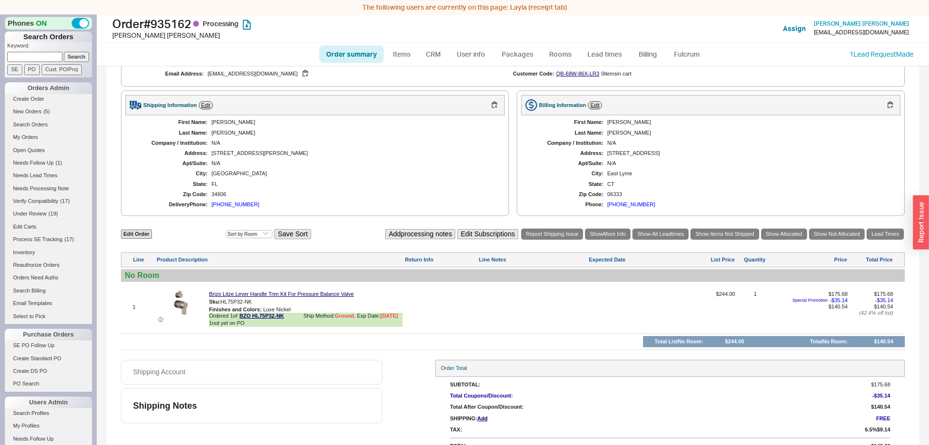
click at [354, 59] on link "Order summary" at bounding box center [351, 53] width 64 height 17
select select "*"
select select "LOW"
select select "3"
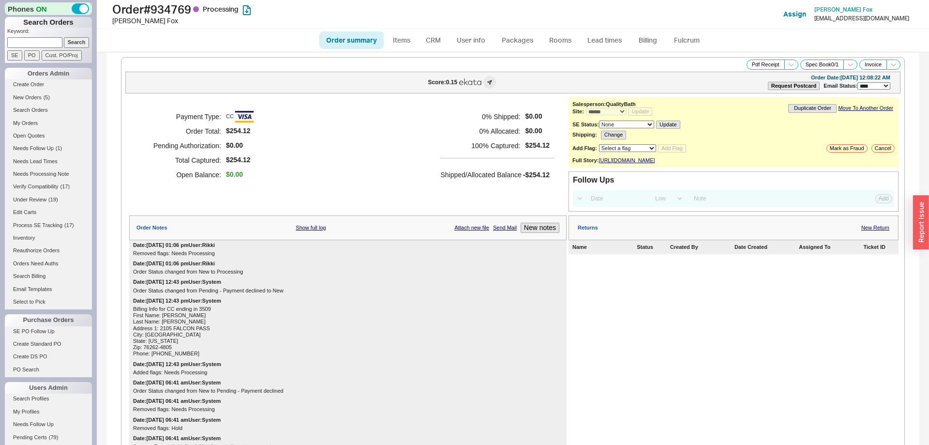
select select "*"
select select "LOW"
select select "3"
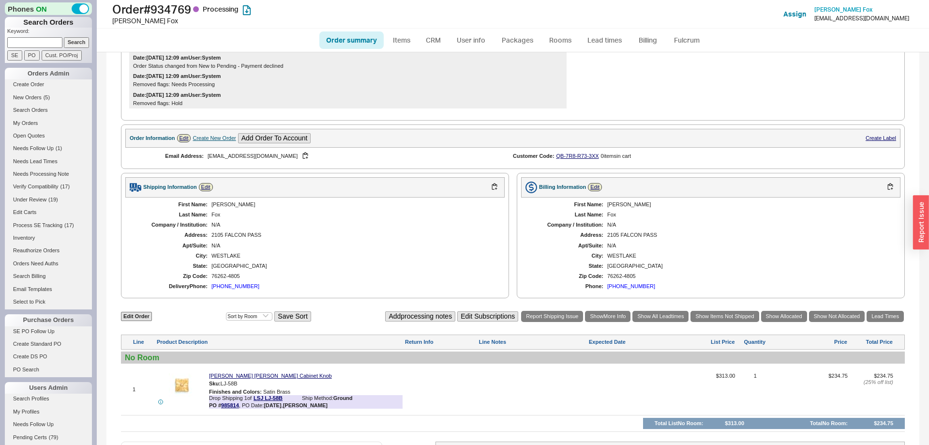
scroll to position [625, 0]
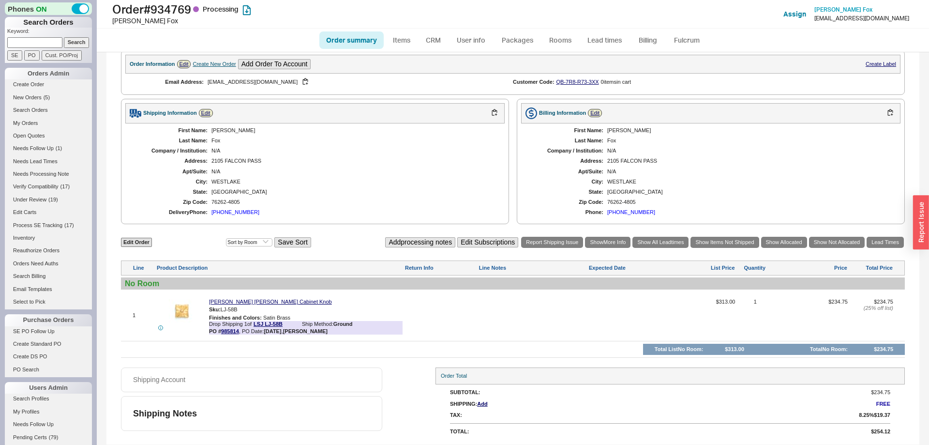
click at [360, 44] on link "Order summary" at bounding box center [351, 39] width 64 height 17
select select "*"
select select "LOW"
select select "3"
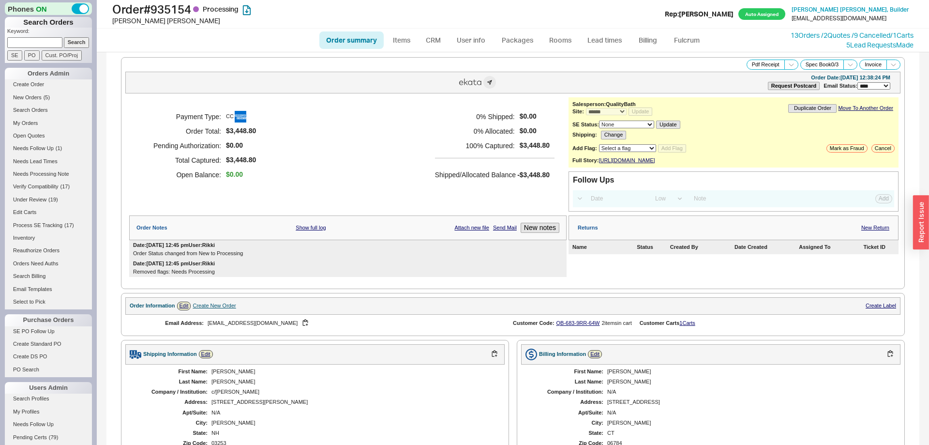
select select "*"
select select "LOW"
select select "3"
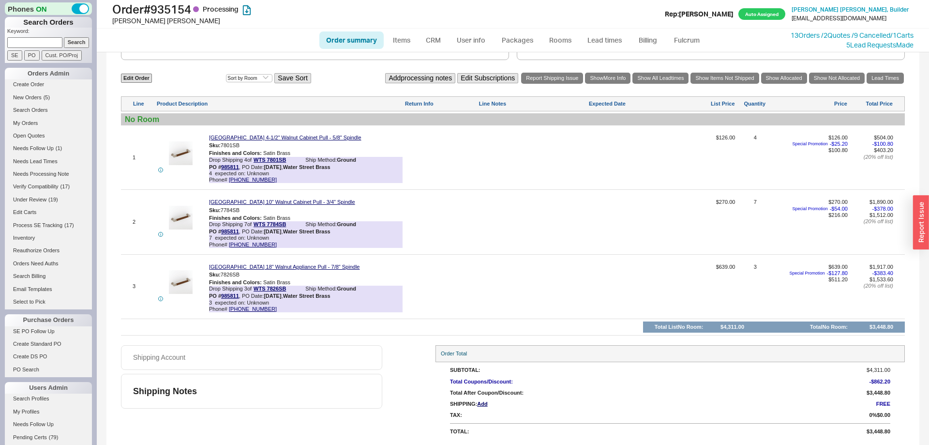
click at [372, 47] on link "Order summary" at bounding box center [351, 39] width 64 height 17
select select "*"
select select "LOW"
select select "3"
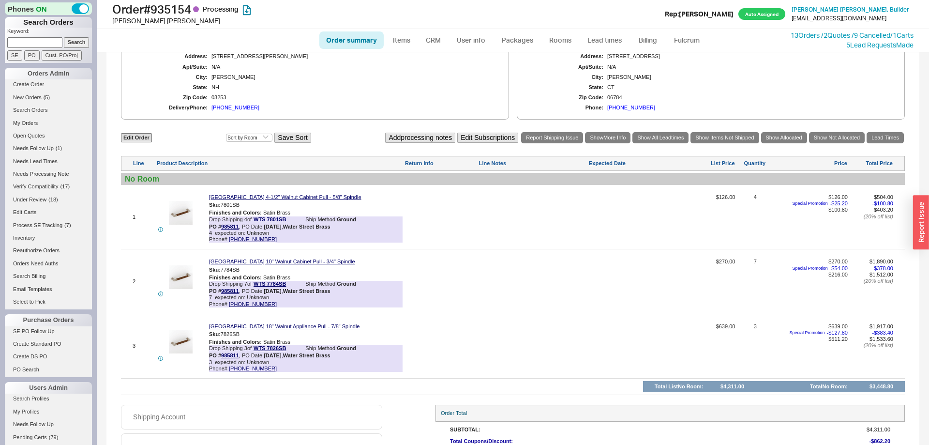
scroll to position [395, 0]
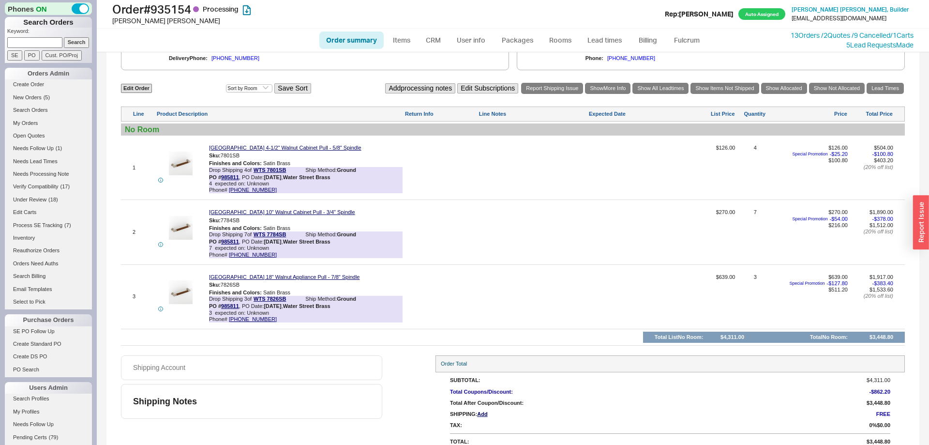
click at [372, 32] on link "Order summary" at bounding box center [351, 39] width 64 height 17
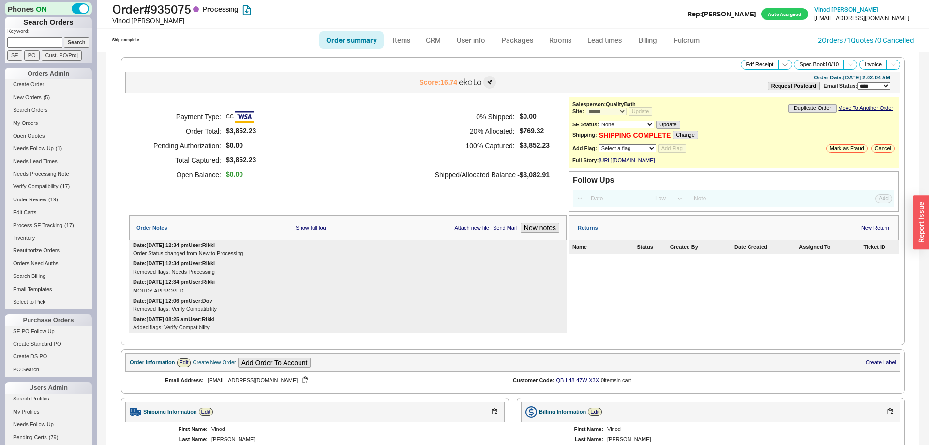
select select "*"
select select "LOW"
select select "3"
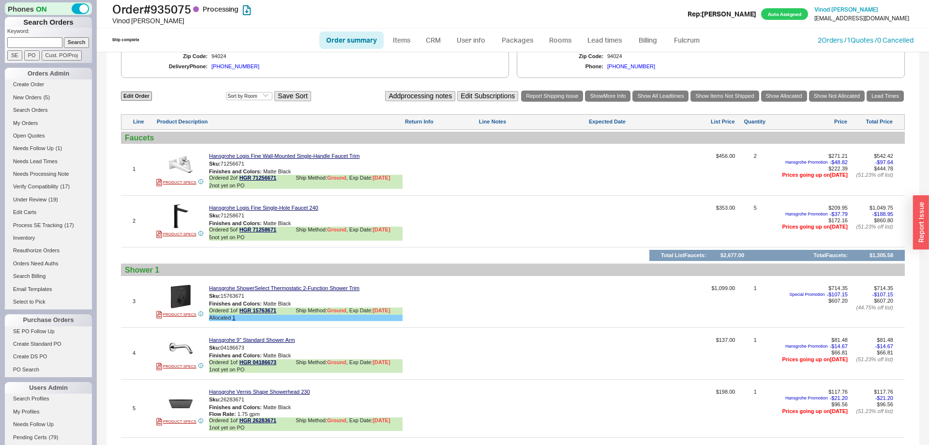
click at [346, 37] on link "Order summary" at bounding box center [351, 39] width 64 height 17
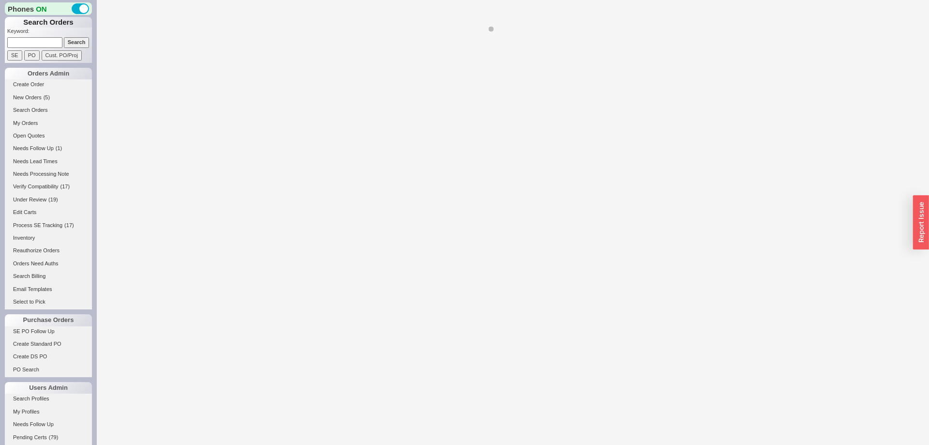
select select "*"
select select "LOW"
select select "3"
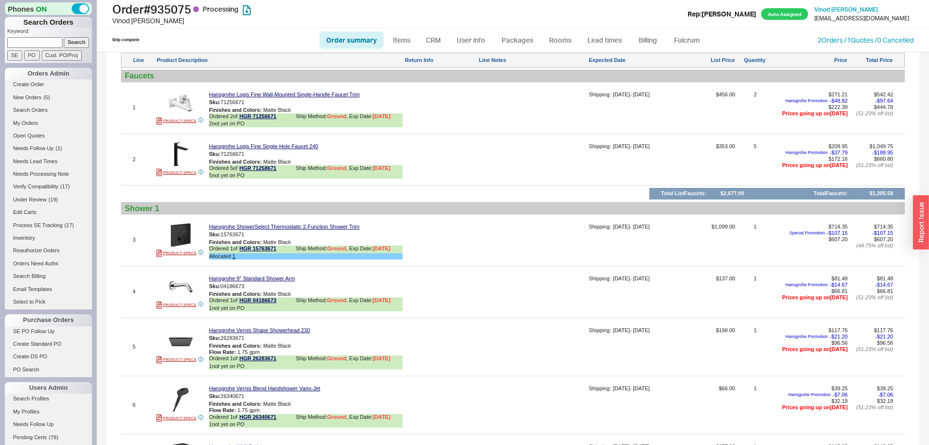
scroll to position [888, 0]
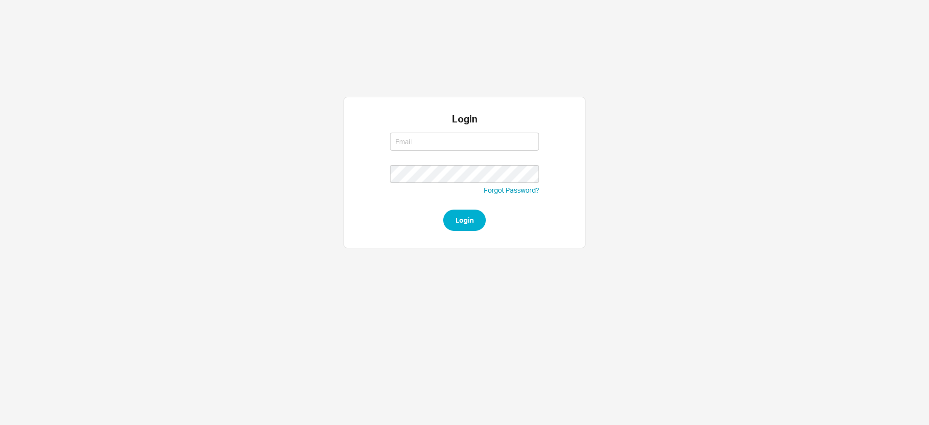
type input "[EMAIL_ADDRESS][DOMAIN_NAME]"
click at [458, 218] on button "Login" at bounding box center [464, 219] width 43 height 21
